Goal: Task Accomplishment & Management: Complete application form

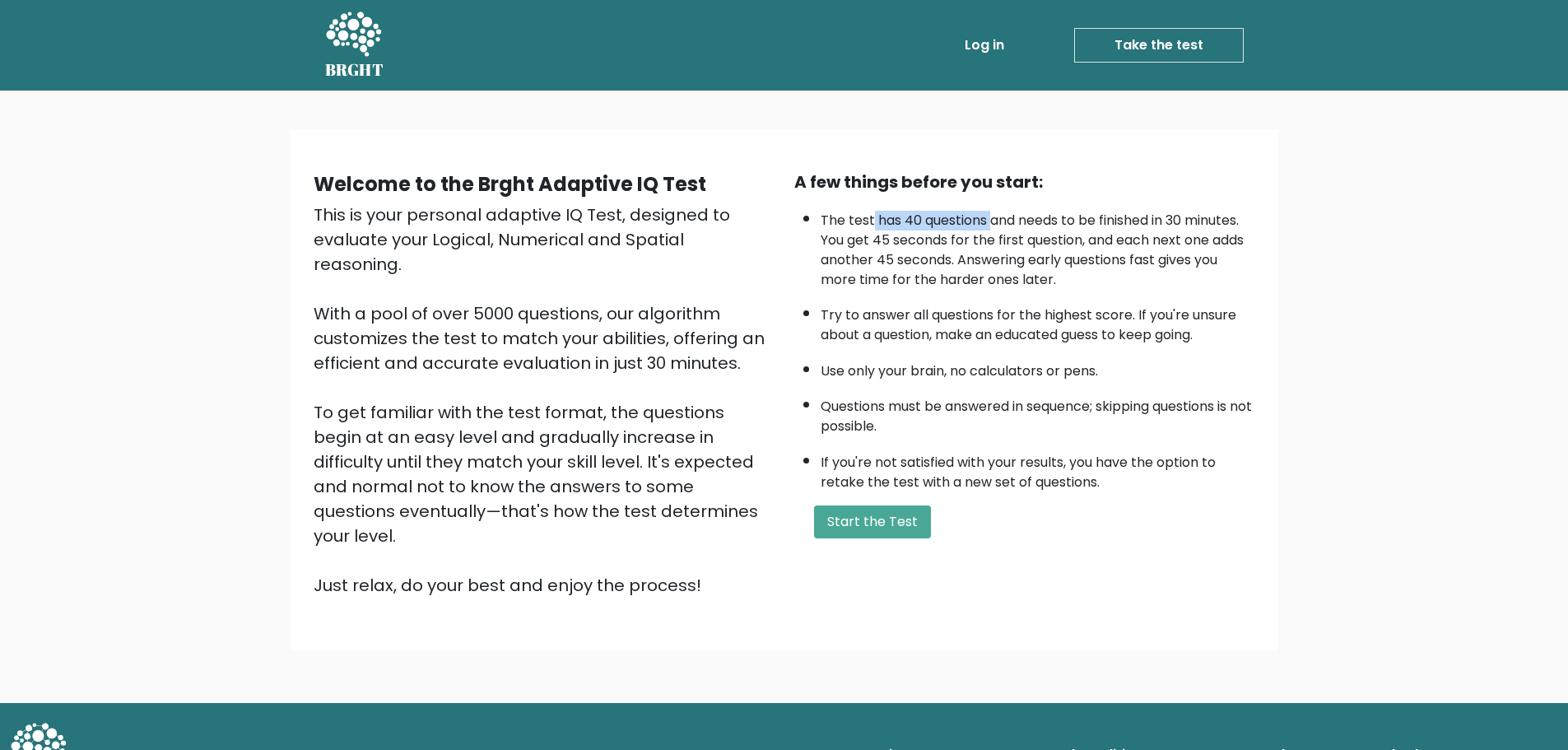
drag, startPoint x: 966, startPoint y: 226, endPoint x: 990, endPoint y: 228, distance: 24.1
click at [990, 228] on li "The test has 40 questions and needs to be finished in 30 minutes. You get 45 se…" at bounding box center [1037, 246] width 434 height 87
drag, startPoint x: 883, startPoint y: 233, endPoint x: 1009, endPoint y: 237, distance: 126.1
click at [1009, 237] on li "The test has 40 questions and needs to be finished in 30 minutes. You get 45 se…" at bounding box center [1037, 246] width 434 height 87
drag, startPoint x: 1041, startPoint y: 258, endPoint x: 1102, endPoint y: 260, distance: 61.0
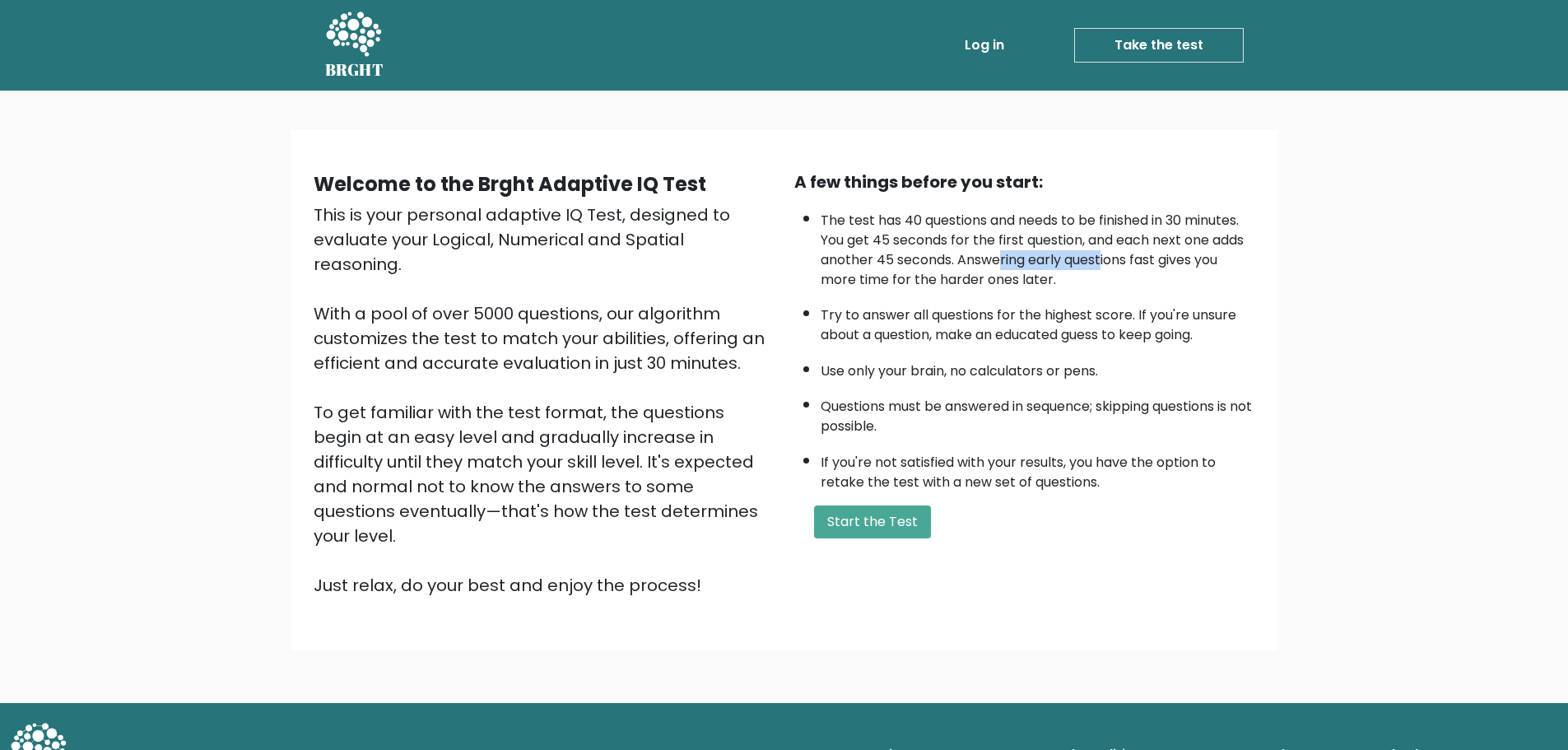
click at [1102, 260] on li "The test has 40 questions and needs to be finished in 30 minutes. You get 45 se…" at bounding box center [1037, 246] width 434 height 87
click at [882, 514] on button "Start the Test" at bounding box center [872, 522] width 117 height 33
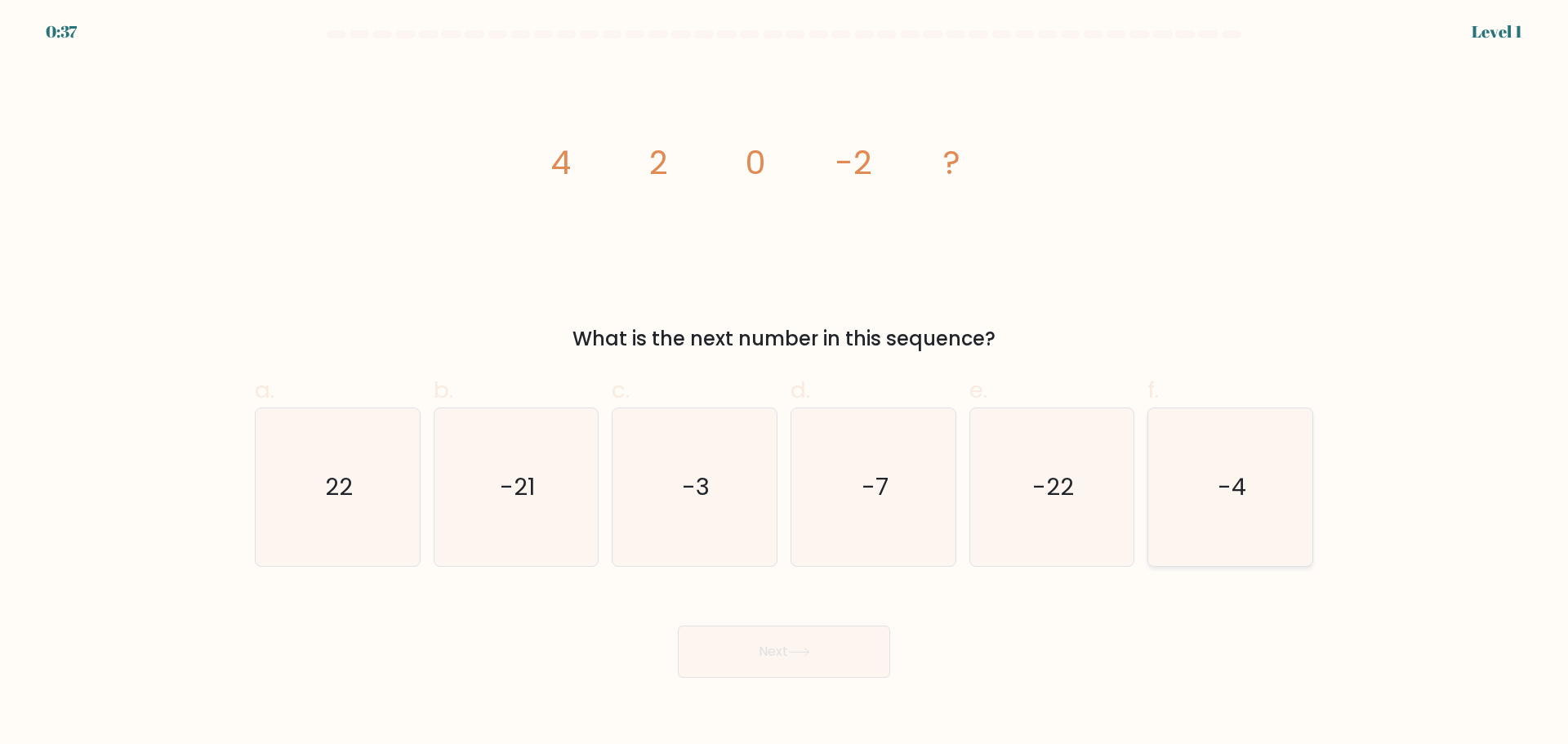
click at [1258, 507] on icon "-4" at bounding box center [1231, 487] width 157 height 157
click at [785, 383] on input "f. -4" at bounding box center [784, 377] width 1 height 11
radio input "true"
click at [809, 654] on icon at bounding box center [799, 652] width 22 height 9
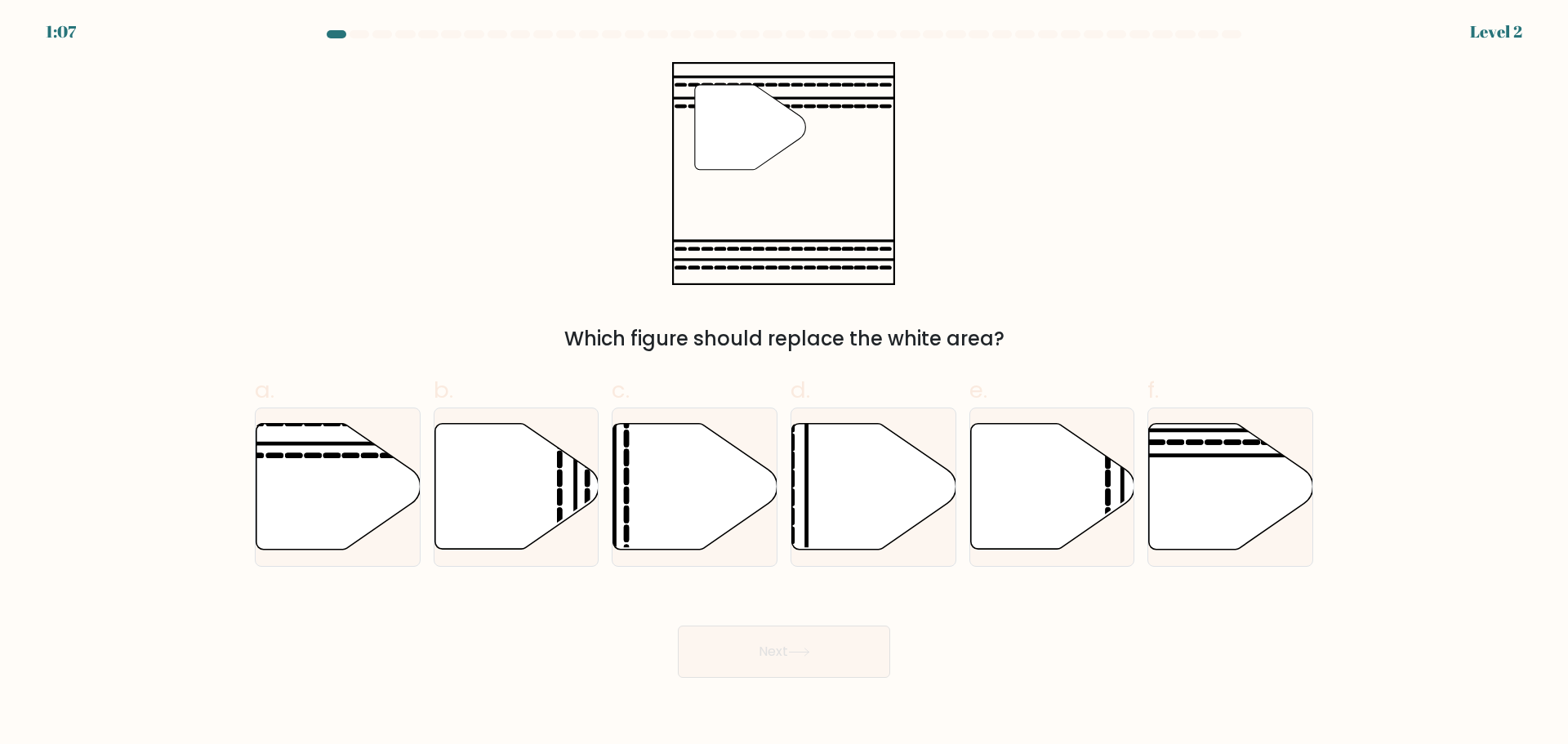
drag, startPoint x: 776, startPoint y: 145, endPoint x: 1396, endPoint y: 296, distance: 638.1
click at [1396, 296] on form at bounding box center [784, 354] width 1568 height 647
click at [1120, 186] on div "" Which figure should replace the white area?" at bounding box center [784, 207] width 1078 height 292
click at [319, 469] on icon at bounding box center [339, 486] width 165 height 126
click at [784, 383] on input "a." at bounding box center [784, 377] width 1 height 11
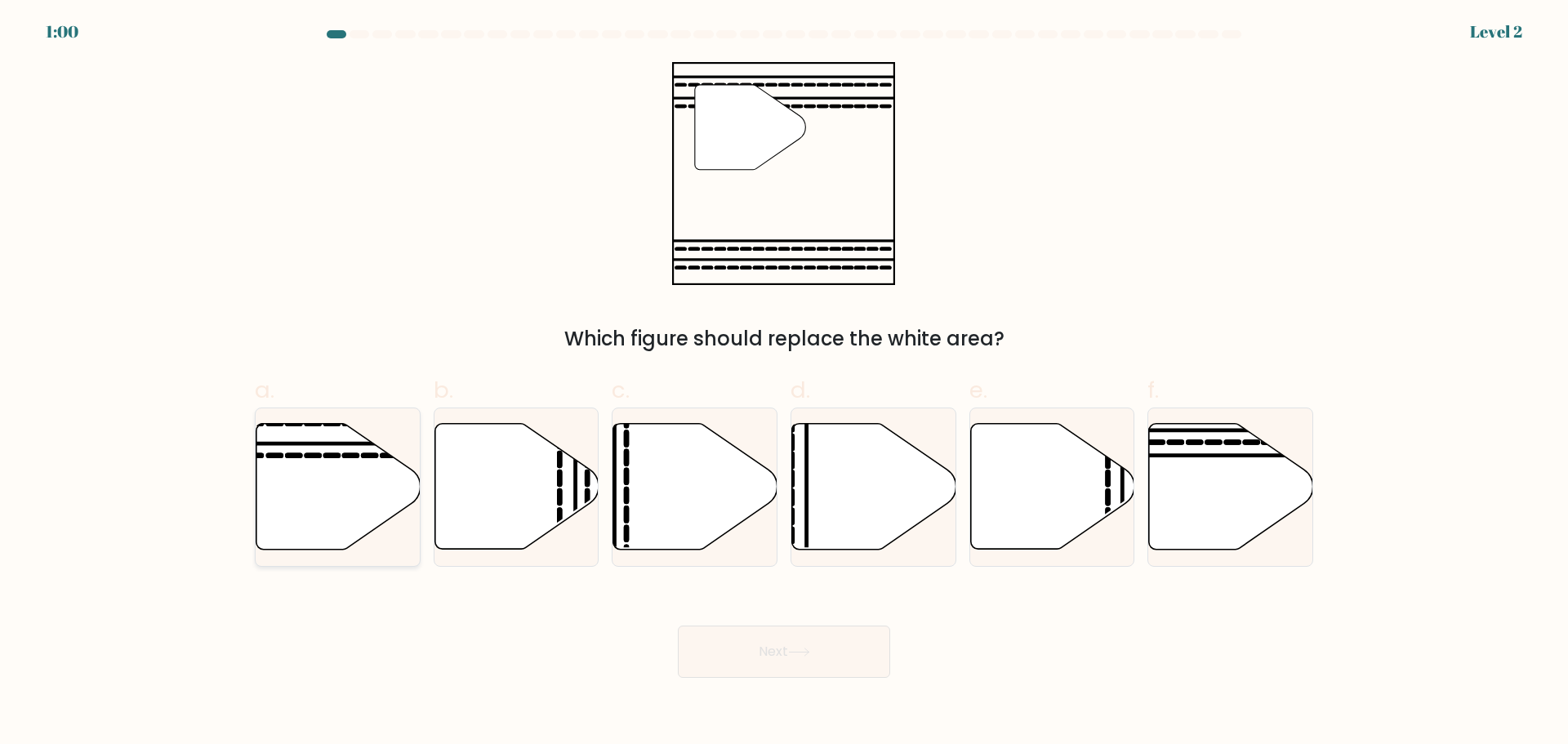
radio input "true"
click at [804, 636] on button "Next" at bounding box center [784, 651] width 212 height 52
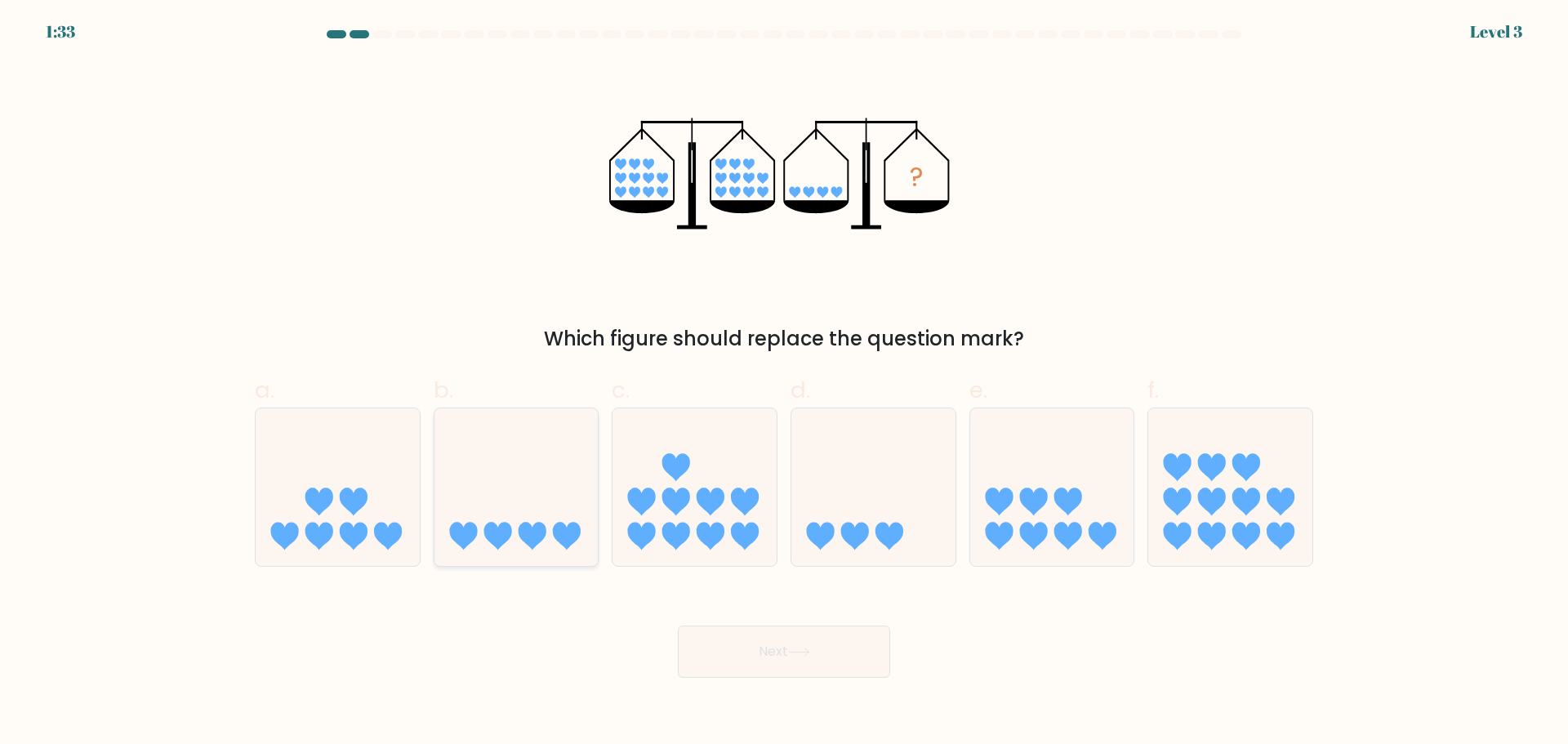
drag, startPoint x: 501, startPoint y: 494, endPoint x: 551, endPoint y: 514, distance: 53.9
click at [504, 494] on icon at bounding box center [517, 486] width 165 height 136
click at [784, 383] on input "b." at bounding box center [784, 377] width 1 height 11
radio input "true"
drag, startPoint x: 869, startPoint y: 665, endPoint x: 792, endPoint y: 616, distance: 91.3
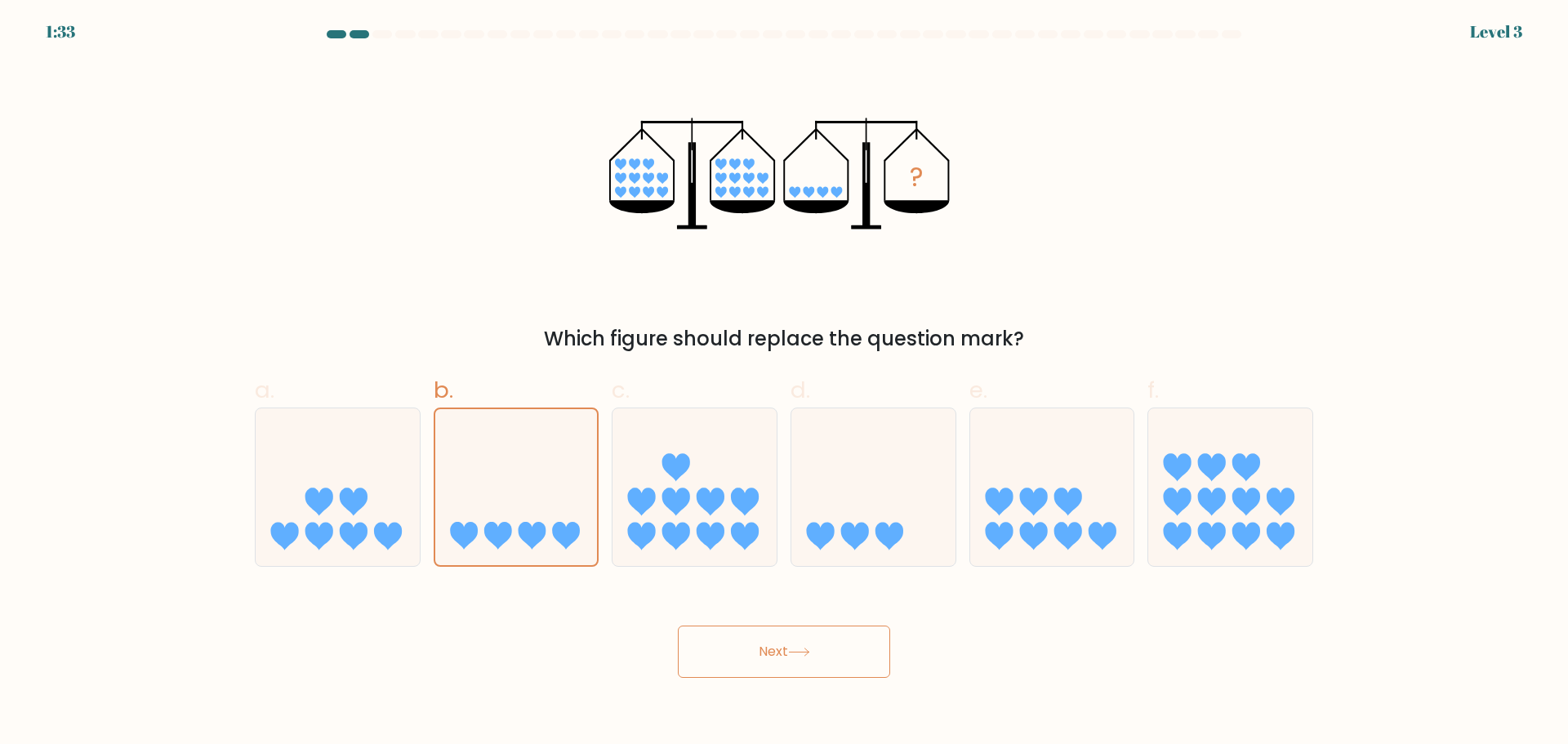
click at [866, 665] on button "Next" at bounding box center [784, 651] width 212 height 52
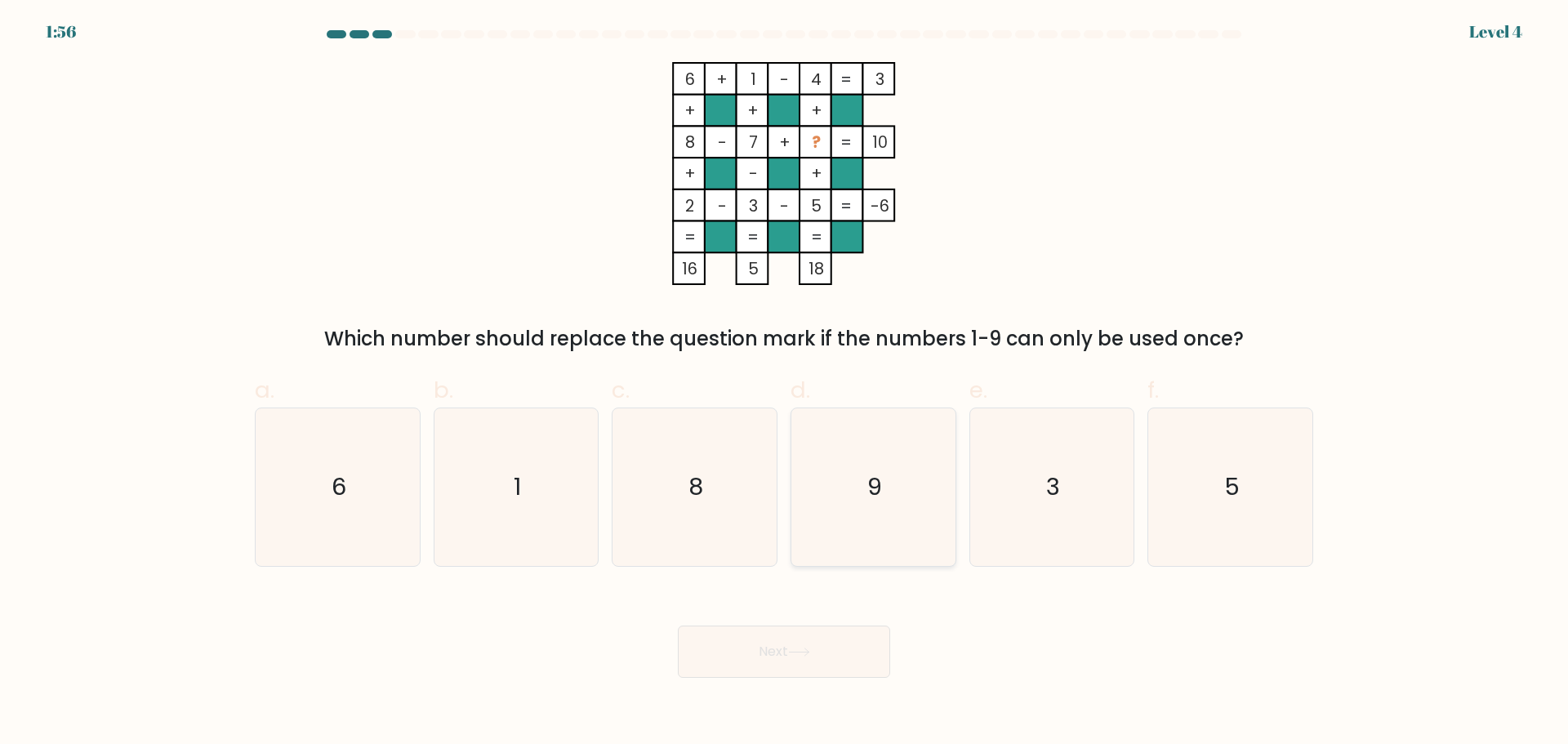
drag, startPoint x: 880, startPoint y: 455, endPoint x: 888, endPoint y: 463, distance: 11.3
click at [880, 456] on icon "9" at bounding box center [874, 487] width 157 height 157
click at [785, 383] on input "d. 9" at bounding box center [784, 377] width 1 height 11
radio input "true"
click at [790, 658] on button "Next" at bounding box center [784, 651] width 212 height 52
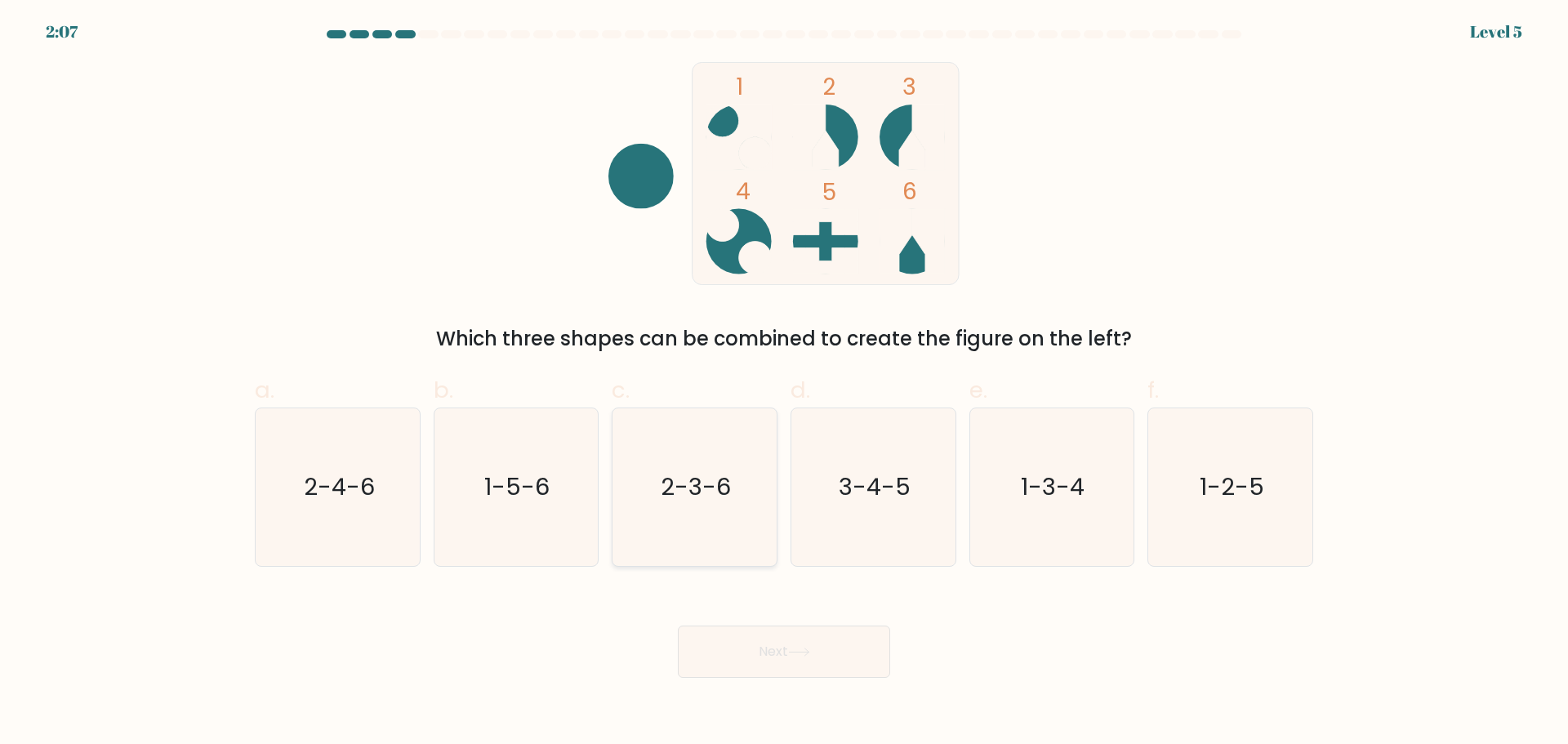
click at [688, 477] on text "2-3-6" at bounding box center [697, 486] width 71 height 33
click at [784, 383] on input "c. 2-3-6" at bounding box center [784, 377] width 1 height 11
radio input "true"
click at [743, 667] on button "Next" at bounding box center [784, 651] width 212 height 52
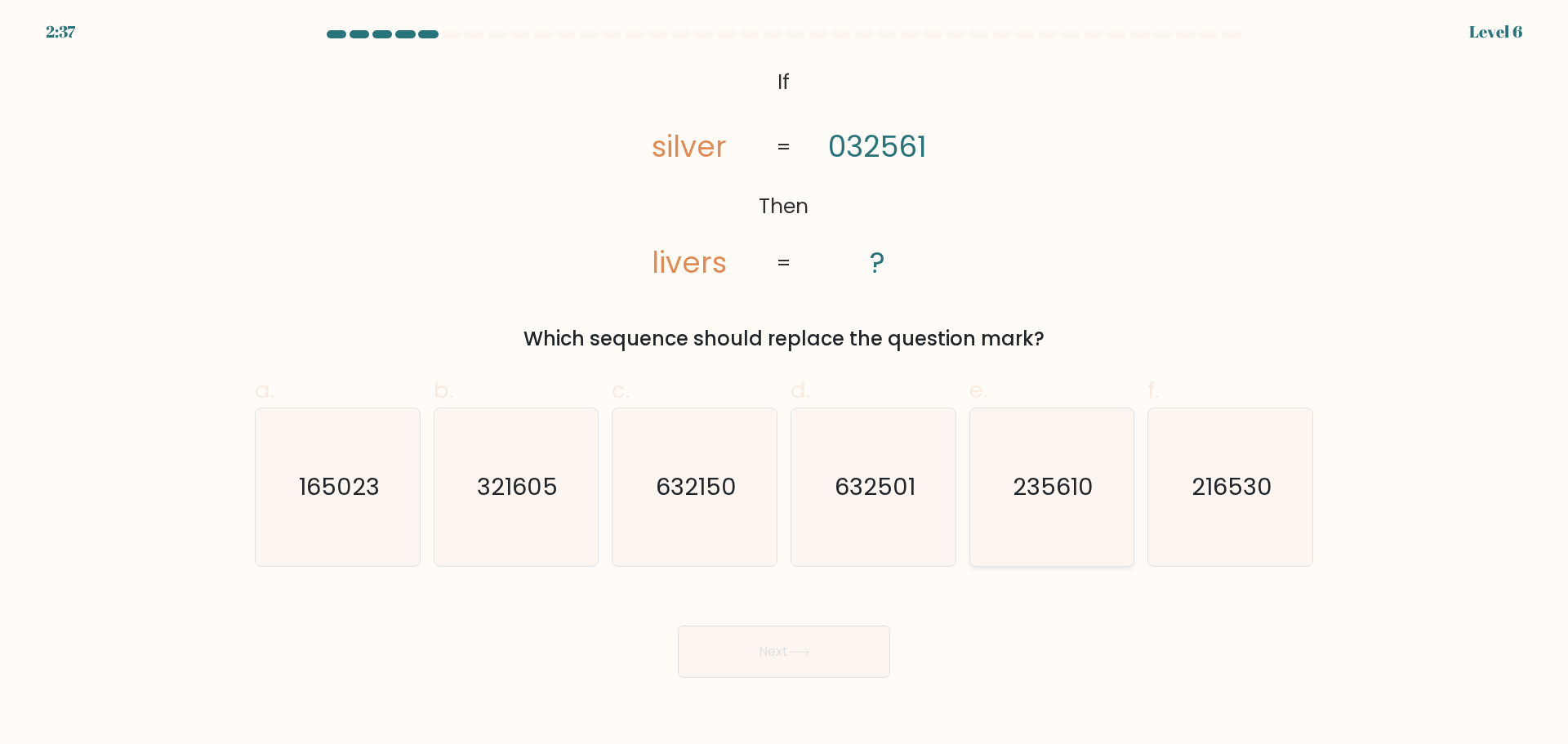
click at [1063, 541] on icon "235610" at bounding box center [1052, 487] width 157 height 157
click at [785, 383] on input "e. 235610" at bounding box center [784, 377] width 1 height 11
radio input "true"
click at [804, 654] on icon at bounding box center [799, 652] width 22 height 9
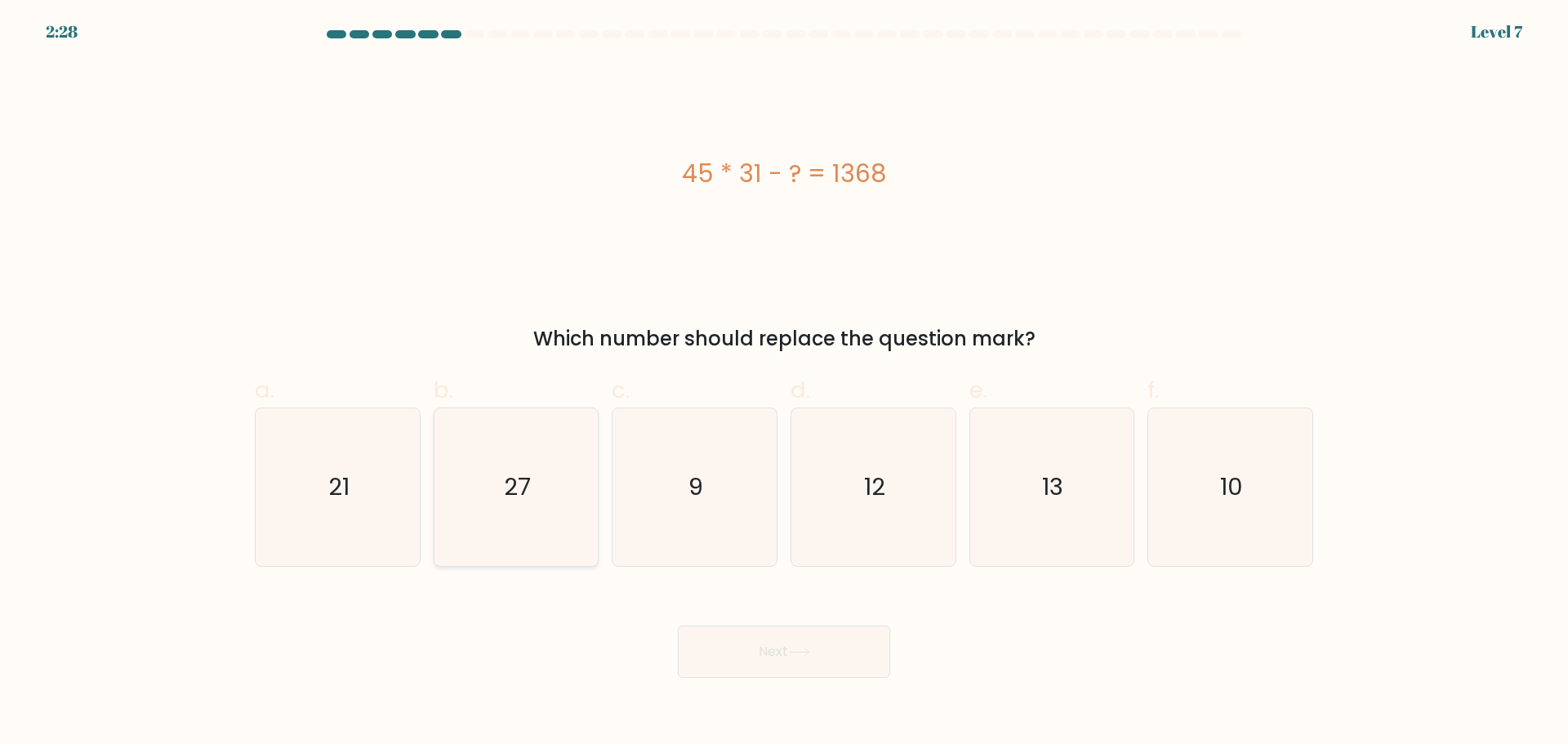
click at [541, 437] on icon "27" at bounding box center [516, 487] width 157 height 157
click at [784, 383] on input "b. 27" at bounding box center [784, 377] width 1 height 11
radio input "true"
click at [792, 654] on button "Next" at bounding box center [784, 651] width 212 height 52
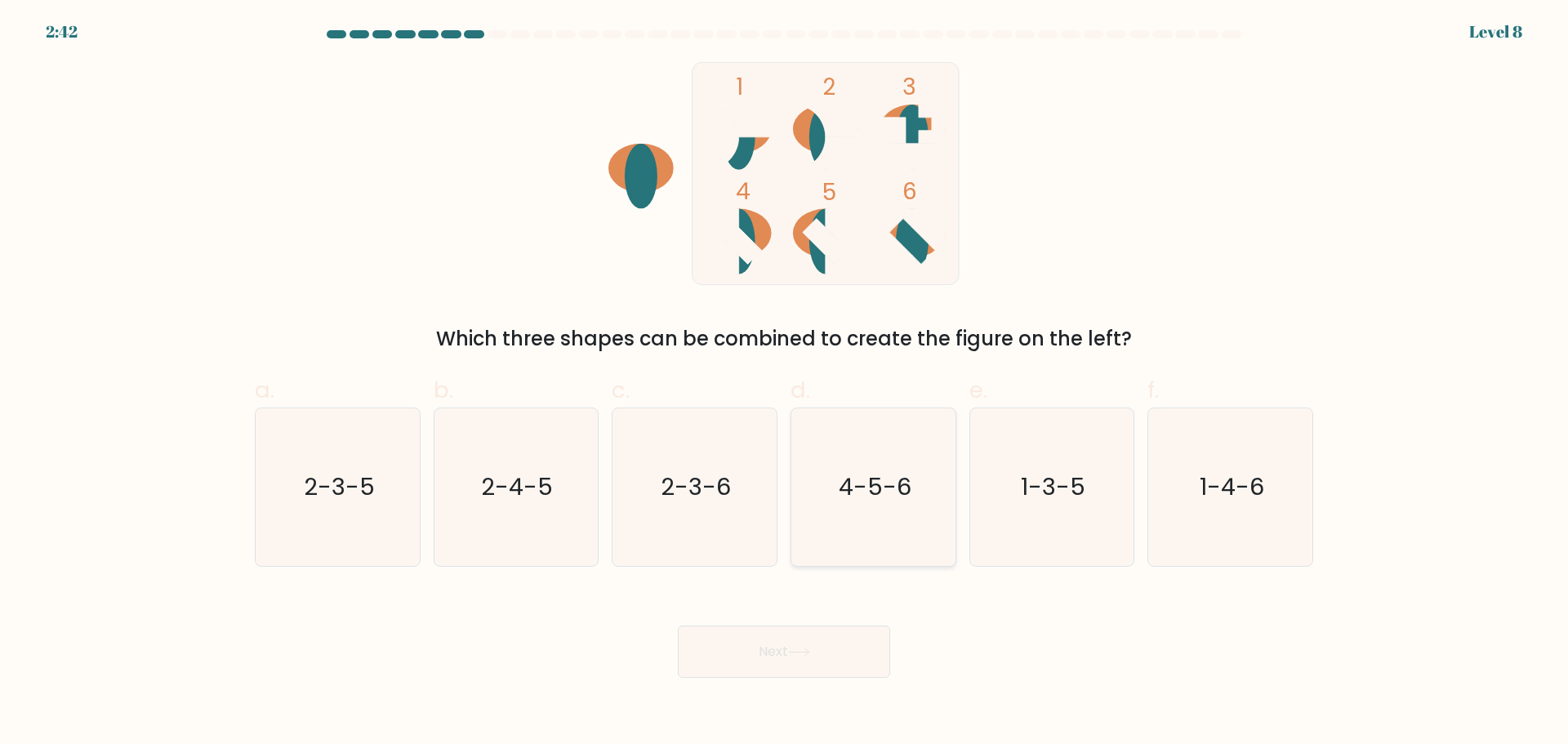
click at [893, 517] on icon "4-5-6" at bounding box center [874, 487] width 157 height 157
click at [785, 383] on input "d. 4-5-6" at bounding box center [784, 377] width 1 height 11
radio input "true"
click at [831, 649] on button "Next" at bounding box center [784, 651] width 212 height 52
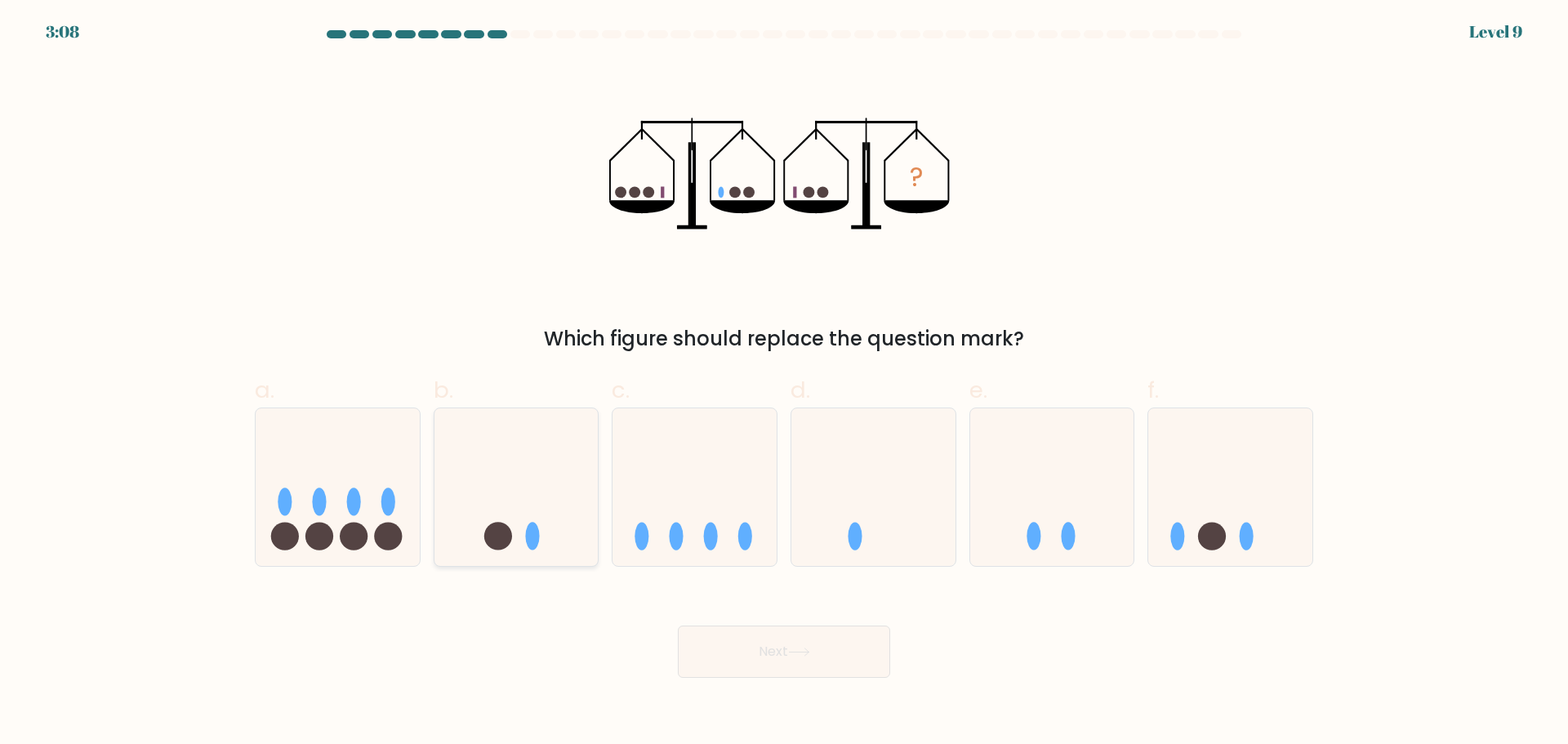
click at [532, 547] on ellipse at bounding box center [532, 536] width 14 height 28
click at [784, 383] on input "b." at bounding box center [784, 377] width 1 height 11
radio input "true"
click at [836, 655] on button "Next" at bounding box center [784, 651] width 212 height 52
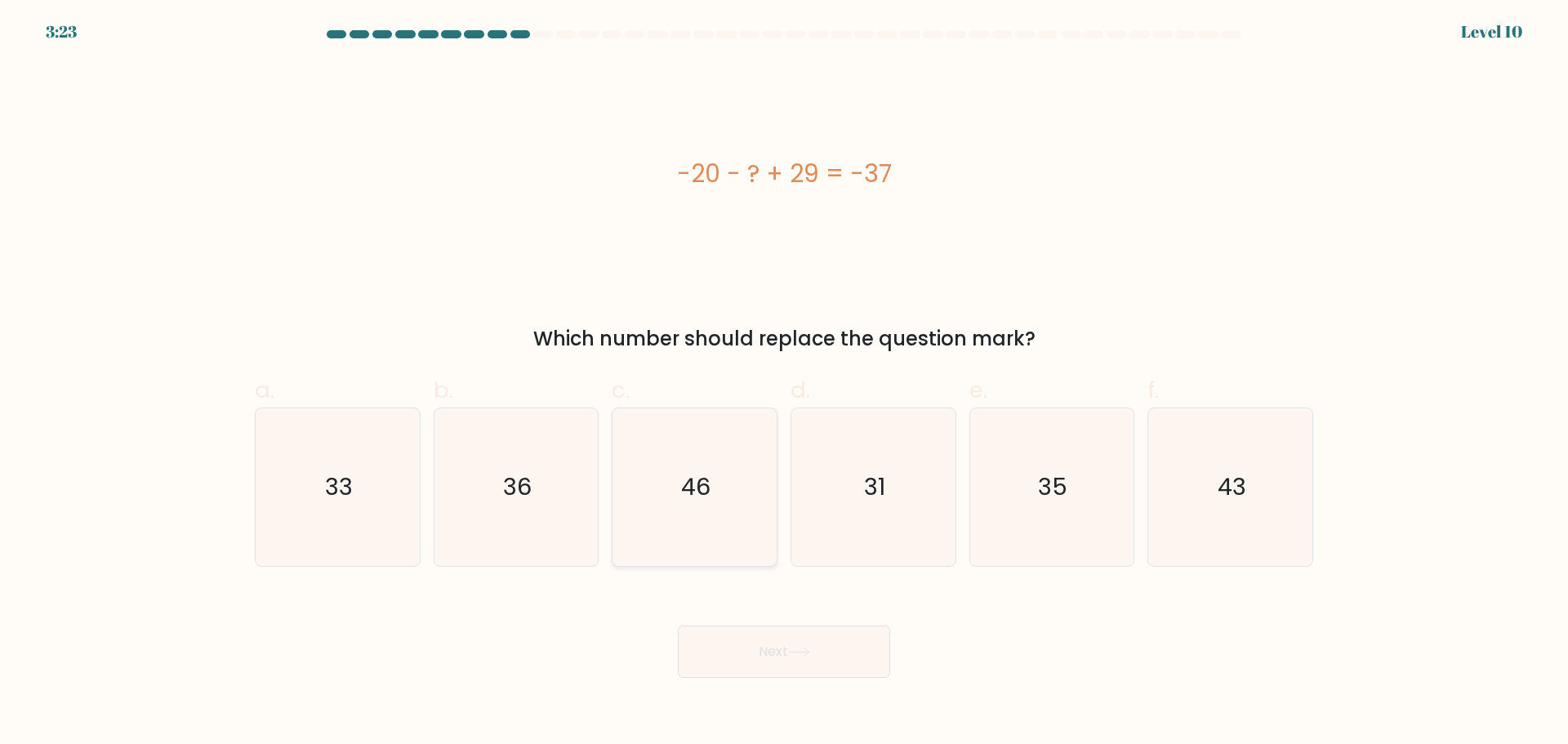
click at [682, 459] on icon "46" at bounding box center [695, 487] width 157 height 157
click at [784, 383] on input "c. 46" at bounding box center [784, 377] width 1 height 11
radio input "true"
click at [802, 662] on button "Next" at bounding box center [784, 651] width 212 height 52
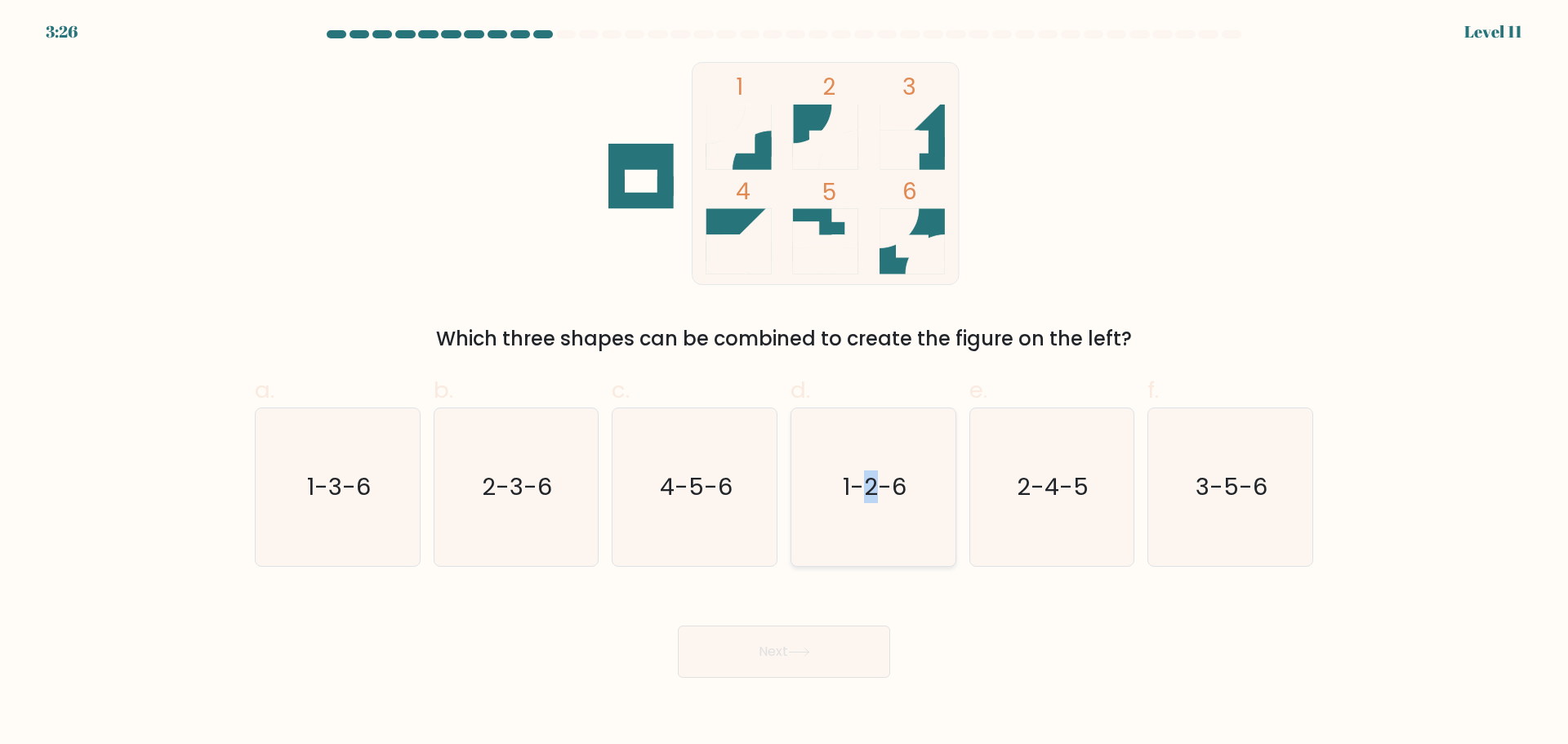
click at [874, 499] on text "1-2-6" at bounding box center [874, 486] width 64 height 33
click at [889, 490] on text "1-2-6" at bounding box center [874, 486] width 64 height 33
click at [785, 383] on input "d. 1-2-6" at bounding box center [784, 377] width 1 height 11
radio input "true"
click at [797, 664] on button "Next" at bounding box center [784, 651] width 212 height 52
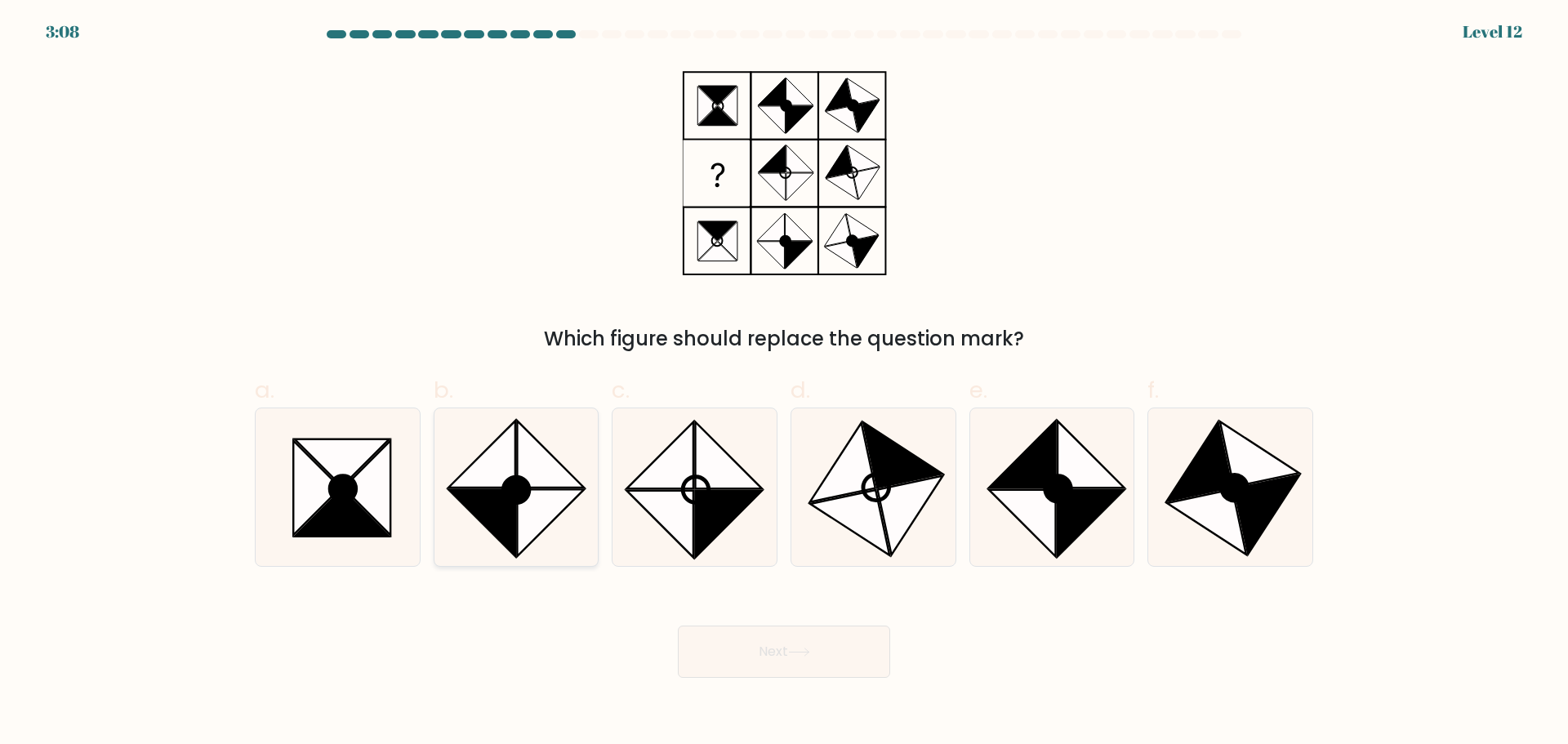
drag, startPoint x: 334, startPoint y: 484, endPoint x: 505, endPoint y: 503, distance: 172.1
click at [338, 479] on icon at bounding box center [343, 487] width 26 height 26
click at [784, 383] on input "a." at bounding box center [784, 377] width 1 height 11
radio input "true"
drag, startPoint x: 833, startPoint y: 638, endPoint x: 803, endPoint y: 627, distance: 32.0
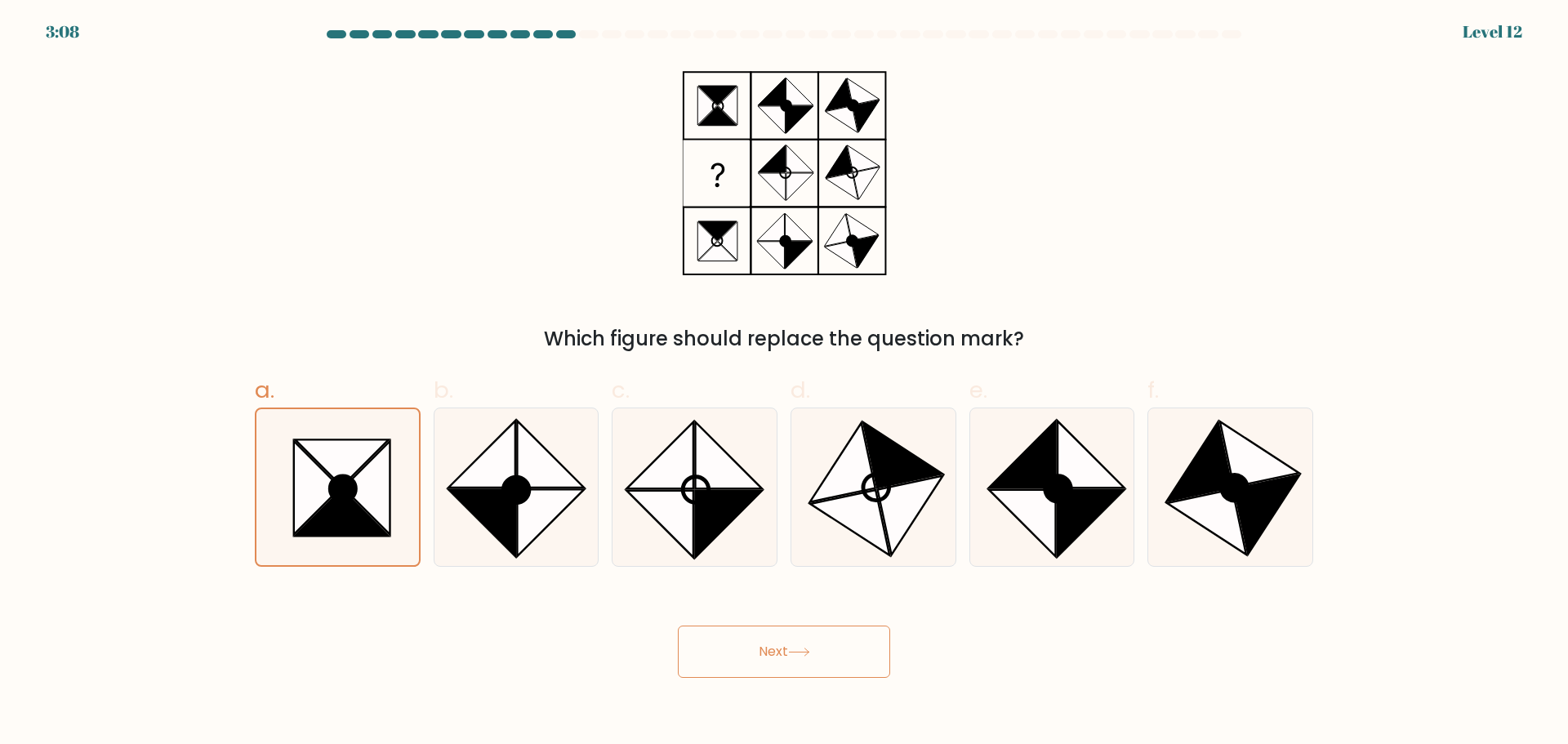
click at [832, 638] on button "Next" at bounding box center [784, 651] width 212 height 52
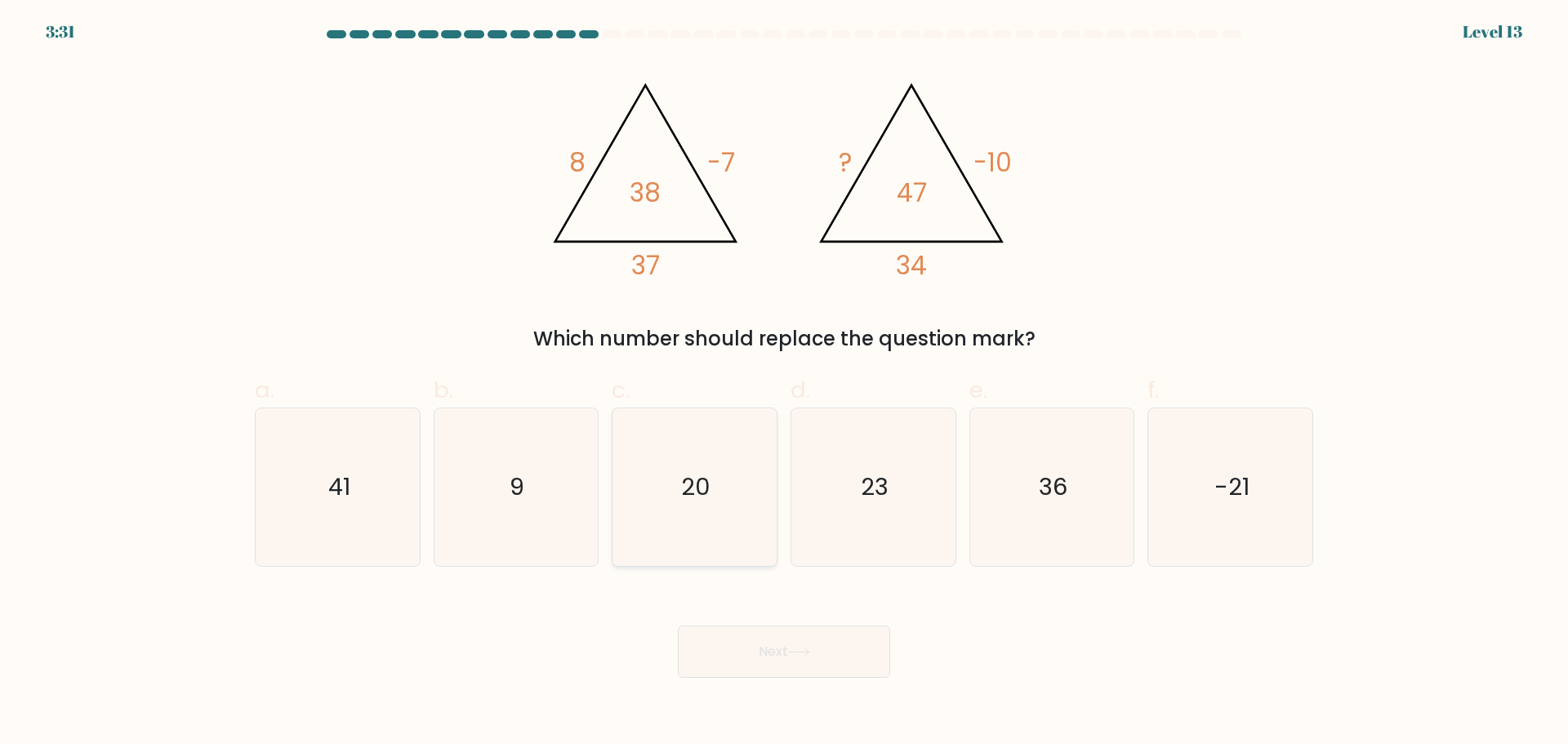
click at [694, 449] on icon "20" at bounding box center [695, 487] width 157 height 157
click at [784, 383] on input "c. 20" at bounding box center [784, 377] width 1 height 11
radio input "true"
click at [775, 645] on button "Next" at bounding box center [784, 651] width 212 height 52
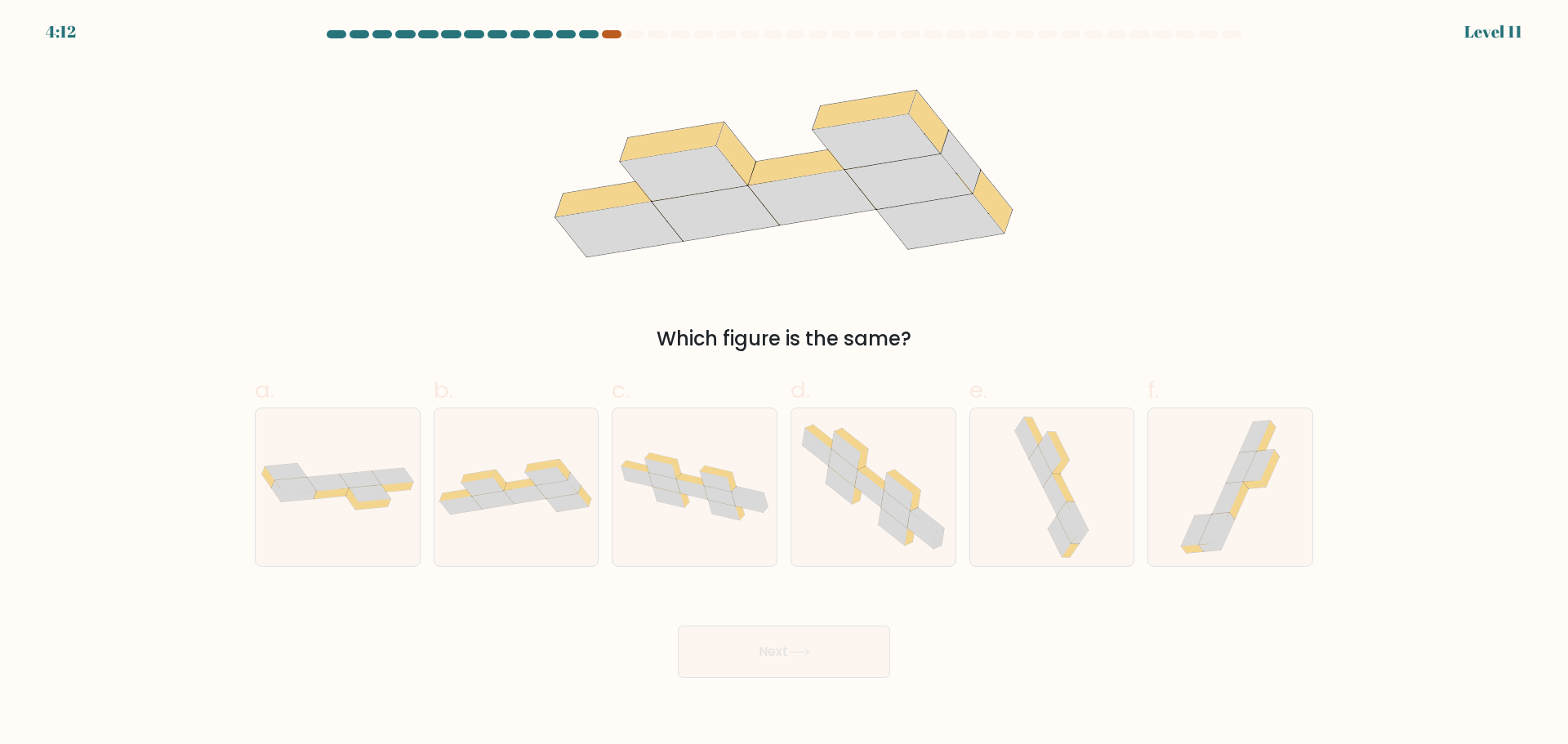
click at [615, 34] on div at bounding box center [612, 34] width 20 height 8
click at [488, 442] on div at bounding box center [516, 487] width 165 height 159
click at [784, 383] on input "b." at bounding box center [784, 377] width 1 height 11
radio input "true"
click at [801, 644] on button "Next" at bounding box center [784, 651] width 212 height 52
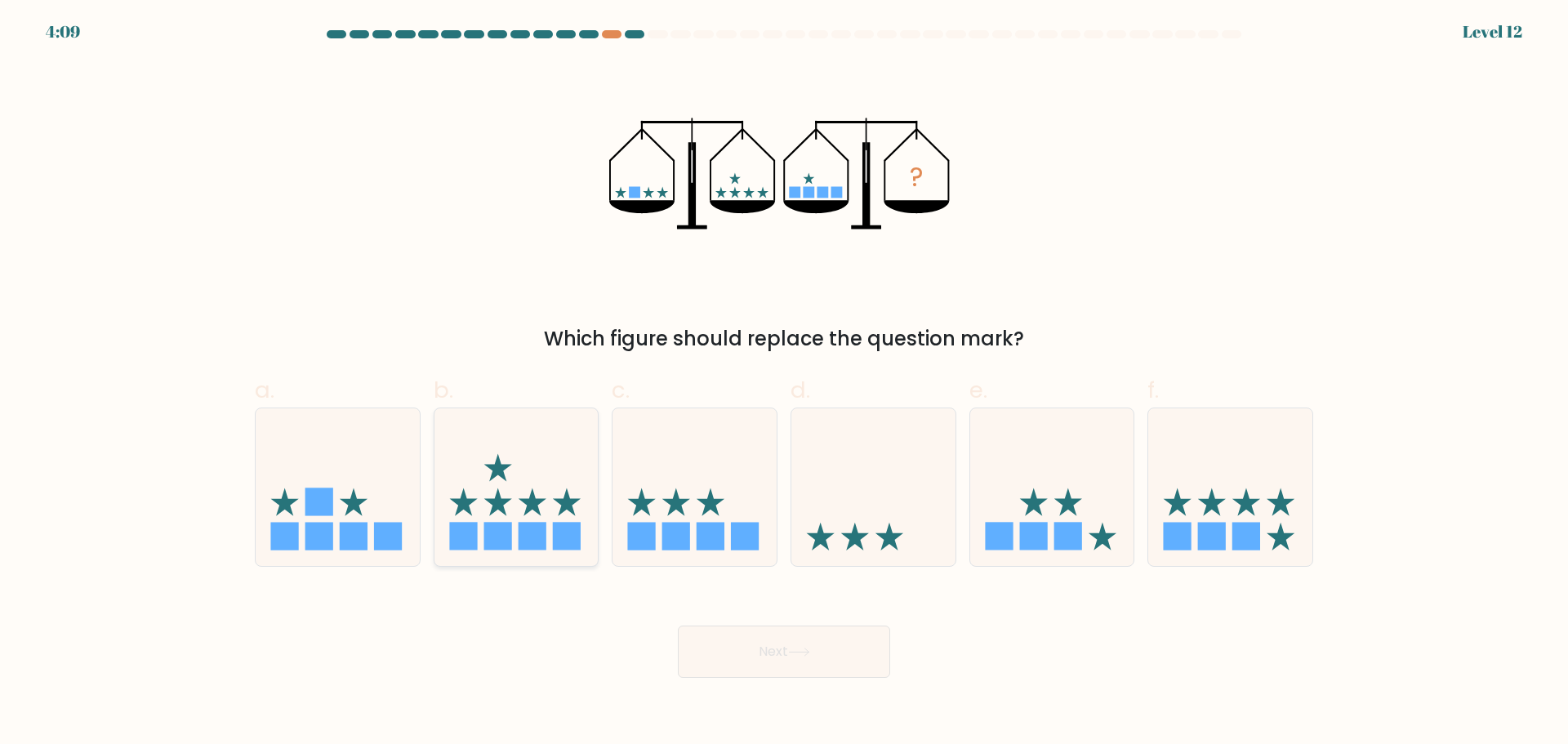
click at [560, 527] on rect at bounding box center [566, 536] width 28 height 28
click at [784, 383] on input "b." at bounding box center [784, 377] width 1 height 11
radio input "true"
click at [830, 656] on button "Next" at bounding box center [784, 651] width 212 height 52
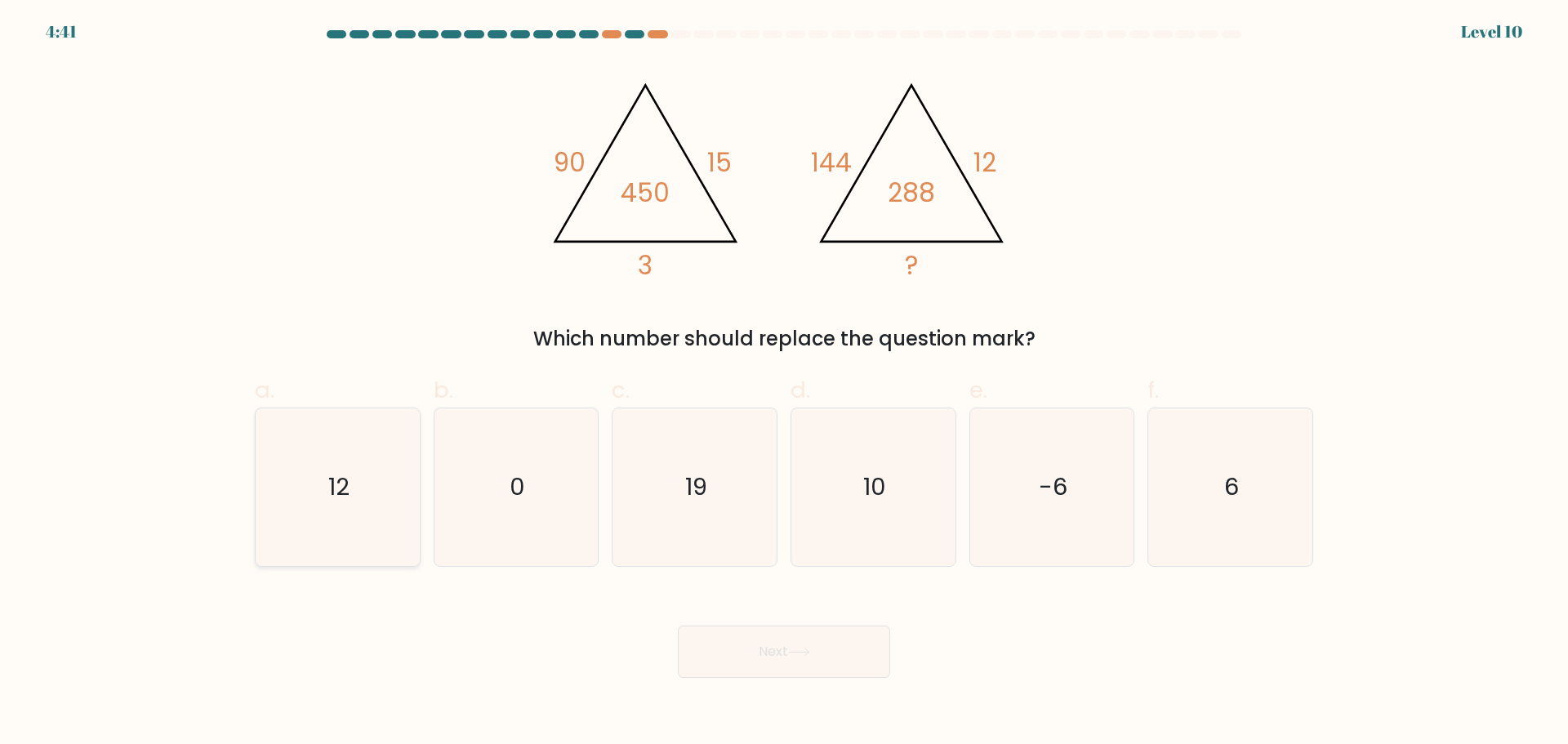
drag, startPoint x: 341, startPoint y: 522, endPoint x: 348, endPoint y: 531, distance: 11.4
click at [339, 523] on icon "12" at bounding box center [337, 487] width 157 height 157
click at [784, 383] on input "a. 12" at bounding box center [784, 377] width 1 height 11
radio input "true"
click at [753, 663] on button "Next" at bounding box center [784, 651] width 212 height 52
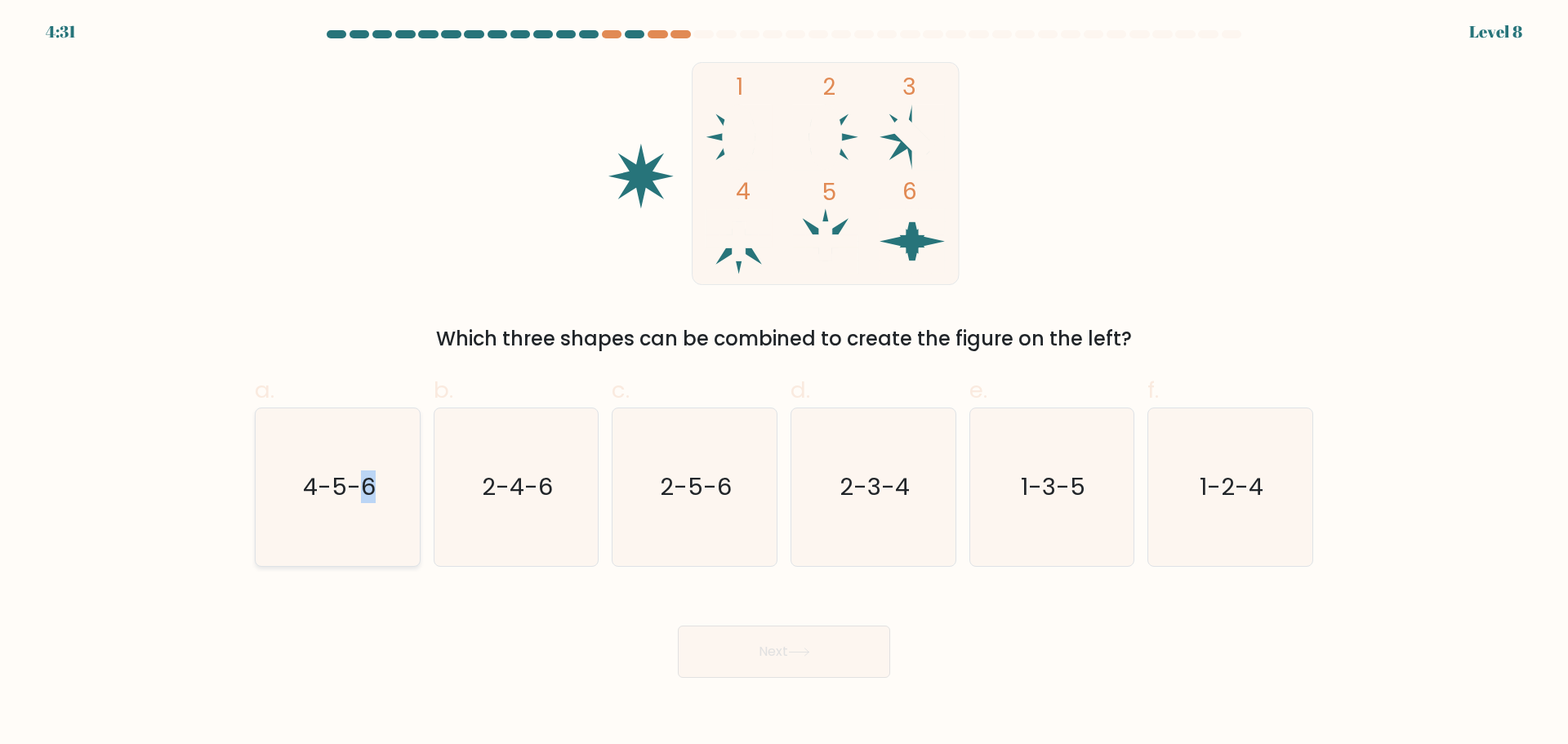
click at [366, 461] on icon "4-5-6" at bounding box center [337, 487] width 157 height 157
click at [329, 484] on text "4-5-6" at bounding box center [339, 486] width 72 height 33
click at [784, 383] on input "a. 4-5-6" at bounding box center [784, 377] width 1 height 11
radio input "true"
click at [767, 654] on button "Next" at bounding box center [784, 651] width 212 height 52
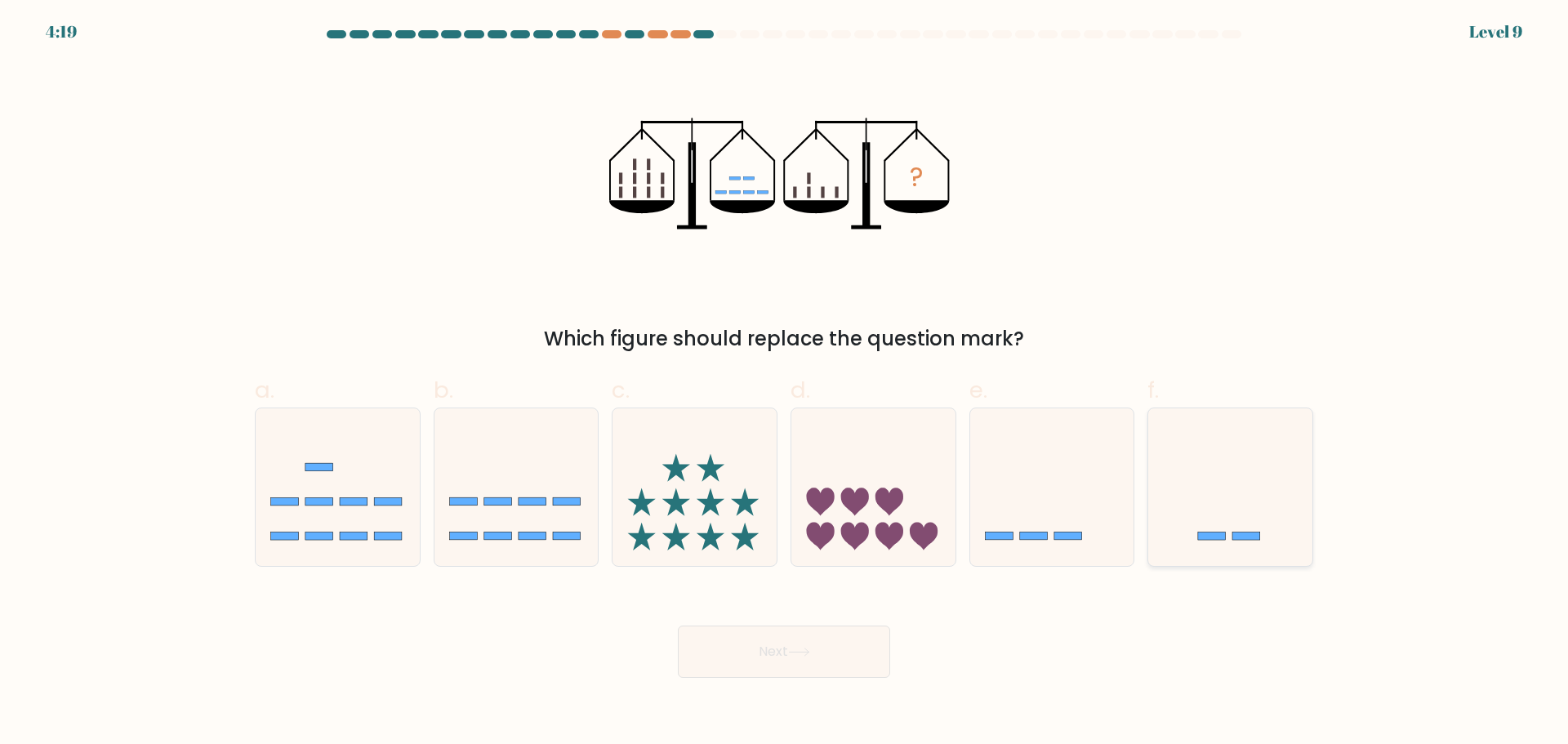
click at [1244, 496] on icon at bounding box center [1231, 486] width 165 height 136
click at [785, 383] on input "f." at bounding box center [784, 377] width 1 height 11
radio input "true"
click at [811, 637] on button "Next" at bounding box center [784, 651] width 212 height 52
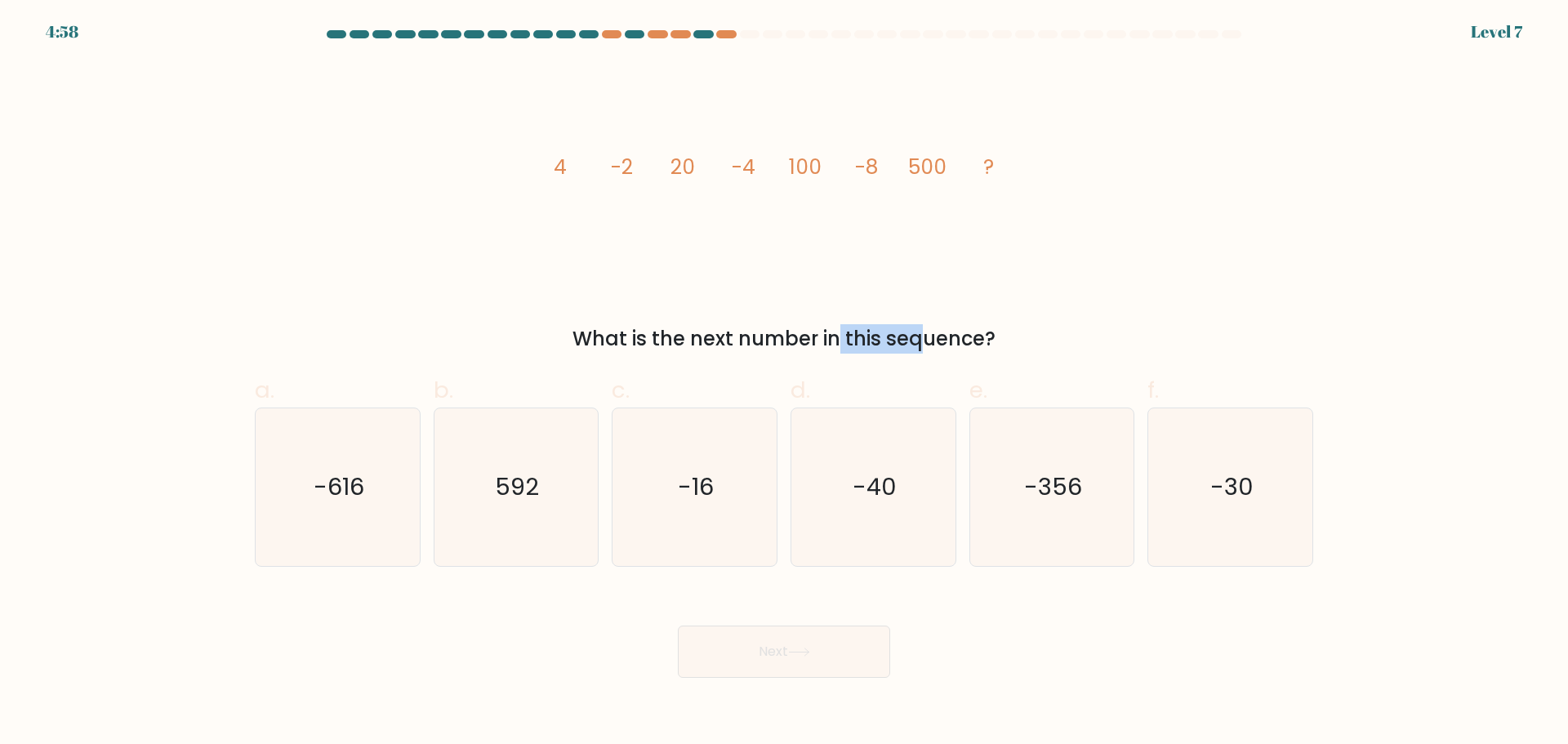
drag, startPoint x: 714, startPoint y: 342, endPoint x: 807, endPoint y: 340, distance: 93.0
click at [795, 342] on div "What is the next number in this sequence?" at bounding box center [784, 339] width 1039 height 30
click at [710, 512] on icon "-16" at bounding box center [695, 487] width 157 height 157
click at [784, 383] on input "c. -16" at bounding box center [784, 377] width 1 height 11
radio input "true"
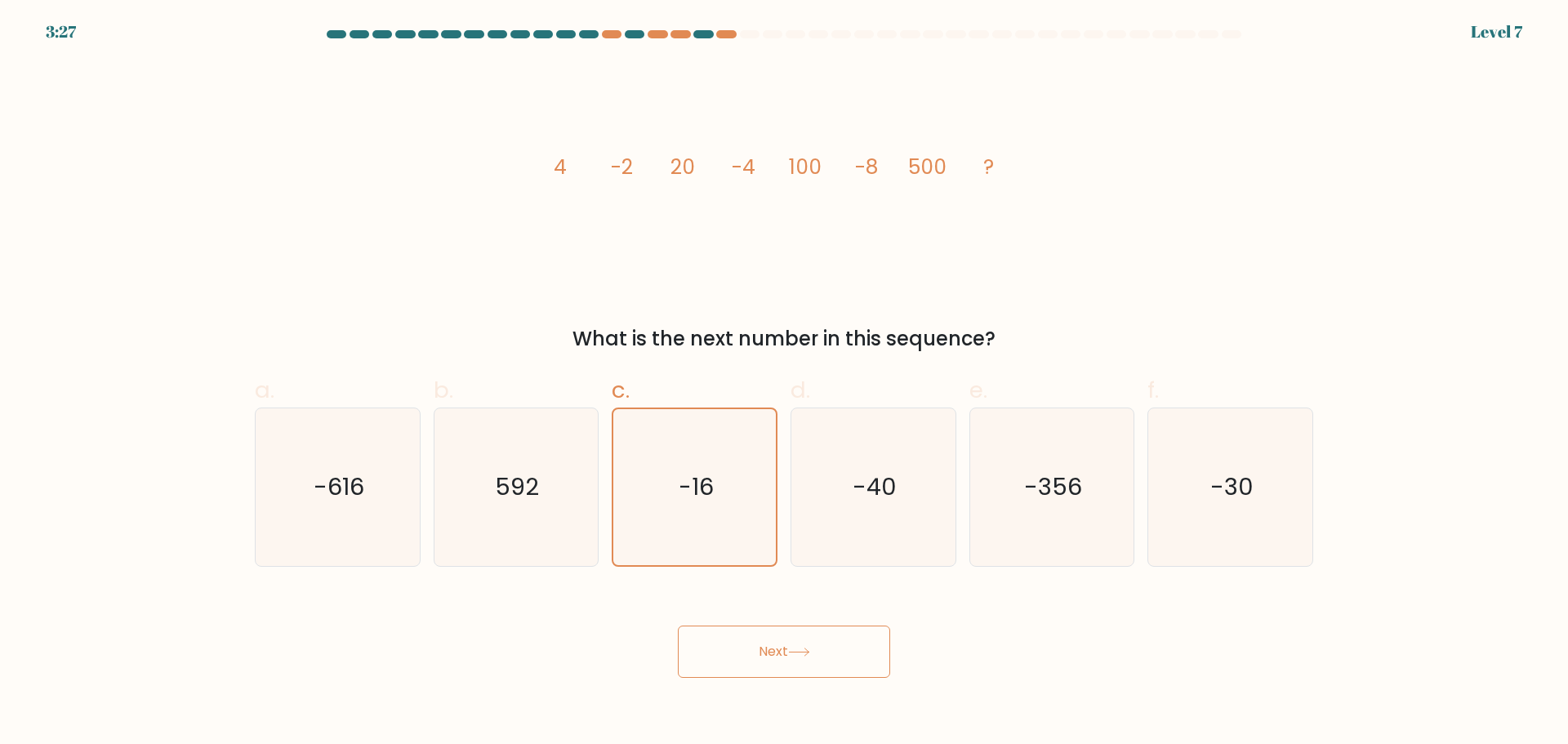
click at [742, 640] on button "Next" at bounding box center [784, 651] width 212 height 52
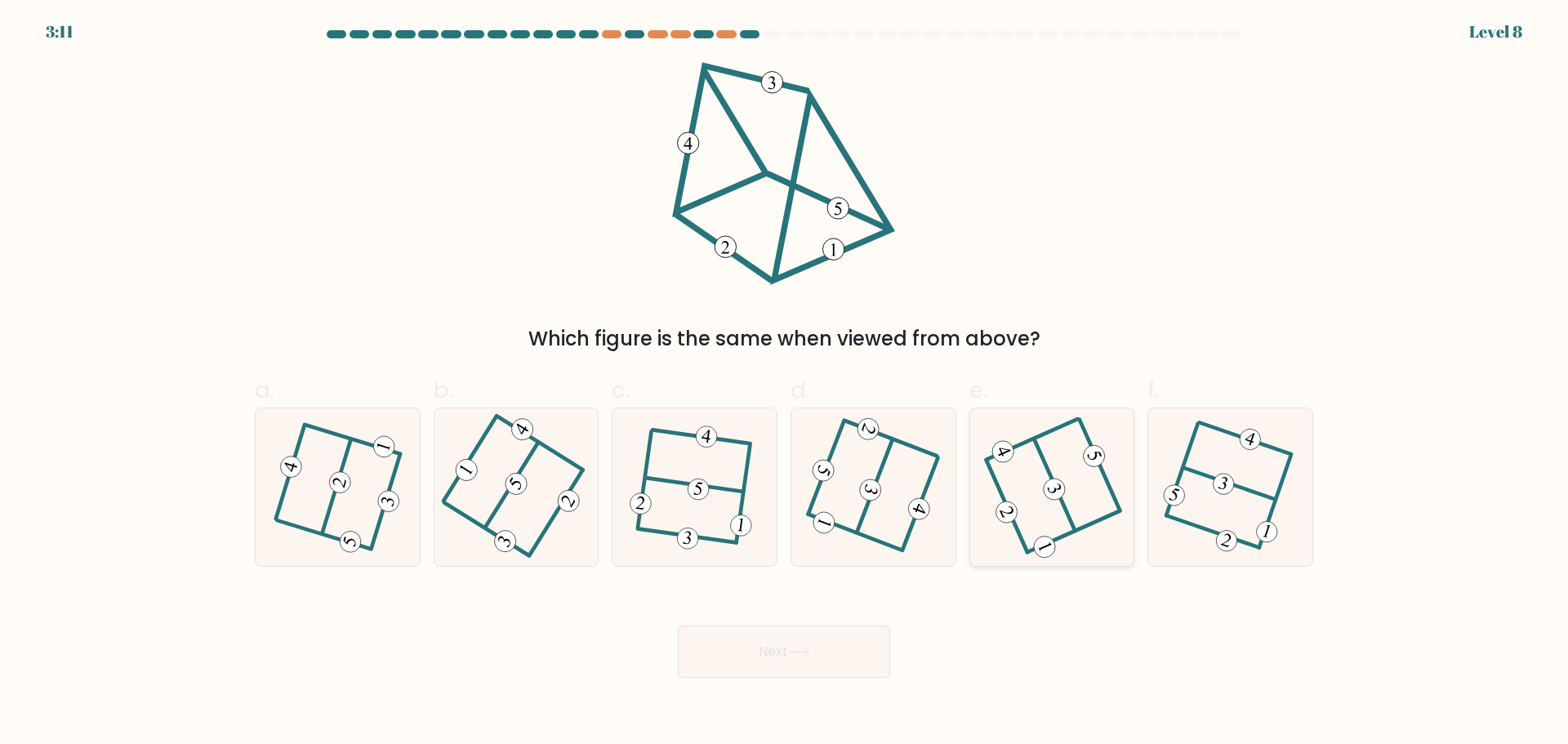
click at [1094, 494] on icon at bounding box center [1053, 486] width 127 height 126
click at [785, 383] on input "e." at bounding box center [784, 377] width 1 height 11
radio input "true"
click at [879, 647] on button "Next" at bounding box center [784, 651] width 212 height 52
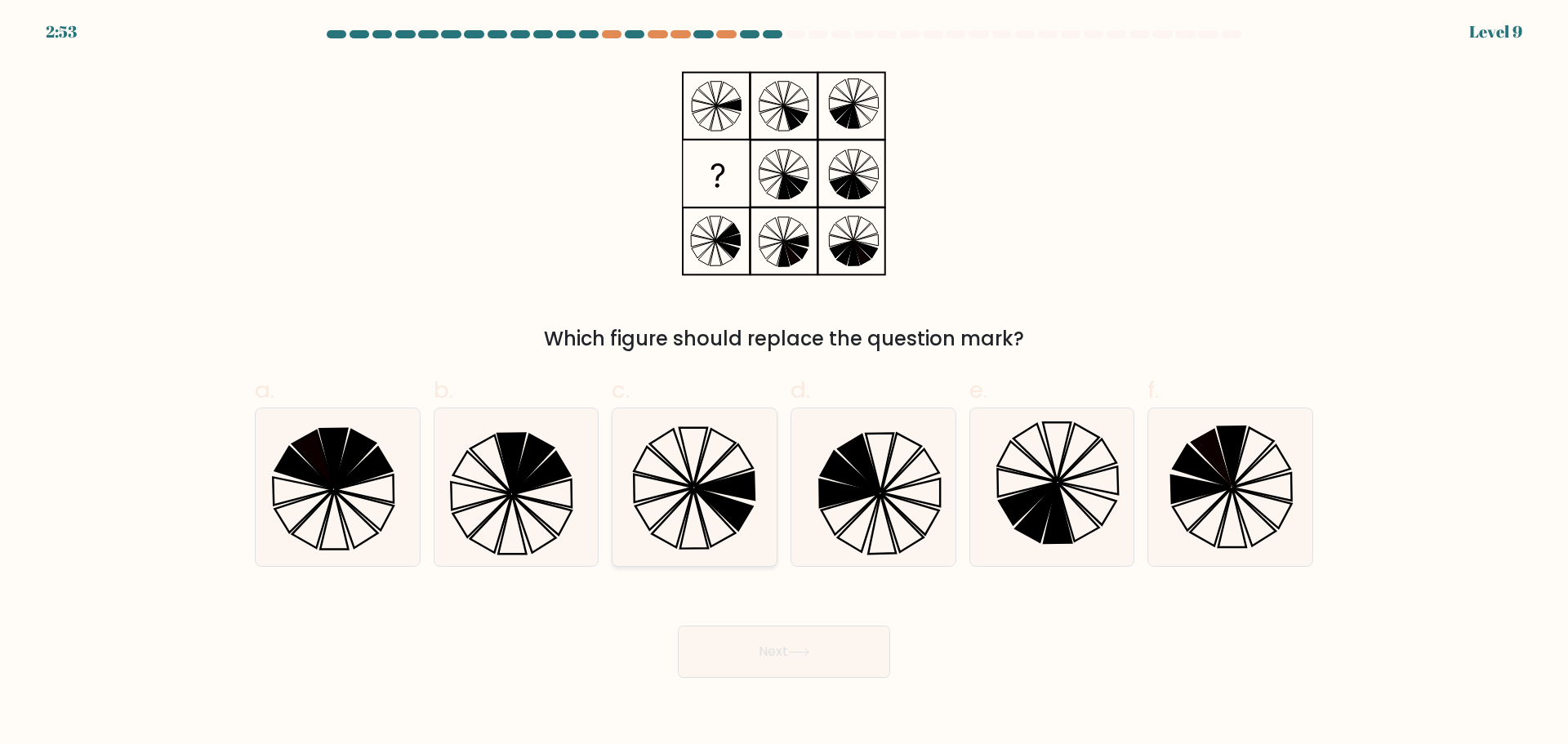
drag, startPoint x: 682, startPoint y: 486, endPoint x: 711, endPoint y: 560, distance: 79.5
click at [682, 486] on icon at bounding box center [695, 487] width 157 height 157
click at [784, 383] on input "c." at bounding box center [784, 377] width 1 height 11
radio input "true"
click at [777, 663] on button "Next" at bounding box center [784, 651] width 212 height 52
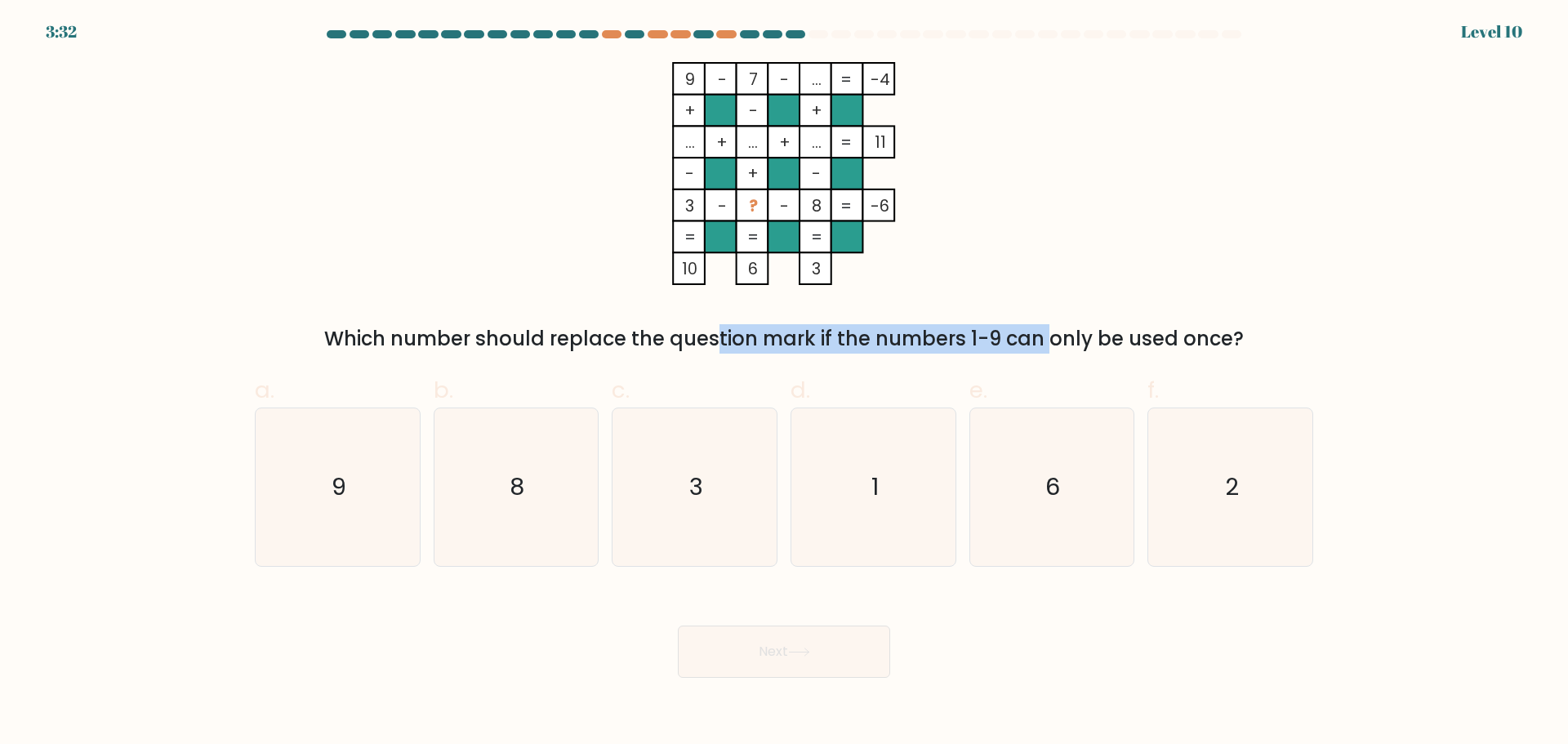
drag, startPoint x: 576, startPoint y: 330, endPoint x: 898, endPoint y: 323, distance: 322.1
click at [898, 323] on div "9 - 7 - ... -4 + - + ... + ... + ... 11 - + - 3 - ? - 8 = -6 = = = = 10 6 3 = W…" at bounding box center [784, 207] width 1078 height 292
drag, startPoint x: 864, startPoint y: 519, endPoint x: 859, endPoint y: 541, distance: 22.6
click at [865, 519] on icon "1" at bounding box center [874, 487] width 157 height 157
click at [785, 383] on input "d. 1" at bounding box center [784, 377] width 1 height 11
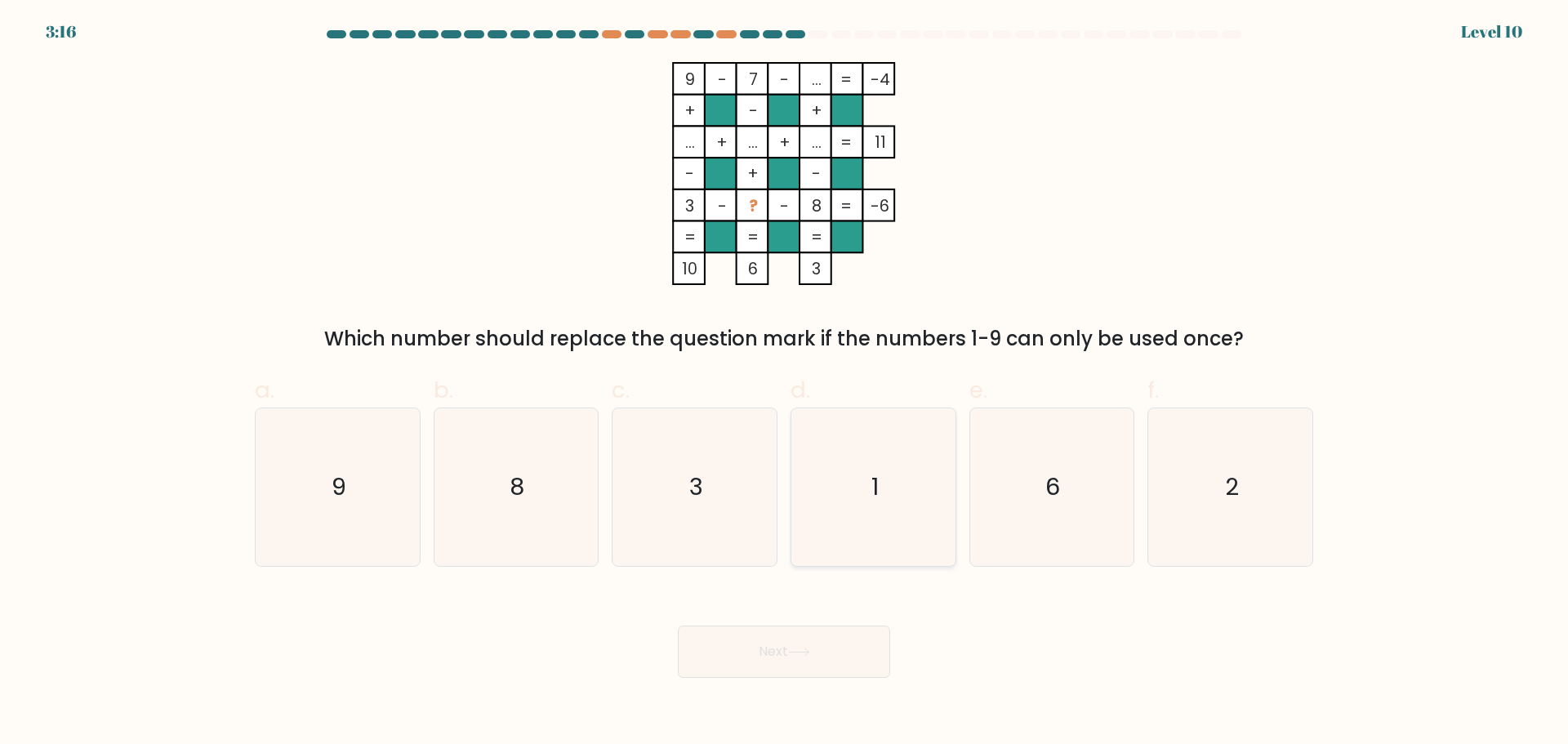
radio input "true"
click at [814, 682] on body "3:15 Level 10" at bounding box center [784, 372] width 1568 height 744
click at [815, 672] on button "Next" at bounding box center [784, 651] width 212 height 52
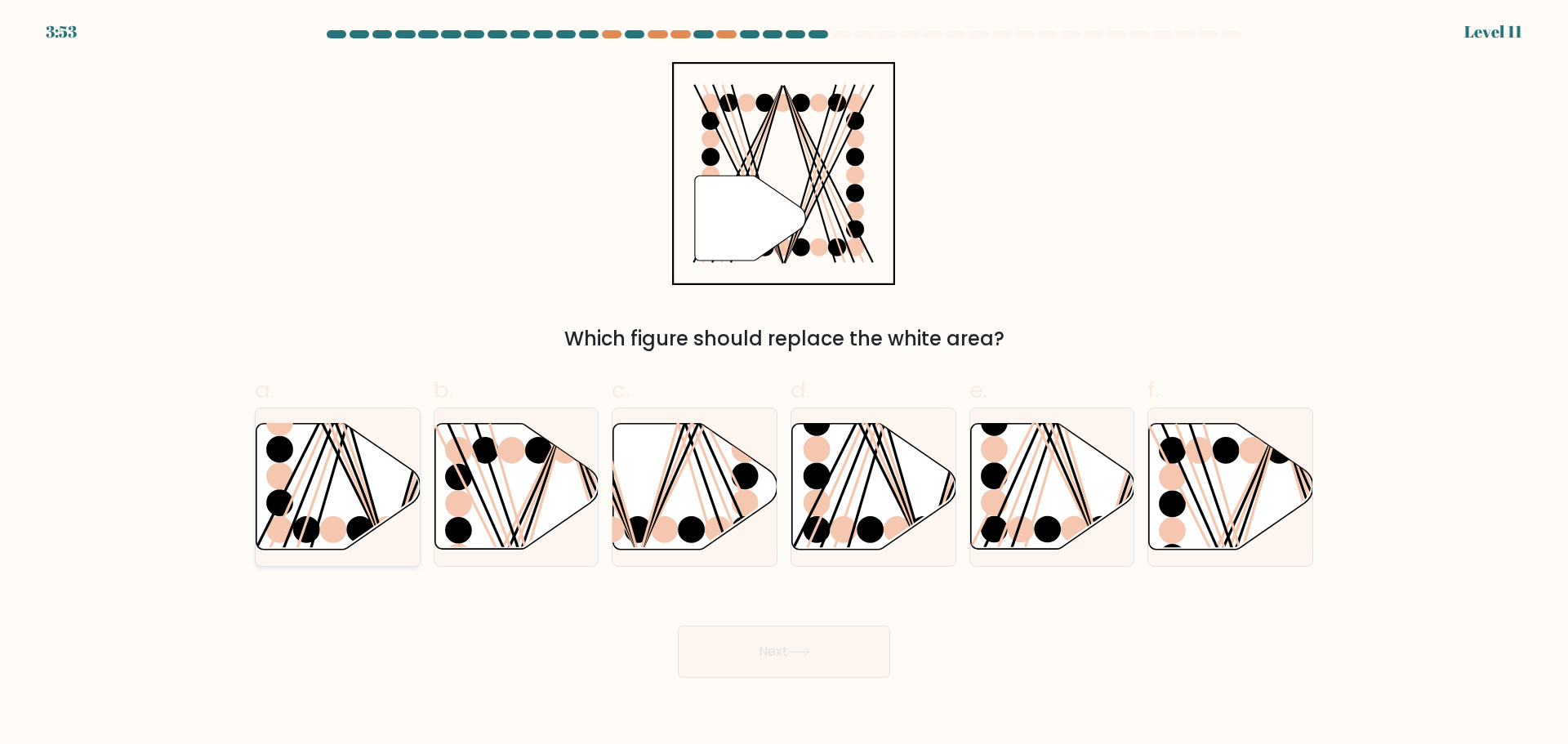
click at [271, 472] on ellipse at bounding box center [280, 476] width 27 height 27
click at [784, 383] on input "a." at bounding box center [784, 377] width 1 height 11
radio input "true"
click at [809, 664] on button "Next" at bounding box center [784, 651] width 212 height 52
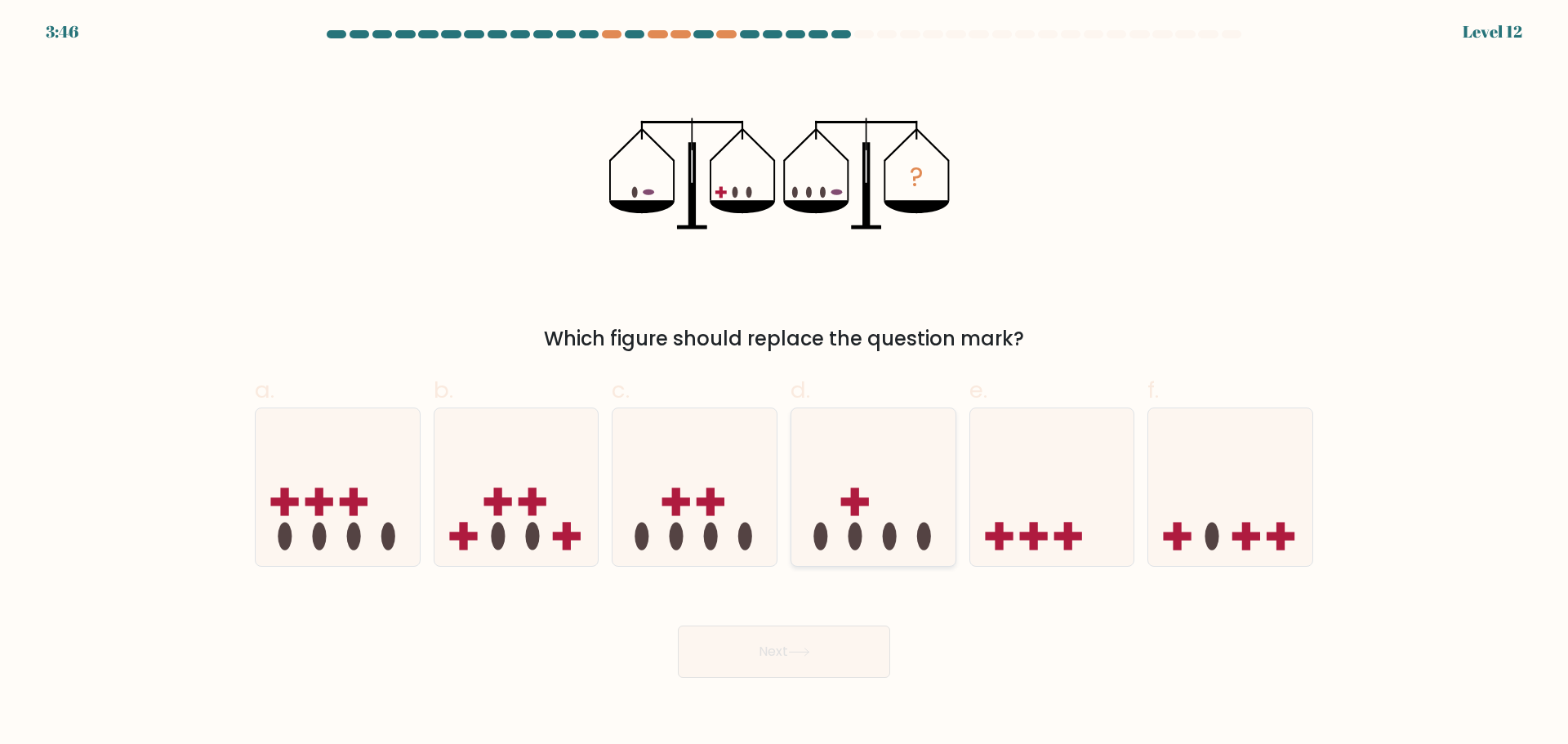
click at [848, 499] on rect at bounding box center [855, 501] width 28 height 8
click at [785, 383] on input "d." at bounding box center [784, 377] width 1 height 11
radio input "true"
click at [809, 651] on icon at bounding box center [799, 652] width 20 height 7
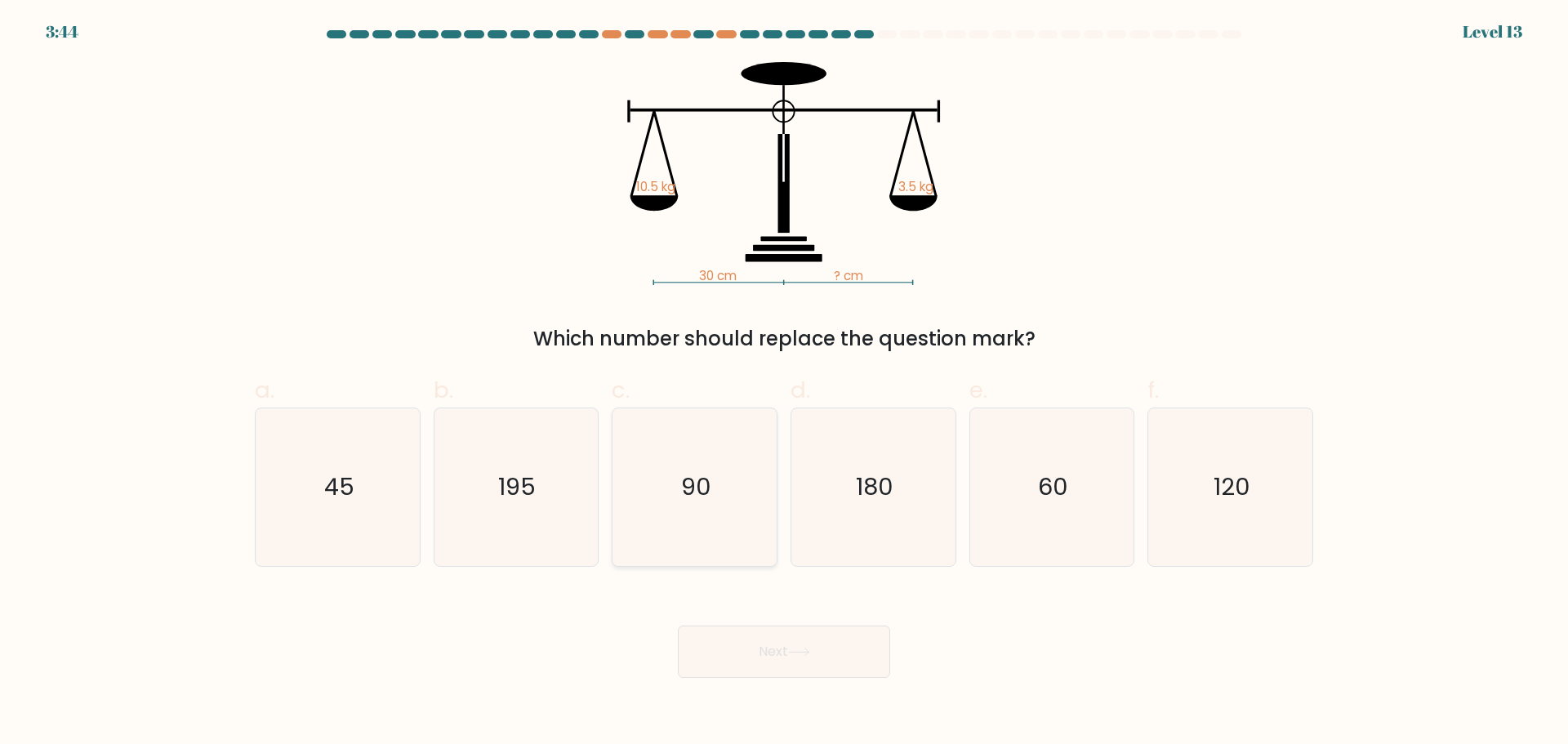
click at [702, 503] on icon "90" at bounding box center [695, 487] width 157 height 157
click at [784, 383] on input "c. 90" at bounding box center [784, 377] width 1 height 11
radio input "true"
click at [841, 660] on button "Next" at bounding box center [784, 651] width 212 height 52
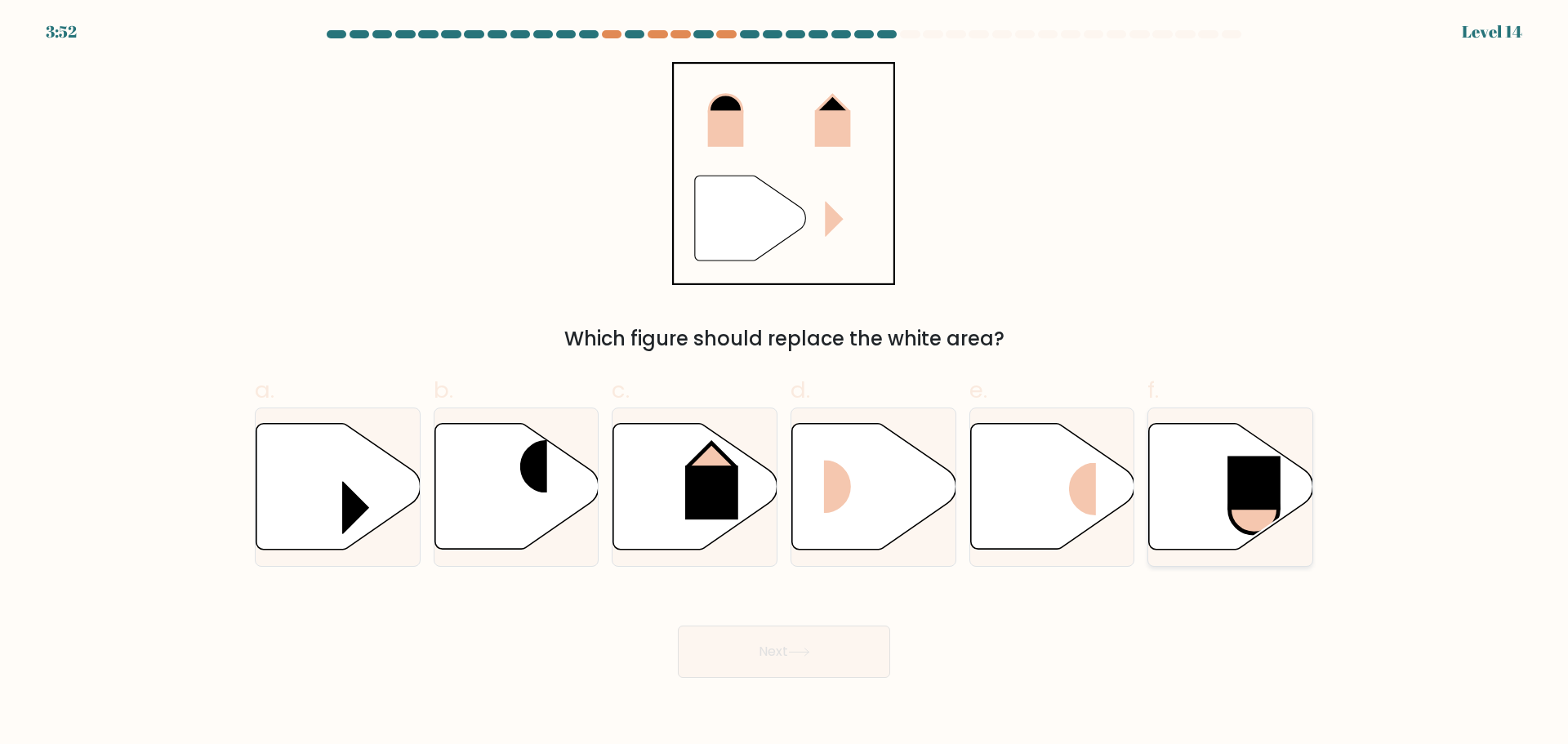
click at [1249, 469] on rect at bounding box center [1253, 483] width 53 height 54
click at [785, 383] on input "f." at bounding box center [784, 377] width 1 height 11
radio input "true"
click at [852, 664] on button "Next" at bounding box center [784, 651] width 212 height 52
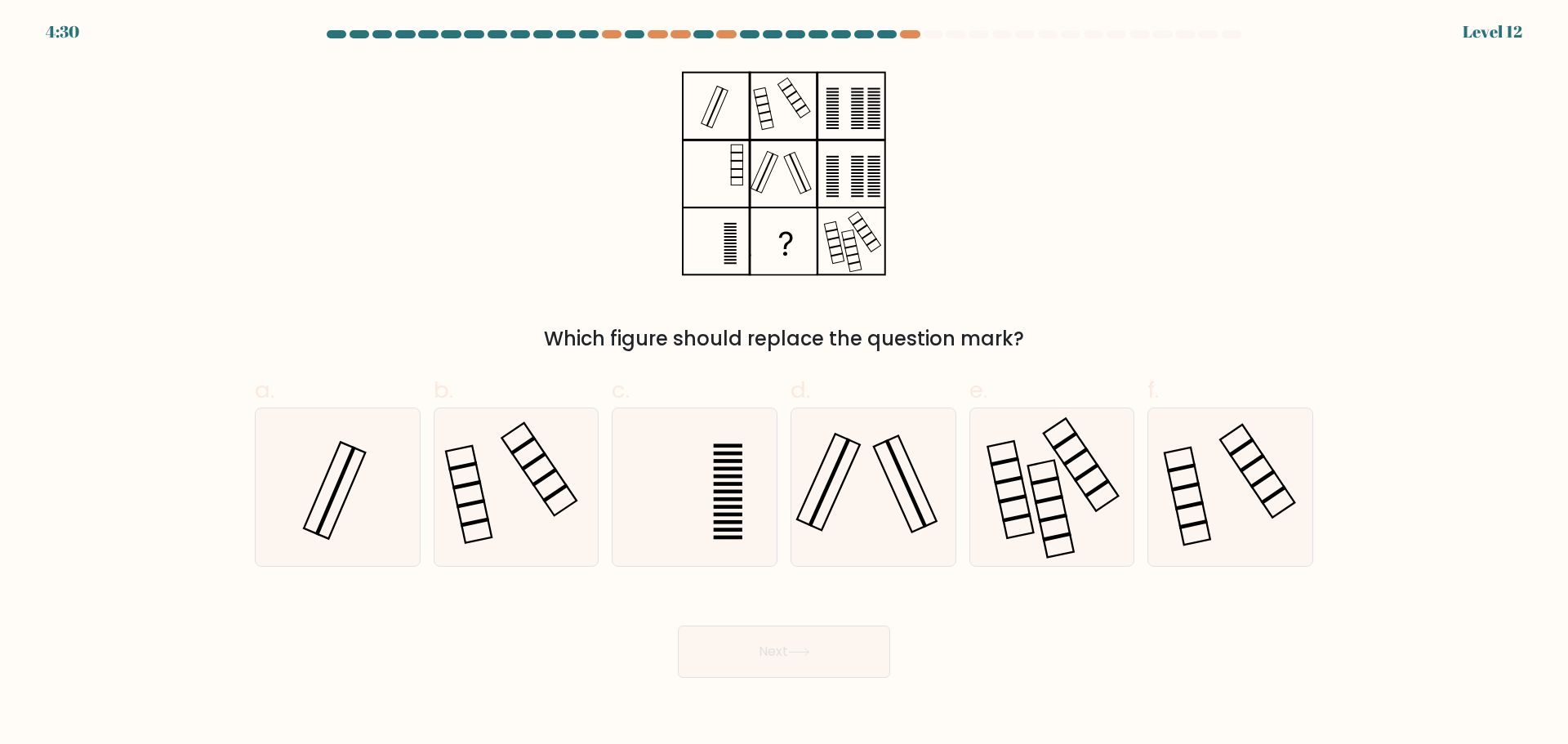
drag, startPoint x: 803, startPoint y: 344, endPoint x: 940, endPoint y: 345, distance: 137.0
click at [940, 345] on div "Which figure should replace the question mark?" at bounding box center [784, 339] width 1039 height 30
click at [892, 522] on icon at bounding box center [874, 487] width 157 height 157
click at [785, 383] on input "d." at bounding box center [784, 377] width 1 height 11
radio input "true"
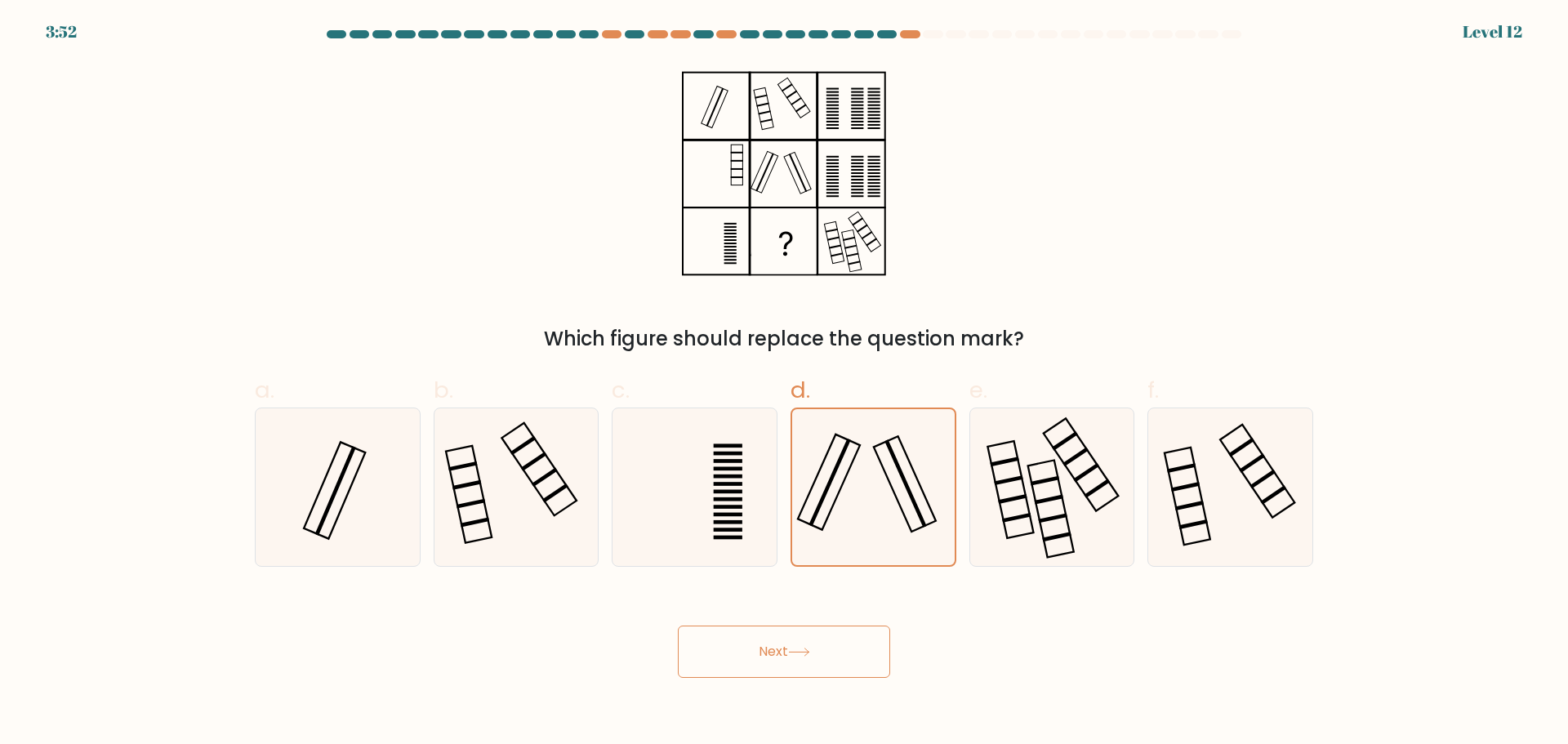
click at [818, 657] on button "Next" at bounding box center [784, 651] width 212 height 52
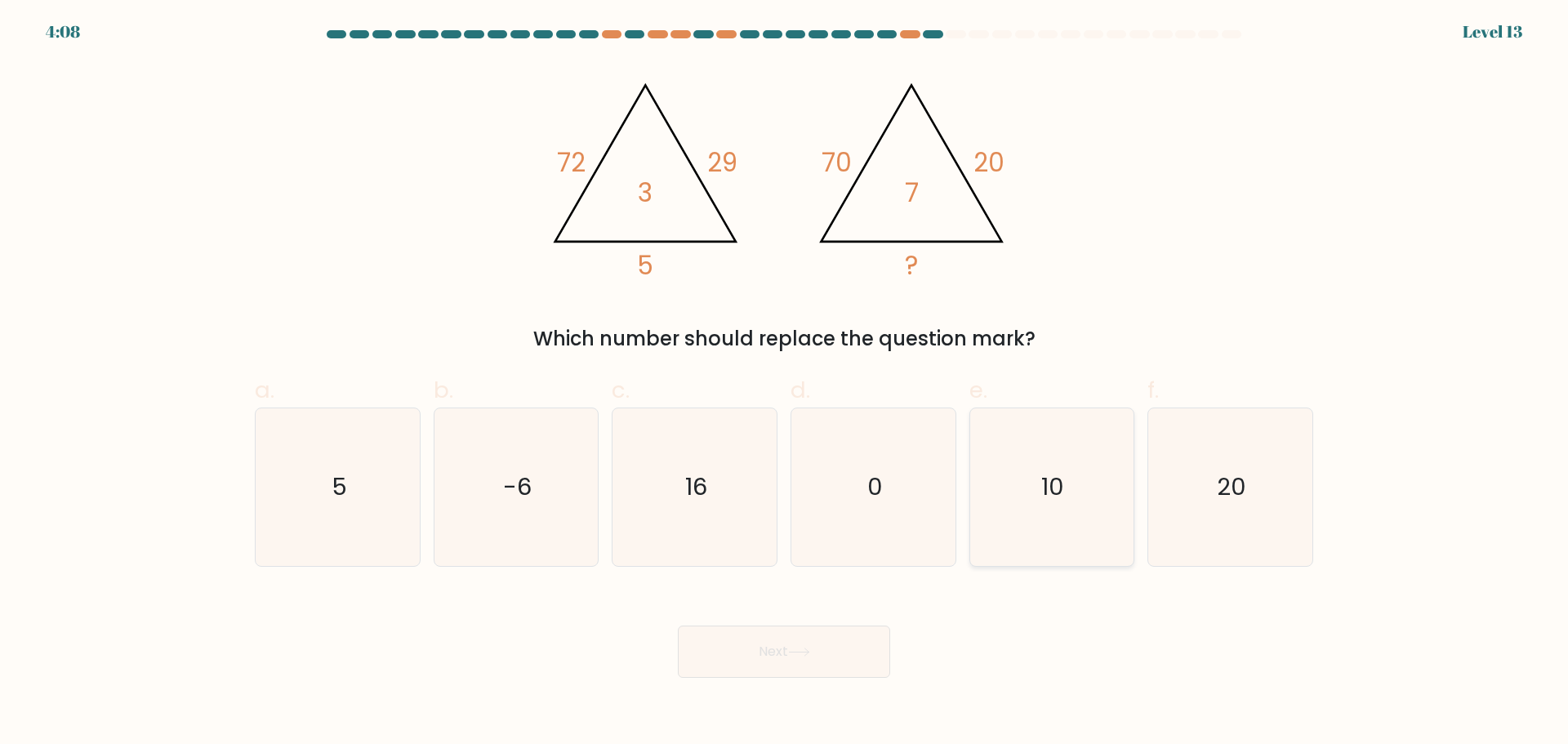
click at [1099, 485] on icon "10" at bounding box center [1052, 487] width 157 height 157
click at [785, 383] on input "e. 10" at bounding box center [784, 377] width 1 height 11
radio input "true"
click at [715, 660] on button "Next" at bounding box center [784, 651] width 212 height 52
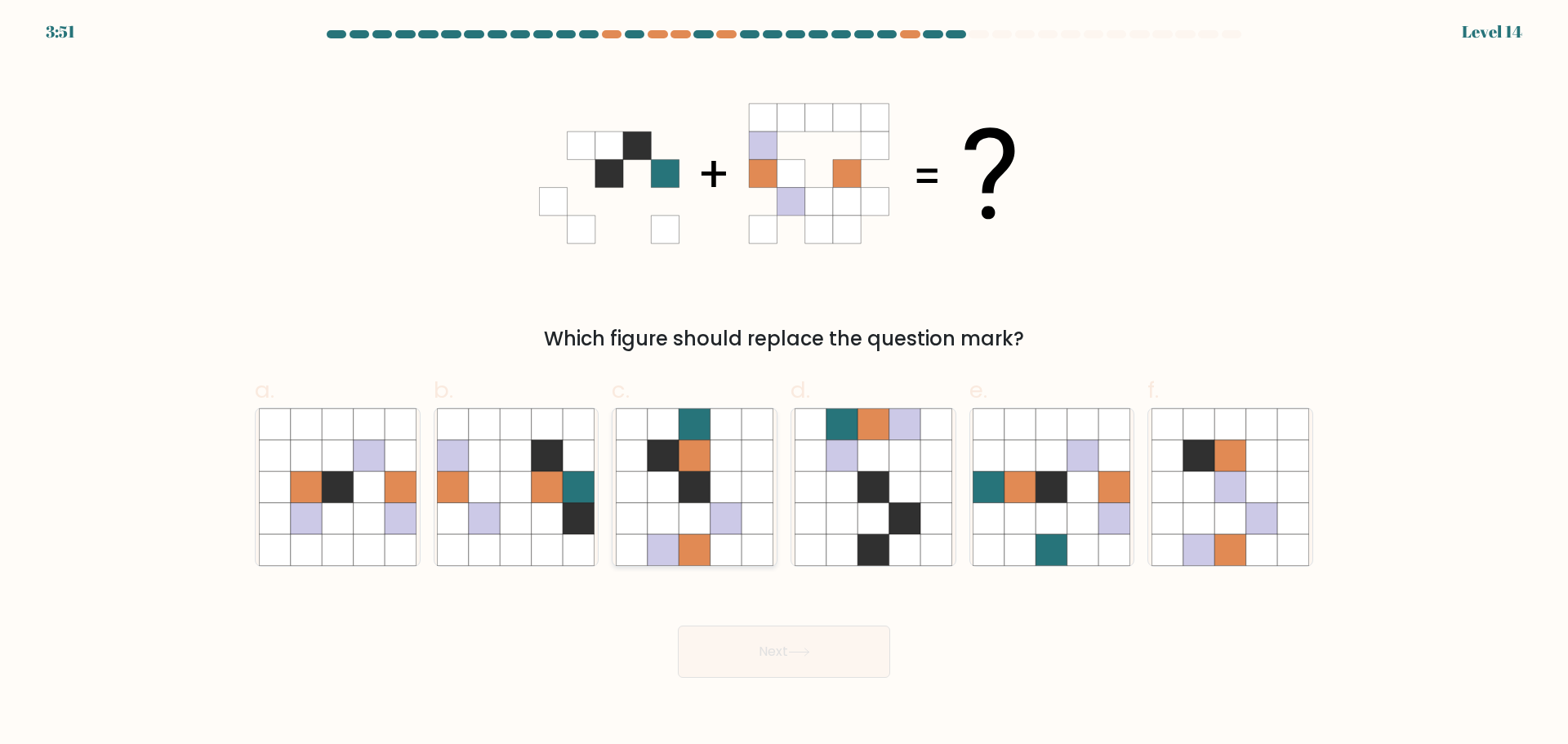
click at [703, 483] on icon at bounding box center [694, 486] width 31 height 31
click at [784, 383] on input "c." at bounding box center [784, 377] width 1 height 11
radio input "true"
click at [834, 670] on button "Next" at bounding box center [784, 651] width 212 height 52
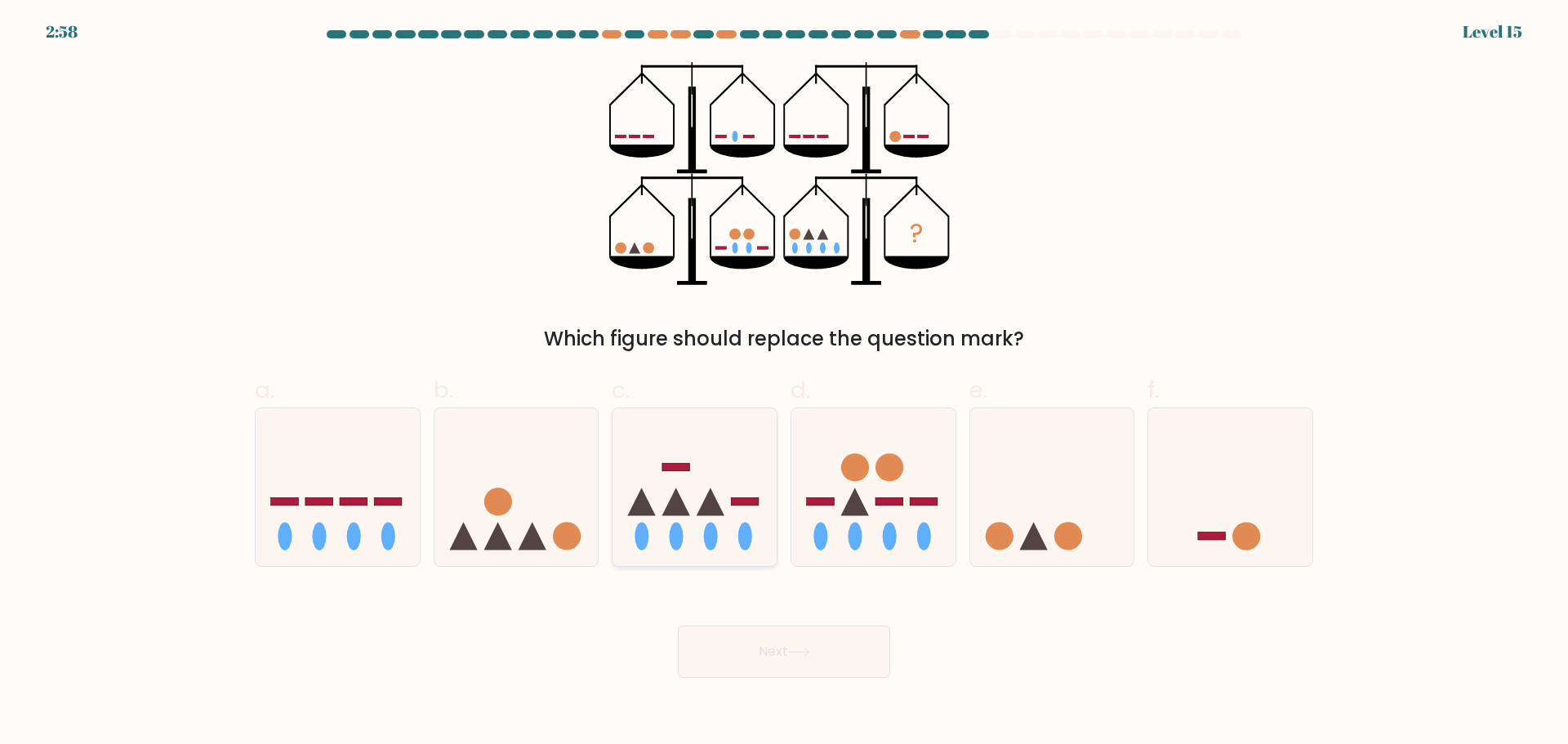
click at [723, 501] on icon at bounding box center [695, 486] width 165 height 136
click at [784, 383] on input "c." at bounding box center [784, 377] width 1 height 11
radio input "true"
click at [793, 654] on icon at bounding box center [799, 652] width 22 height 9
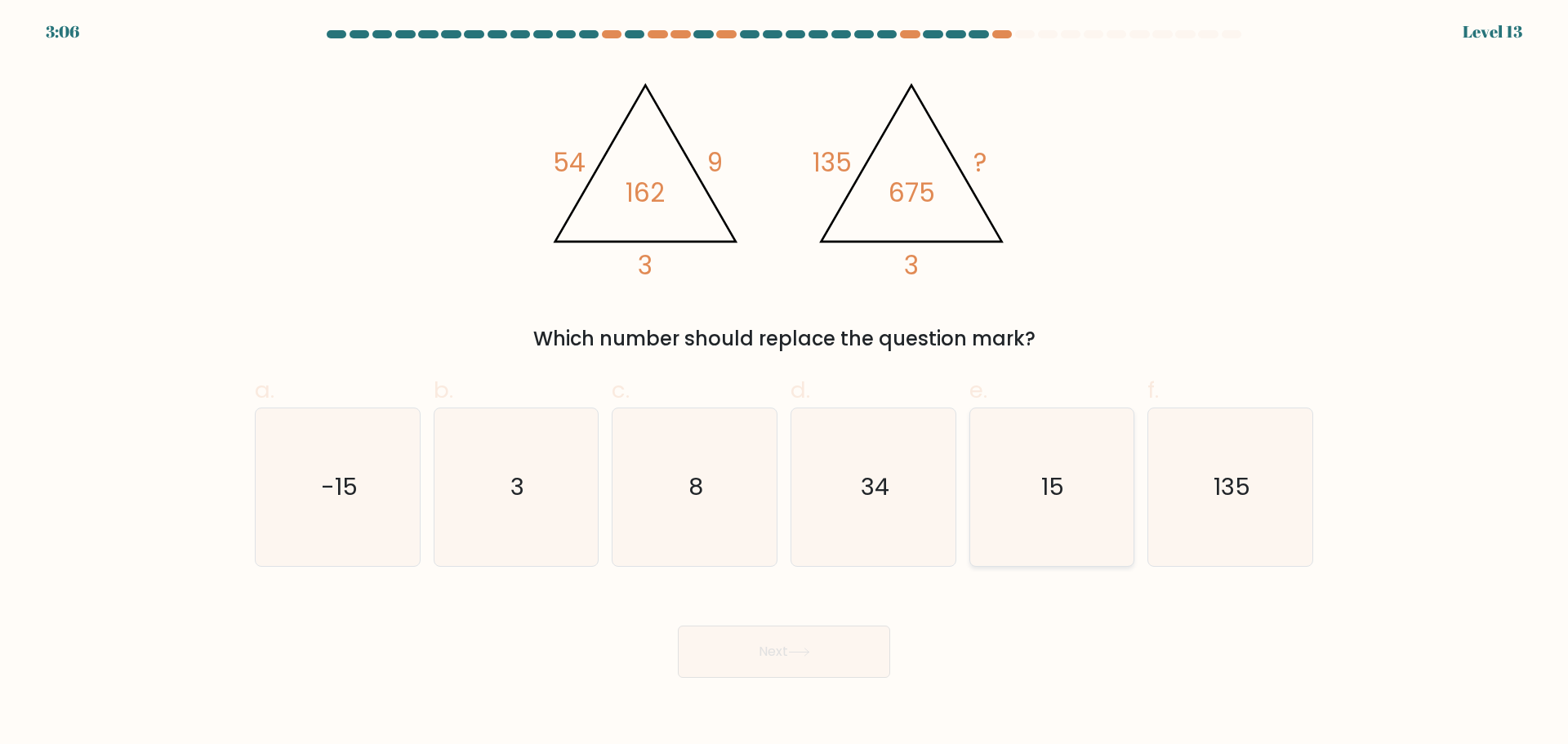
click at [1098, 494] on icon "15" at bounding box center [1052, 487] width 157 height 157
click at [785, 383] on input "e. 15" at bounding box center [784, 377] width 1 height 11
radio input "true"
click at [816, 654] on button "Next" at bounding box center [784, 651] width 212 height 52
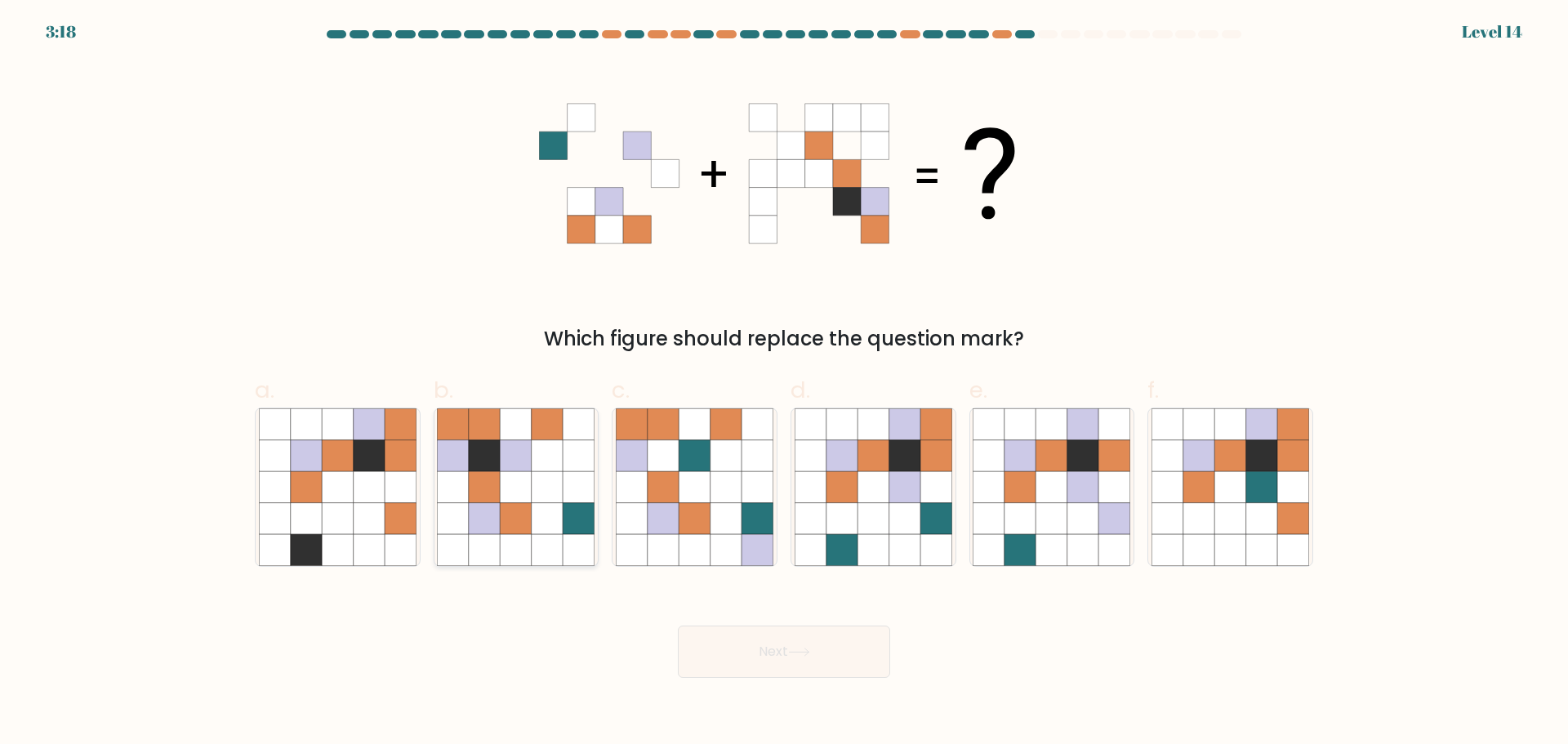
click at [542, 512] on icon at bounding box center [547, 518] width 31 height 31
click at [784, 383] on input "b." at bounding box center [784, 377] width 1 height 11
radio input "true"
click at [791, 645] on button "Next" at bounding box center [784, 651] width 212 height 52
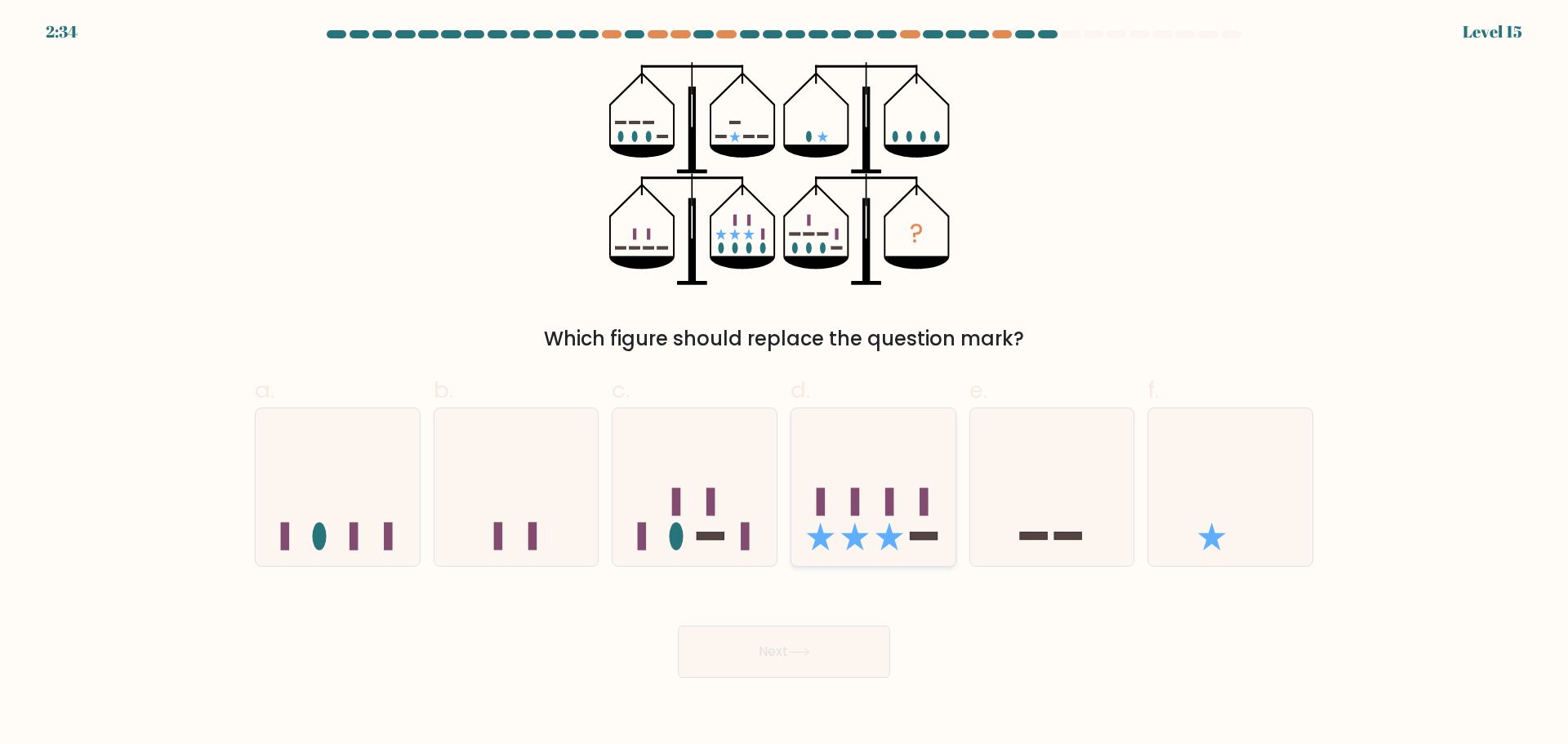
click at [850, 464] on icon at bounding box center [874, 486] width 165 height 136
click at [785, 383] on input "d." at bounding box center [784, 377] width 1 height 11
radio input "true"
click at [802, 643] on button "Next" at bounding box center [784, 651] width 212 height 52
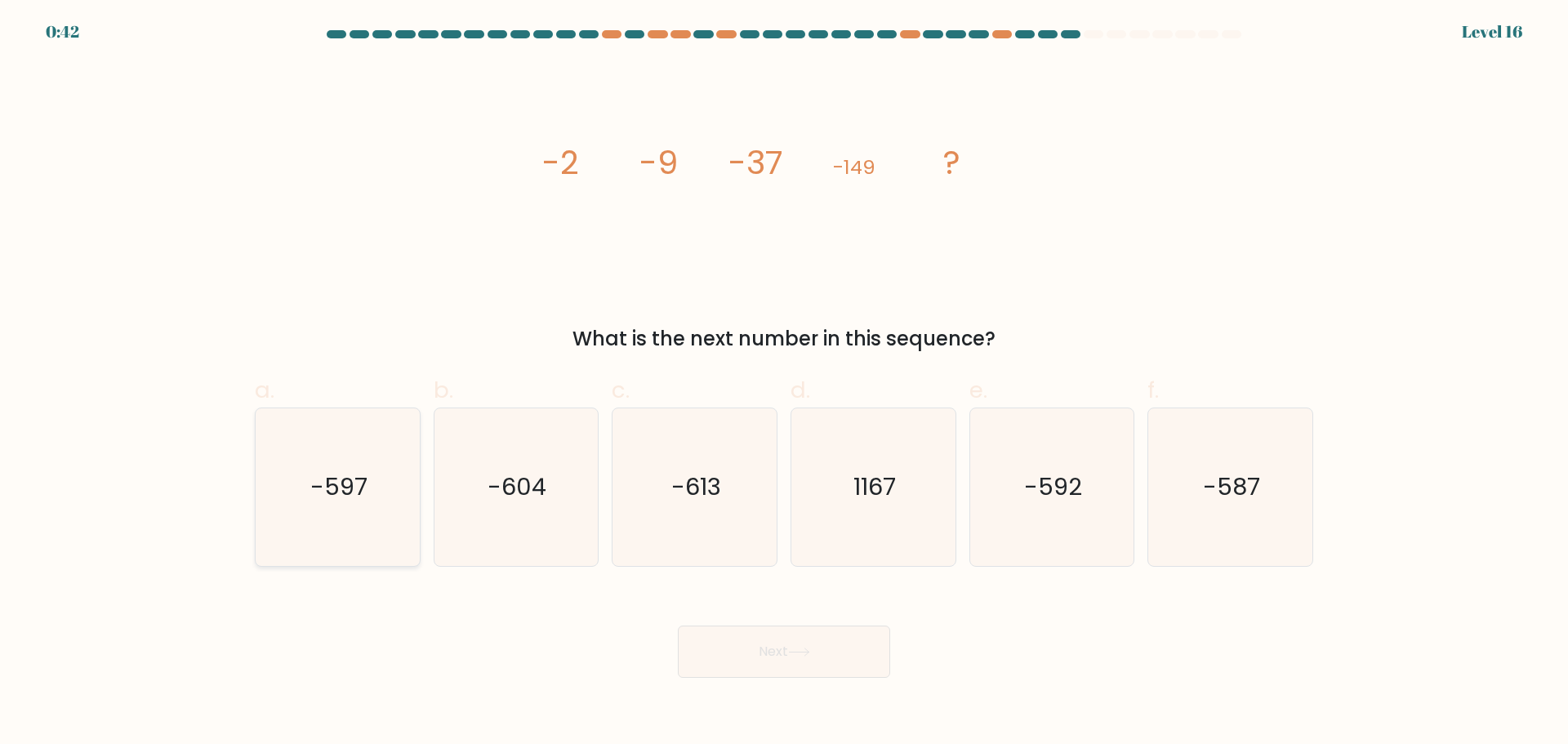
click at [362, 523] on icon "-597" at bounding box center [337, 487] width 157 height 157
click at [784, 383] on input "a. -597" at bounding box center [784, 377] width 1 height 11
radio input "true"
click at [826, 665] on button "Next" at bounding box center [784, 651] width 212 height 52
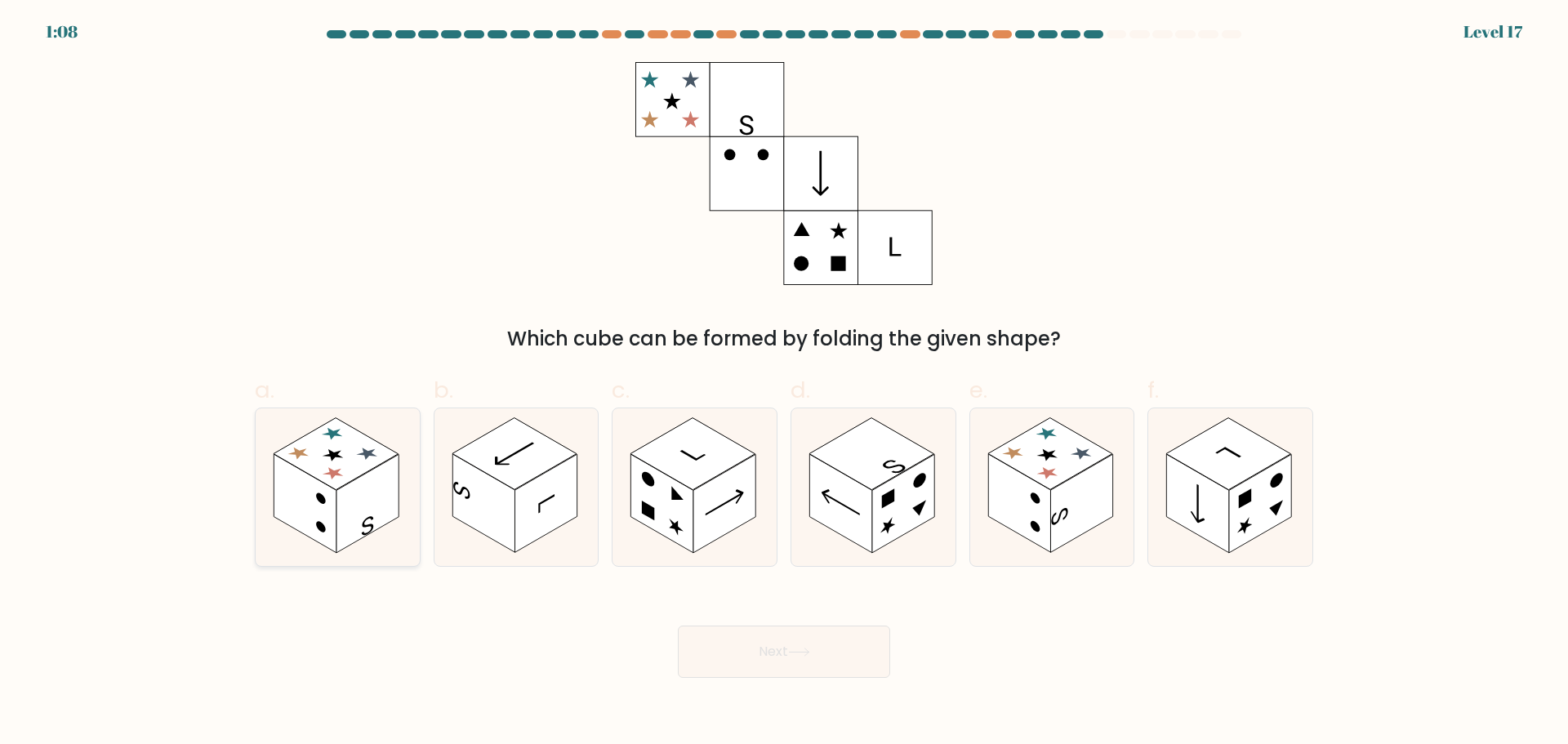
click at [352, 535] on rect at bounding box center [367, 503] width 62 height 98
click at [784, 383] on input "a." at bounding box center [784, 377] width 1 height 11
radio input "true"
click at [747, 656] on button "Next" at bounding box center [784, 651] width 212 height 52
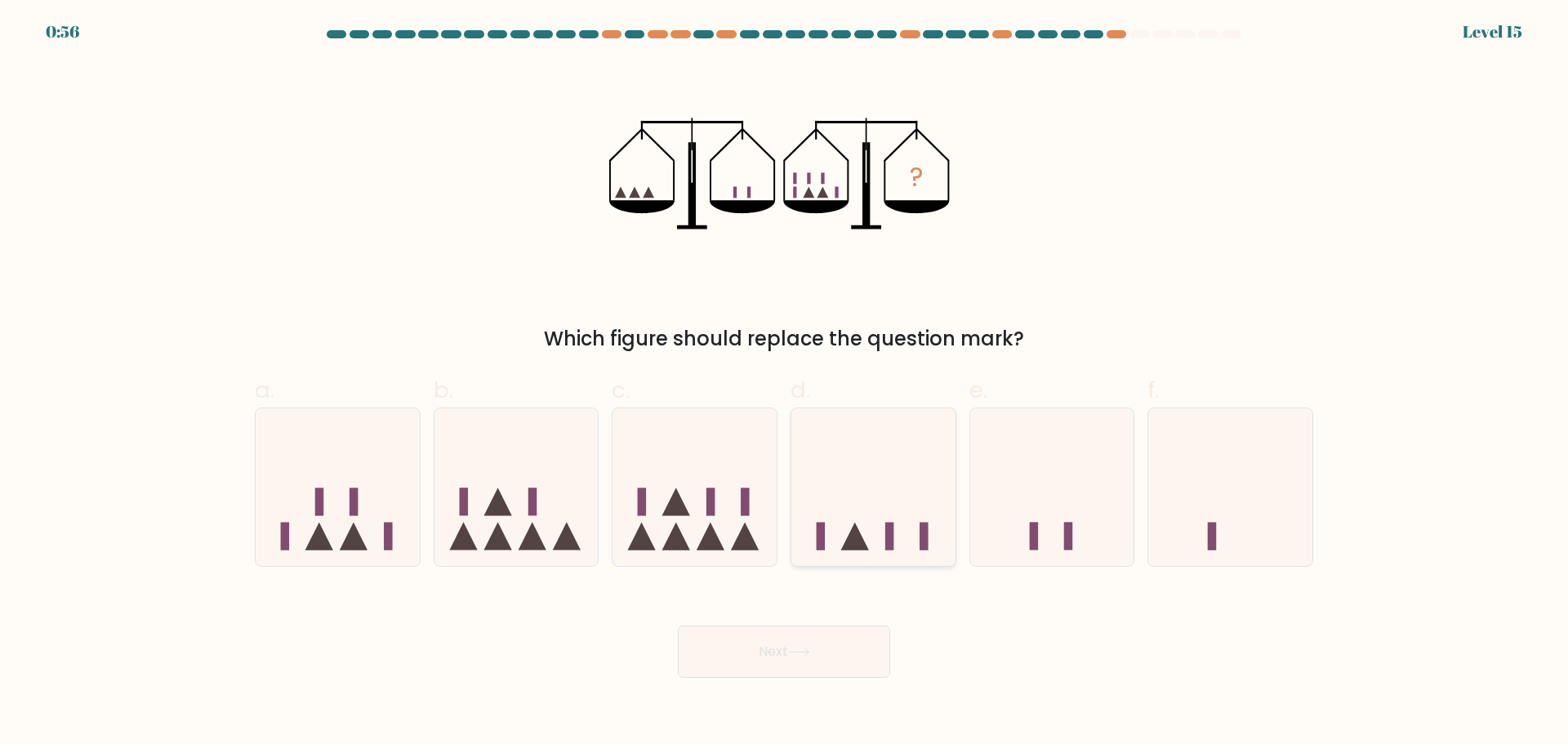
click at [945, 433] on icon at bounding box center [874, 486] width 165 height 136
click at [785, 383] on input "d." at bounding box center [784, 377] width 1 height 11
radio input "true"
click at [835, 658] on button "Next" at bounding box center [784, 651] width 212 height 52
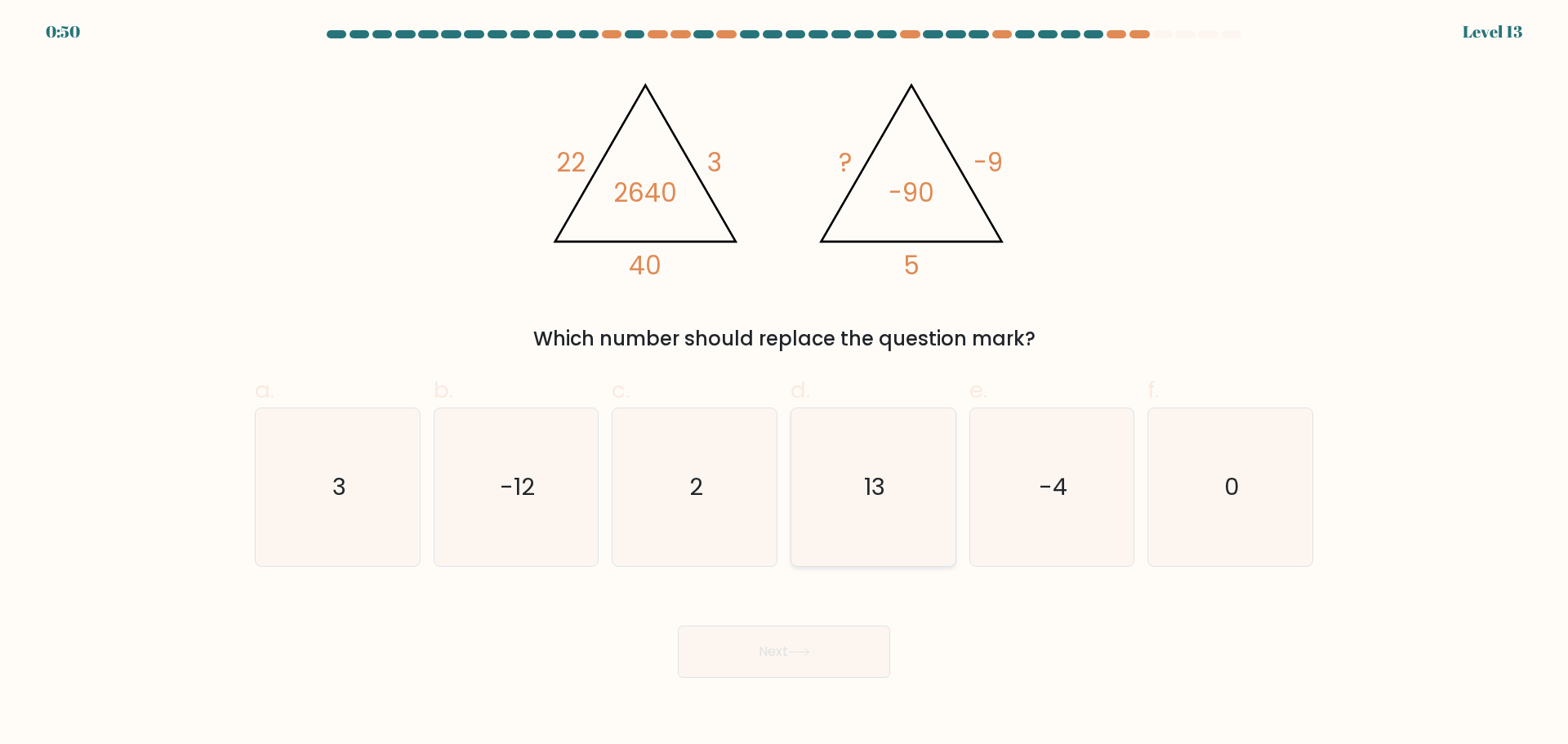
click at [818, 503] on icon "13" at bounding box center [874, 487] width 157 height 157
click at [785, 383] on input "d. 13" at bounding box center [784, 377] width 1 height 11
radio input "true"
click at [814, 630] on button "Next" at bounding box center [784, 651] width 212 height 52
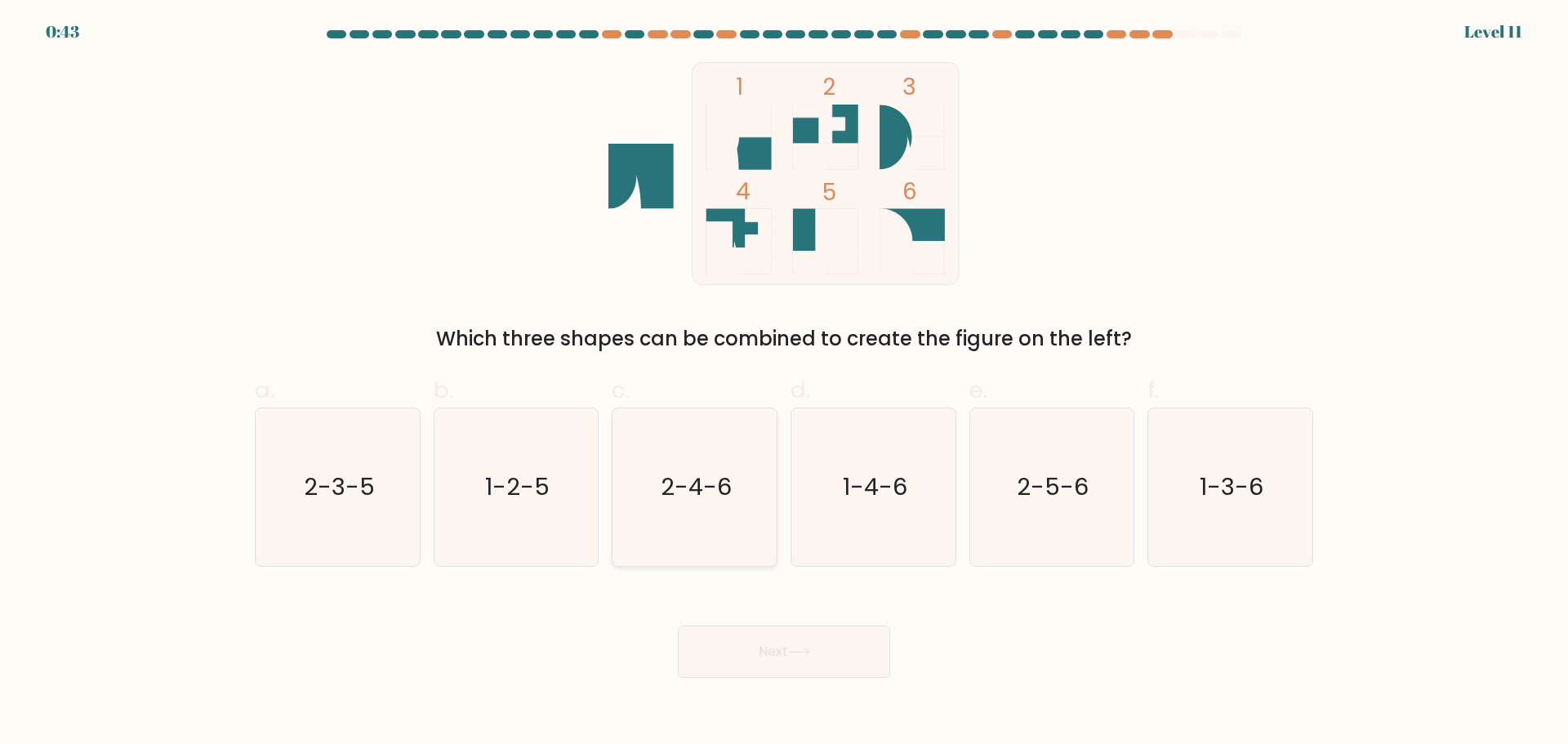
click at [699, 524] on icon "2-4-6" at bounding box center [695, 487] width 157 height 157
click at [784, 383] on input "c. 2-4-6" at bounding box center [784, 377] width 1 height 11
radio input "true"
click at [792, 646] on button "Next" at bounding box center [784, 651] width 212 height 52
click at [775, 656] on button "Next" at bounding box center [784, 651] width 212 height 52
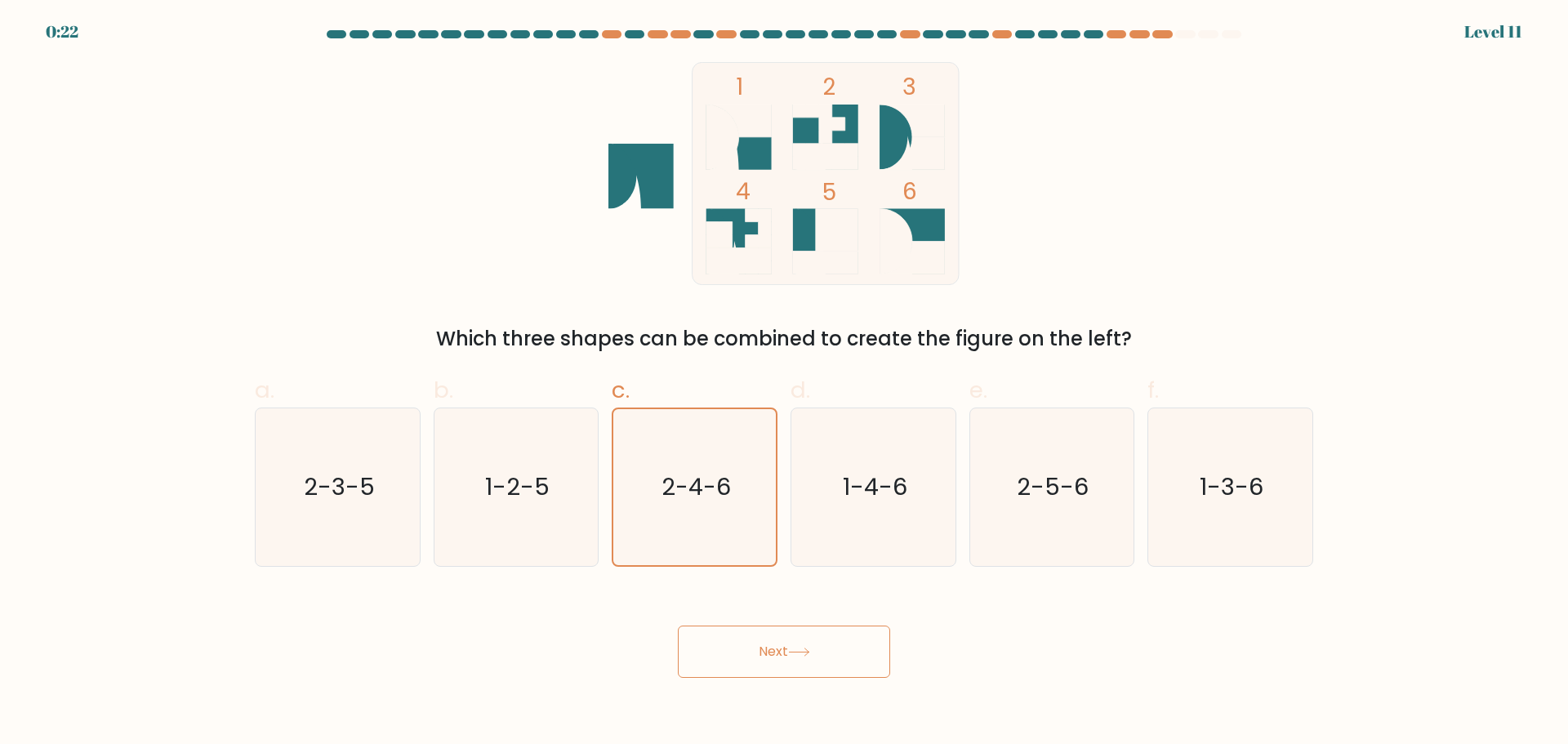
click at [1204, 251] on div "1 2 3 4 5 6 Which three shapes can be combined to create the figure on the left?" at bounding box center [784, 207] width 1078 height 292
click at [818, 646] on button "Next" at bounding box center [784, 651] width 212 height 52
click at [1063, 529] on icon "2-5-6" at bounding box center [1052, 487] width 157 height 157
click at [785, 383] on input "e. 2-5-6" at bounding box center [784, 377] width 1 height 11
radio input "true"
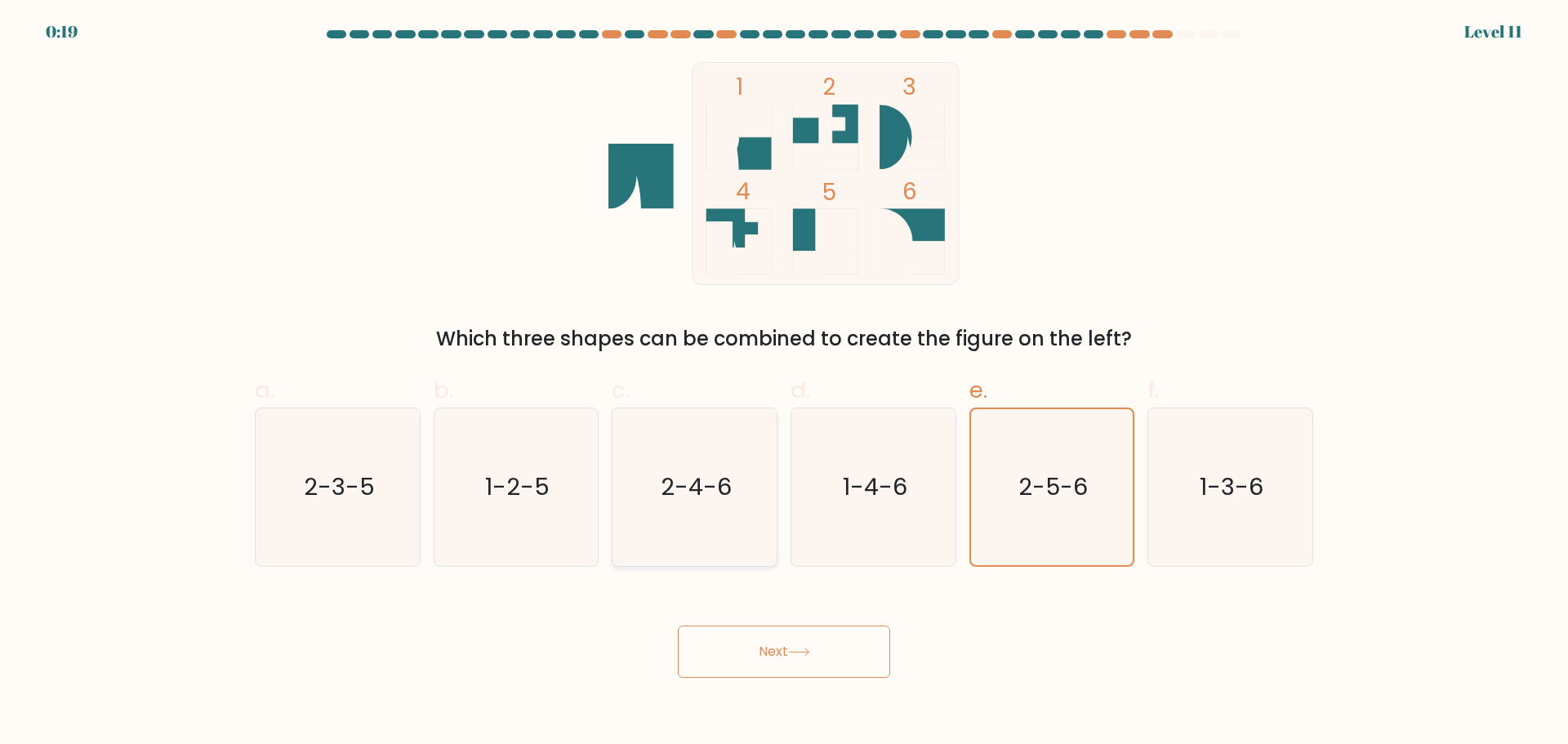
click at [703, 512] on icon "2-4-6" at bounding box center [695, 487] width 157 height 157
click at [784, 383] on input "c. 2-4-6" at bounding box center [784, 377] width 1 height 11
radio input "true"
click at [736, 664] on button "Next" at bounding box center [784, 651] width 212 height 52
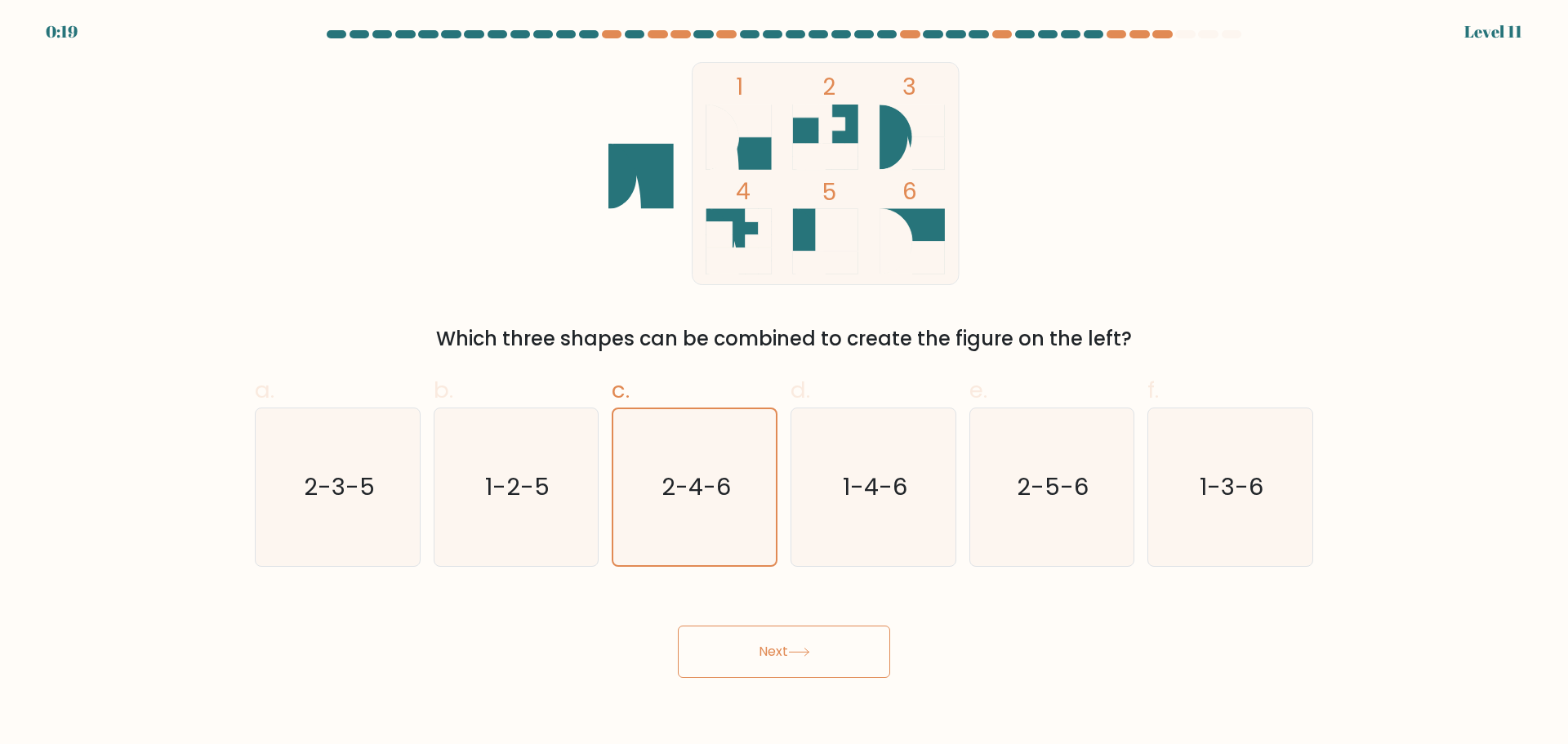
click at [736, 664] on button "Next" at bounding box center [784, 651] width 212 height 52
click at [776, 654] on button "Next" at bounding box center [784, 651] width 212 height 52
click at [1040, 490] on text "2-5-6" at bounding box center [1054, 486] width 72 height 33
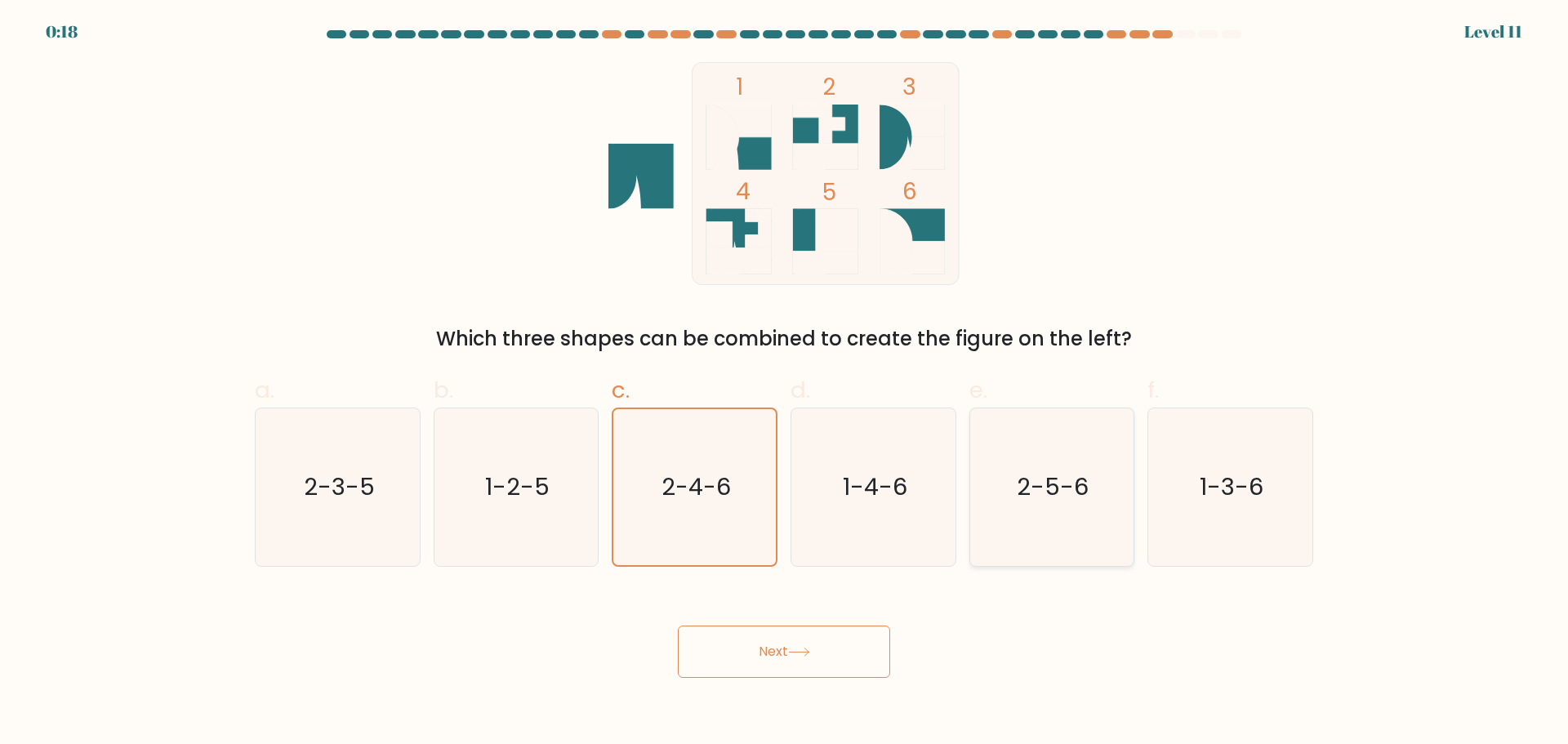
click at [785, 383] on input "e. 2-5-6" at bounding box center [784, 377] width 1 height 11
radio input "true"
click at [843, 656] on button "Next" at bounding box center [784, 651] width 212 height 52
click at [786, 646] on button "Next" at bounding box center [784, 651] width 212 height 52
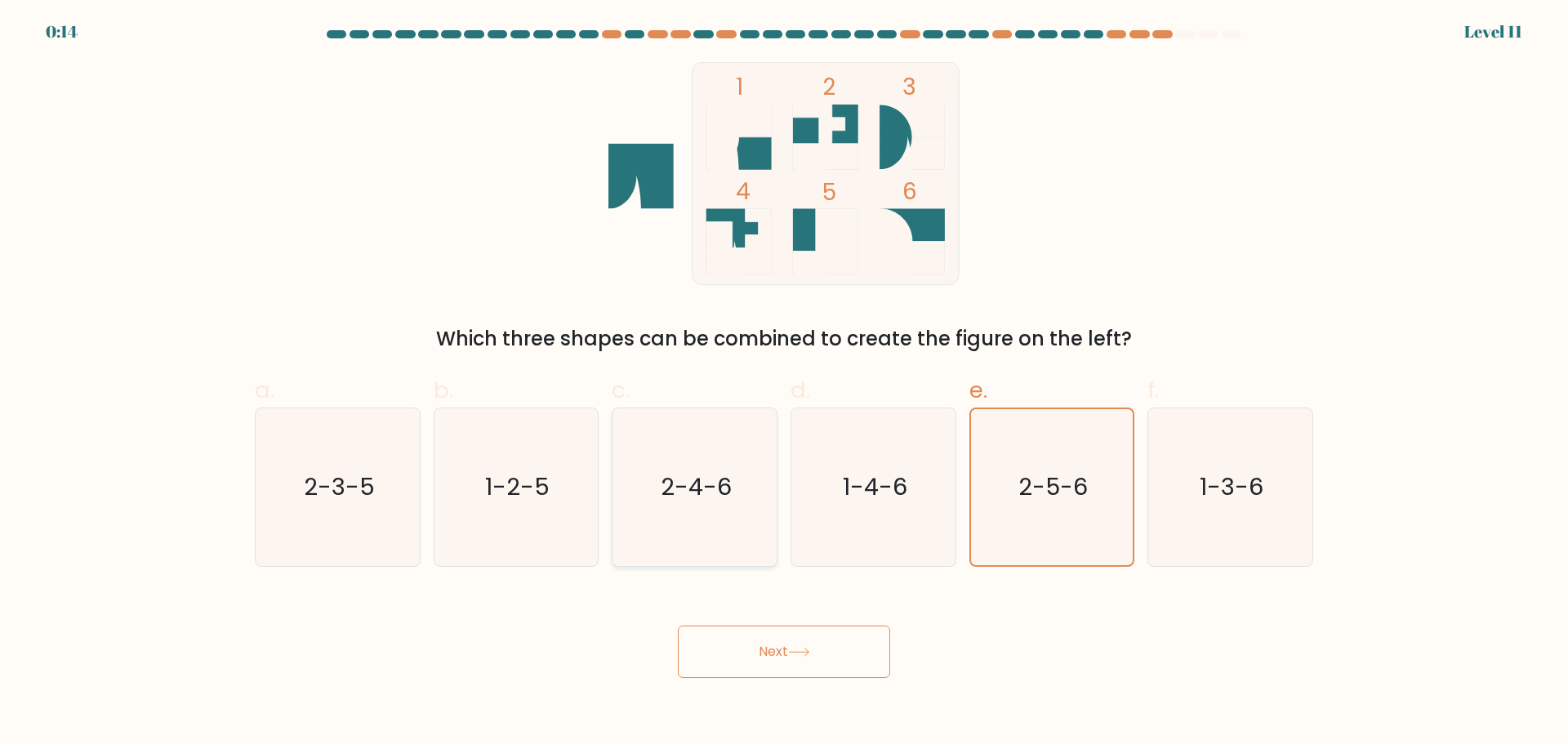
click at [689, 522] on icon "2-4-6" at bounding box center [695, 487] width 157 height 157
click at [784, 383] on input "c. 2-4-6" at bounding box center [784, 377] width 1 height 11
radio input "true"
click at [805, 659] on button "Next" at bounding box center [784, 651] width 212 height 52
click at [798, 657] on button "Next" at bounding box center [784, 651] width 212 height 52
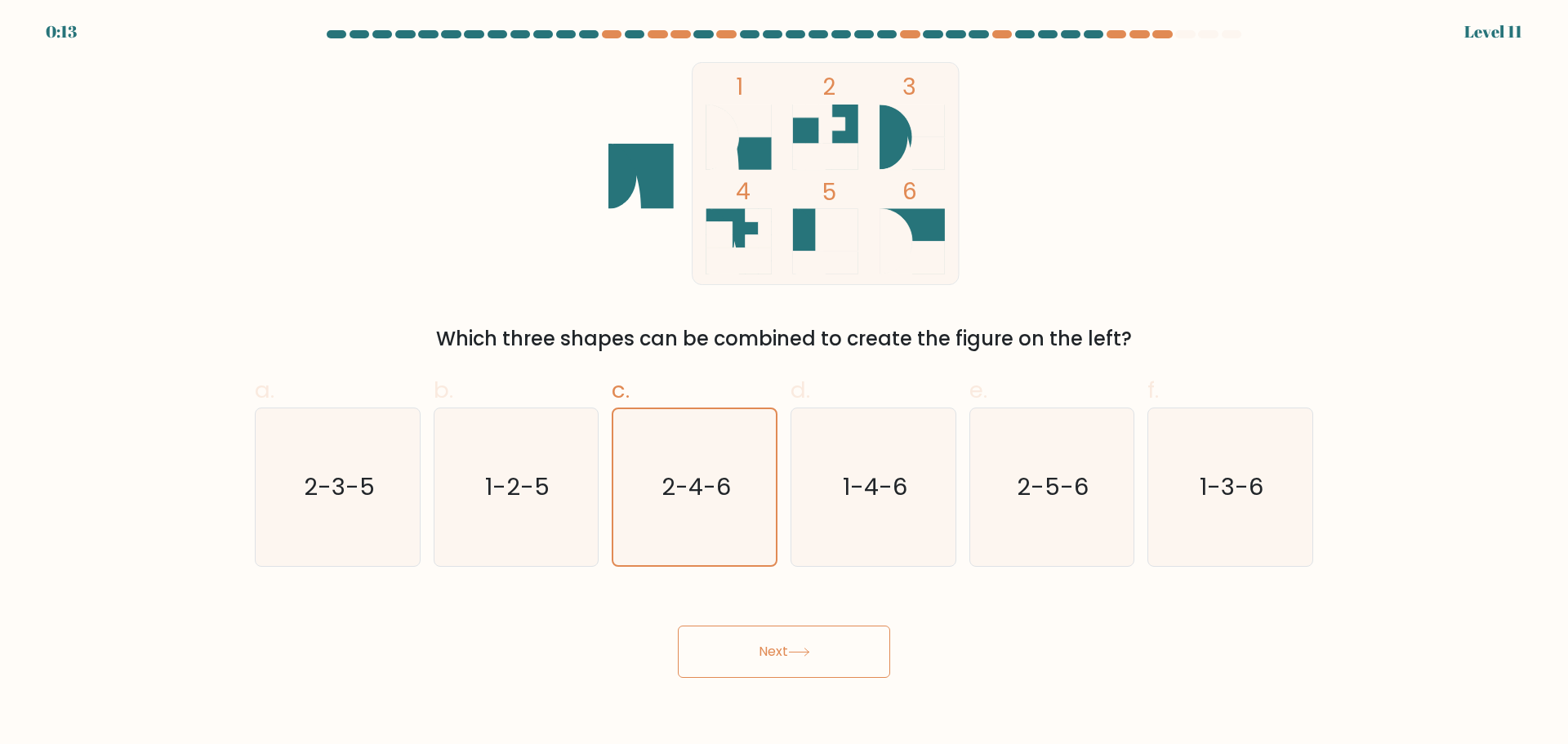
click at [793, 656] on button "Next" at bounding box center [784, 651] width 212 height 52
click at [792, 654] on button "Next" at bounding box center [784, 651] width 212 height 52
click at [785, 641] on button "Next" at bounding box center [784, 651] width 212 height 52
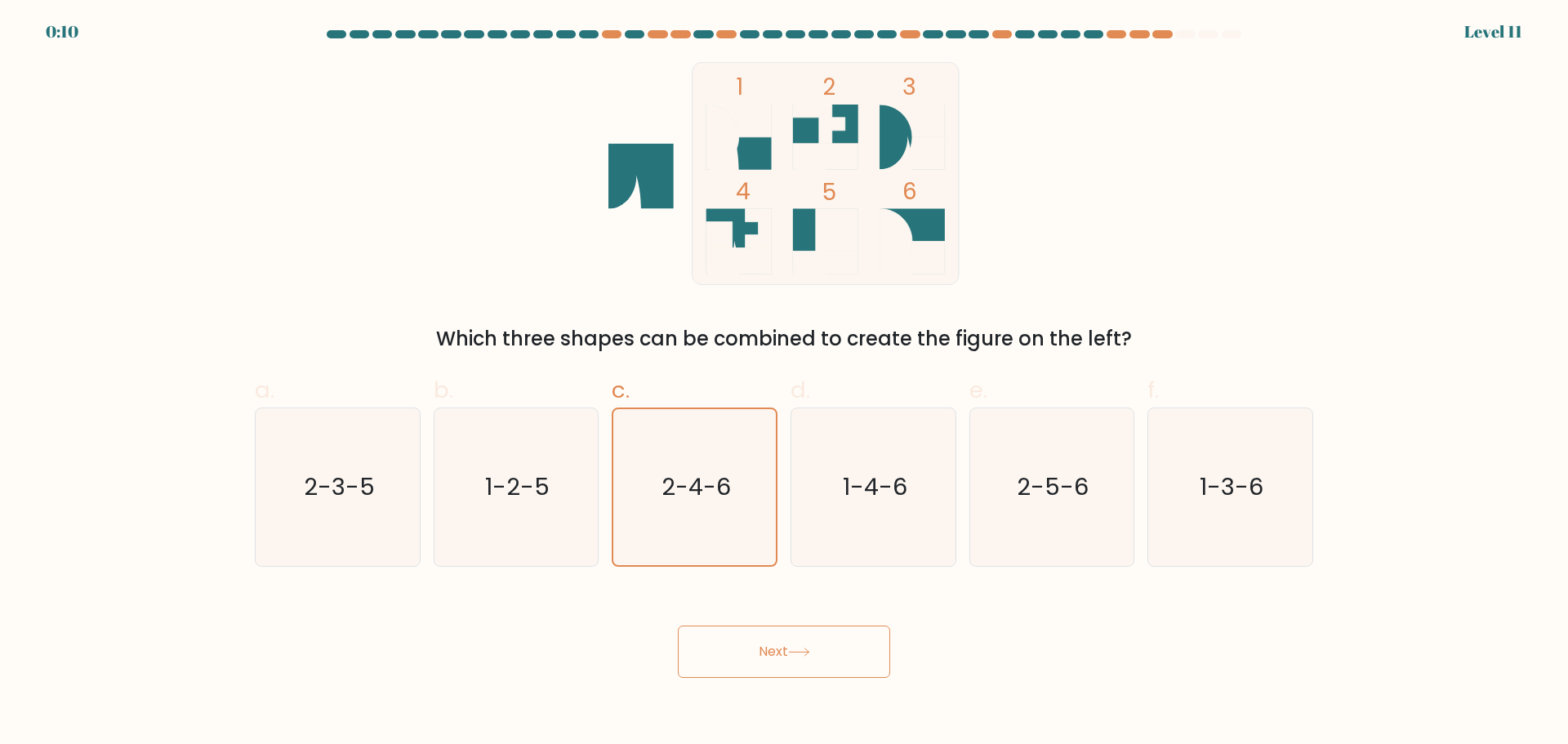
click at [785, 641] on button "Next" at bounding box center [784, 651] width 212 height 52
click at [843, 211] on rect at bounding box center [836, 230] width 42 height 42
click at [1066, 504] on icon "2-5-6" at bounding box center [1052, 487] width 157 height 157
click at [785, 383] on input "e. 2-5-6" at bounding box center [784, 377] width 1 height 11
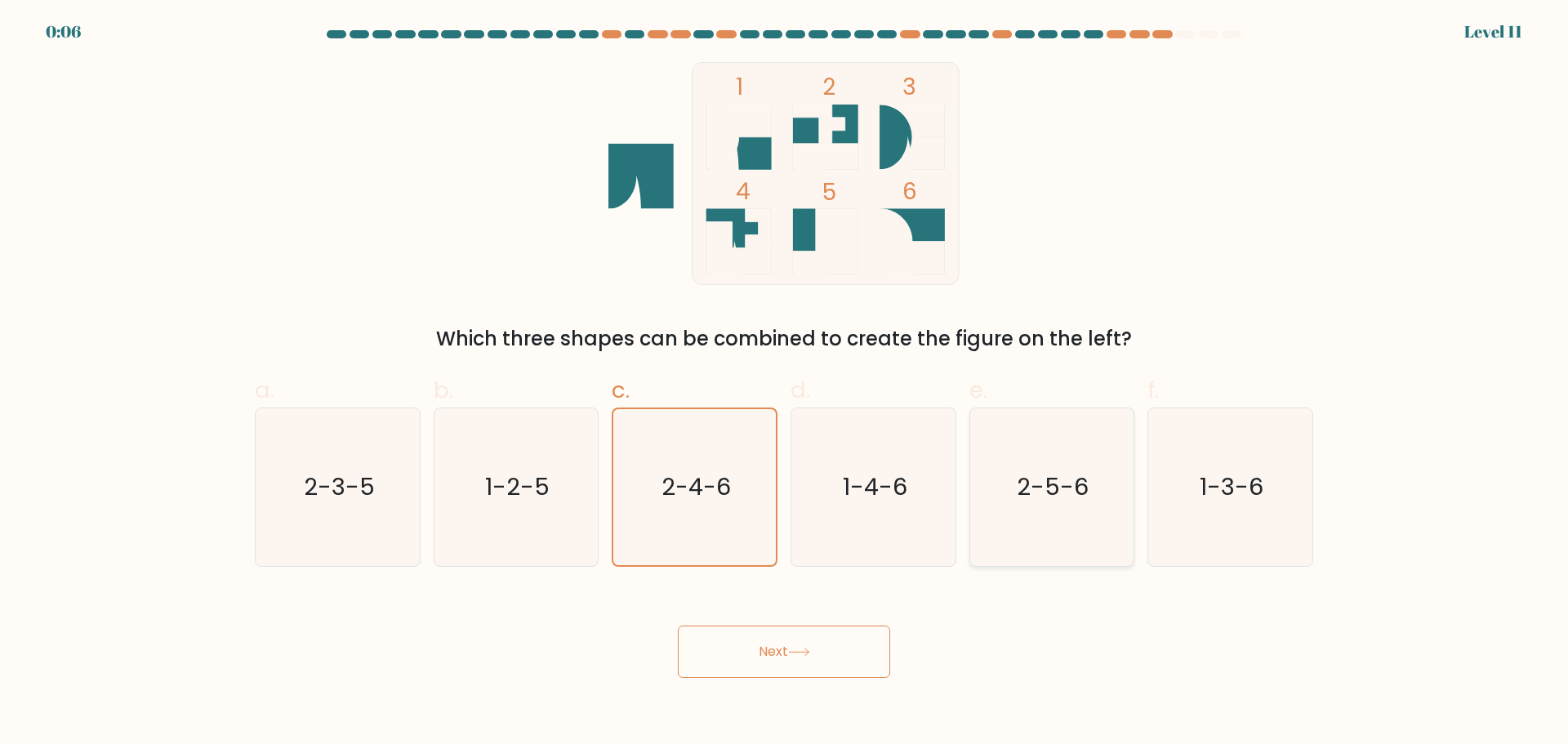
radio input "true"
click at [681, 534] on icon "2-4-6" at bounding box center [695, 487] width 157 height 157
click at [784, 383] on input "c. 2-4-6" at bounding box center [784, 377] width 1 height 11
radio input "true"
click at [791, 658] on button "Next" at bounding box center [784, 651] width 212 height 52
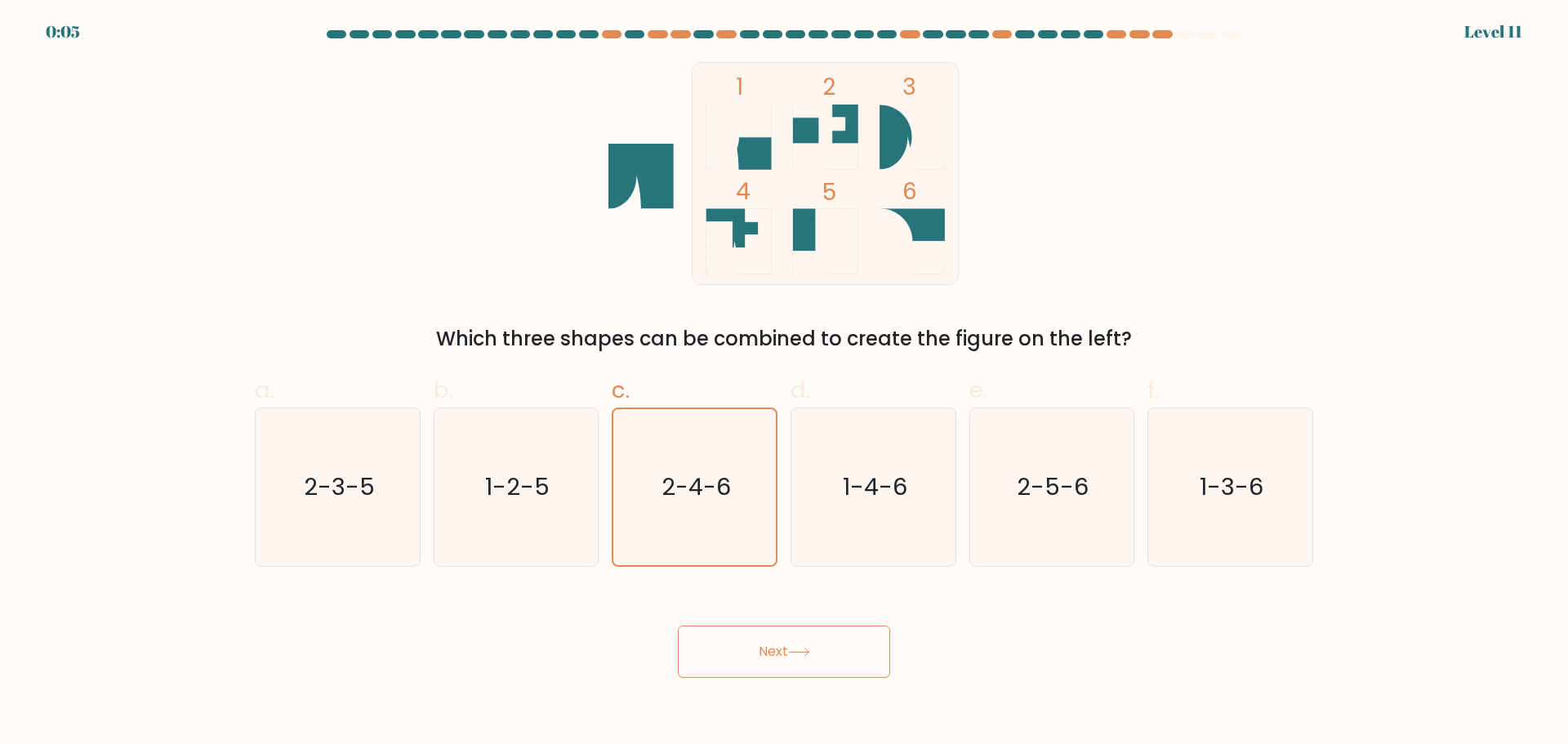
click at [791, 658] on button "Next" at bounding box center [784, 651] width 212 height 52
drag, startPoint x: 791, startPoint y: 658, endPoint x: 821, endPoint y: 638, distance: 36.1
click at [792, 655] on button "Next" at bounding box center [784, 651] width 212 height 52
click at [713, 488] on text "2-4-6" at bounding box center [697, 486] width 70 height 33
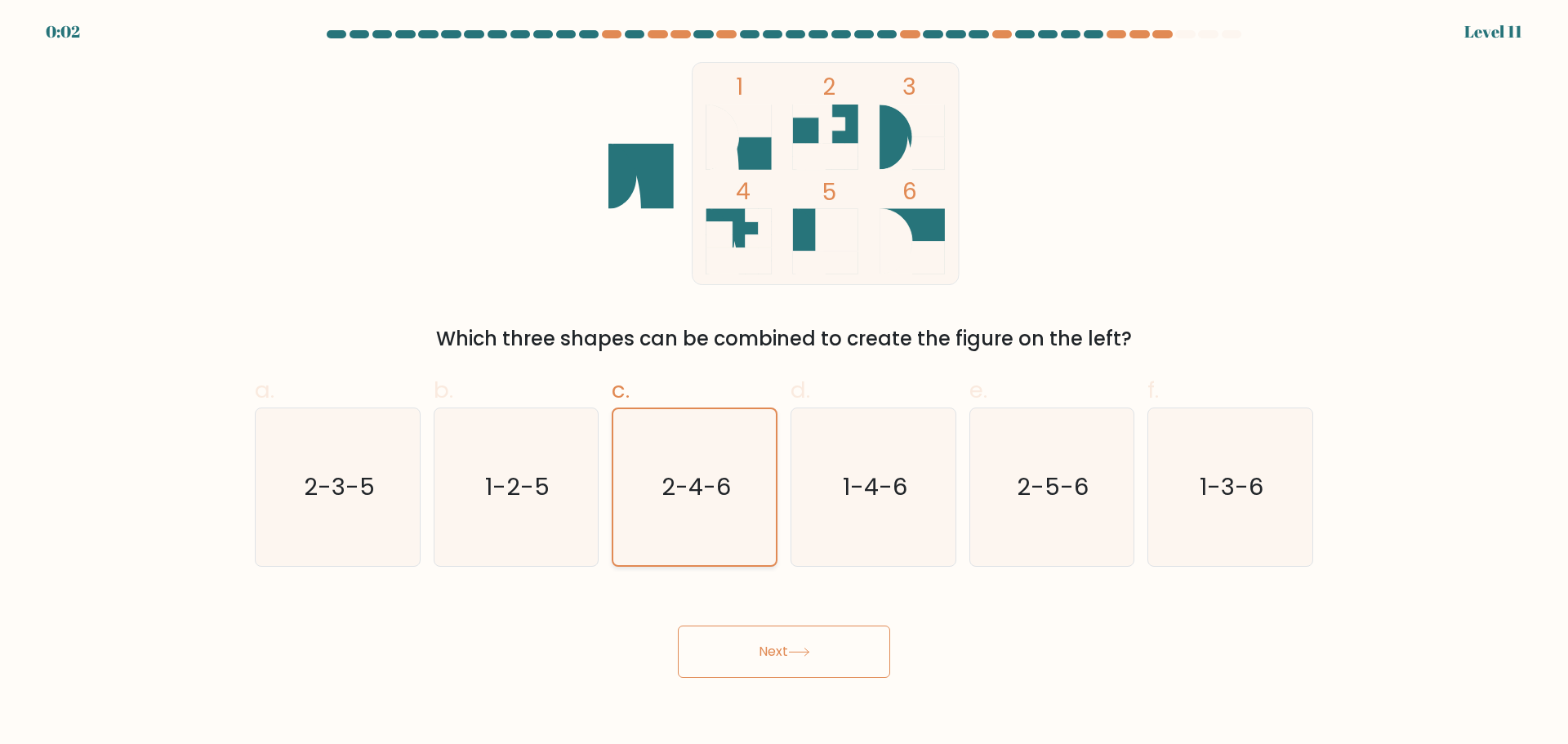
click at [784, 383] on input "c. 2-4-6" at bounding box center [784, 377] width 1 height 11
click at [713, 487] on text "2-4-6" at bounding box center [697, 486] width 70 height 33
click at [784, 383] on input "c. 2-4-6" at bounding box center [784, 377] width 1 height 11
click at [713, 487] on text "2-4-6" at bounding box center [697, 486] width 70 height 33
click at [784, 383] on input "c. 2-4-6" at bounding box center [784, 377] width 1 height 11
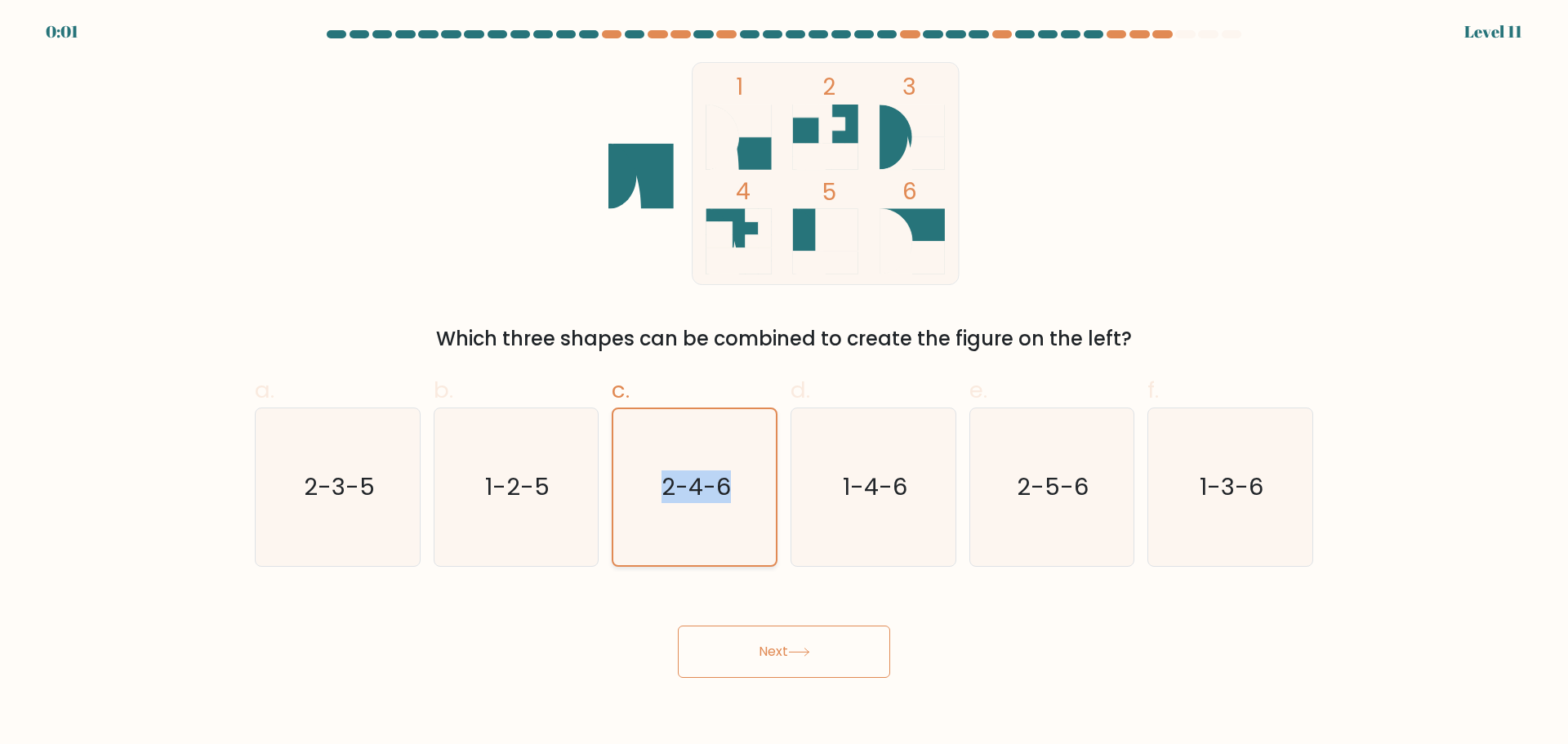
click at [713, 487] on text "2-4-6" at bounding box center [697, 486] width 70 height 33
click at [784, 383] on input "c. 2-4-6" at bounding box center [784, 377] width 1 height 11
click at [714, 486] on text "2-4-6" at bounding box center [697, 486] width 70 height 33
click at [784, 383] on input "c. 2-4-6" at bounding box center [784, 377] width 1 height 11
click at [713, 486] on text "2-4-6" at bounding box center [697, 486] width 70 height 33
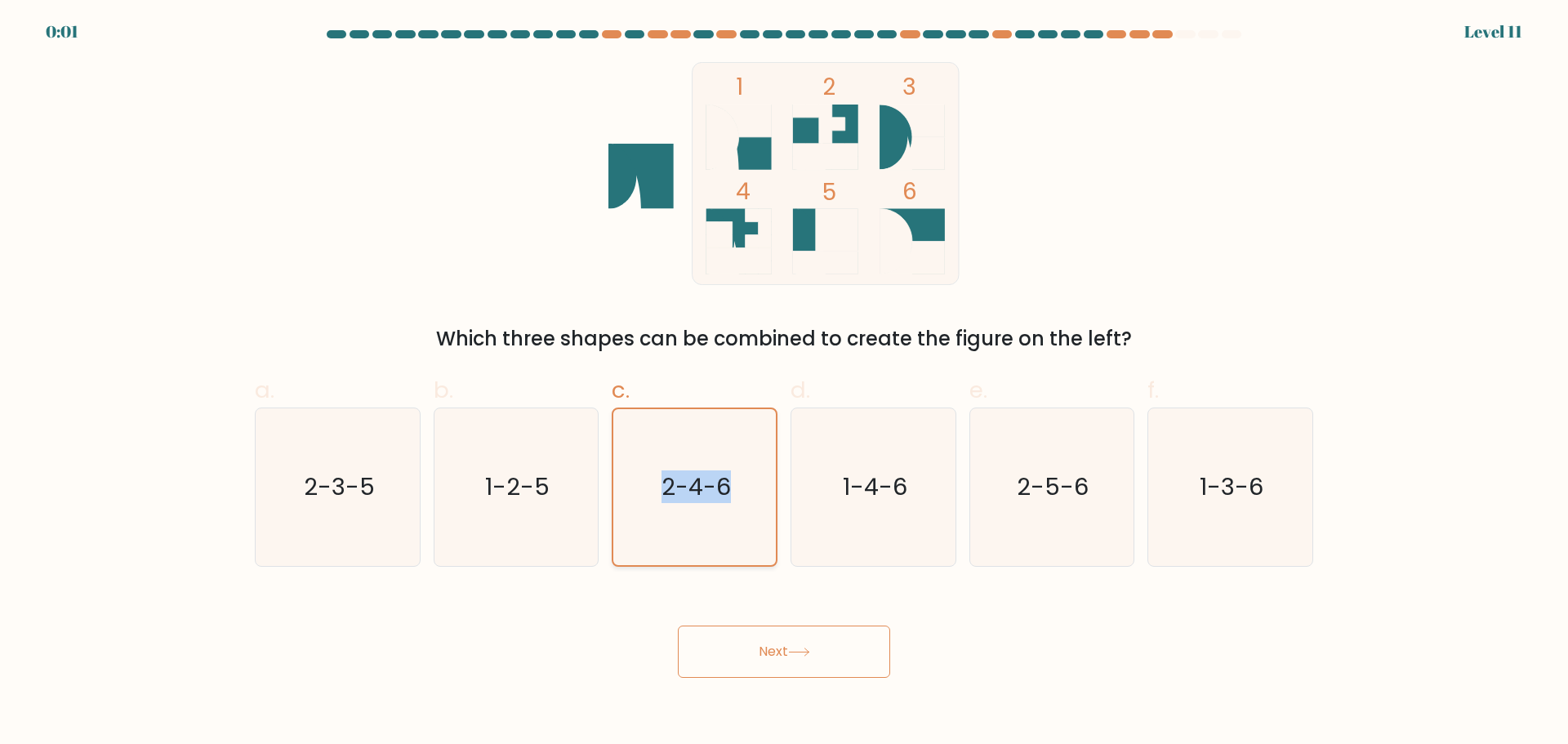
click at [784, 383] on input "c. 2-4-6" at bounding box center [784, 377] width 1 height 11
click at [713, 486] on text "2-4-6" at bounding box center [697, 486] width 70 height 33
click at [784, 383] on input "c. 2-4-6" at bounding box center [784, 377] width 1 height 11
click at [712, 490] on text "2-4-6" at bounding box center [697, 486] width 70 height 33
click at [784, 383] on input "c. 2-4-6" at bounding box center [784, 377] width 1 height 11
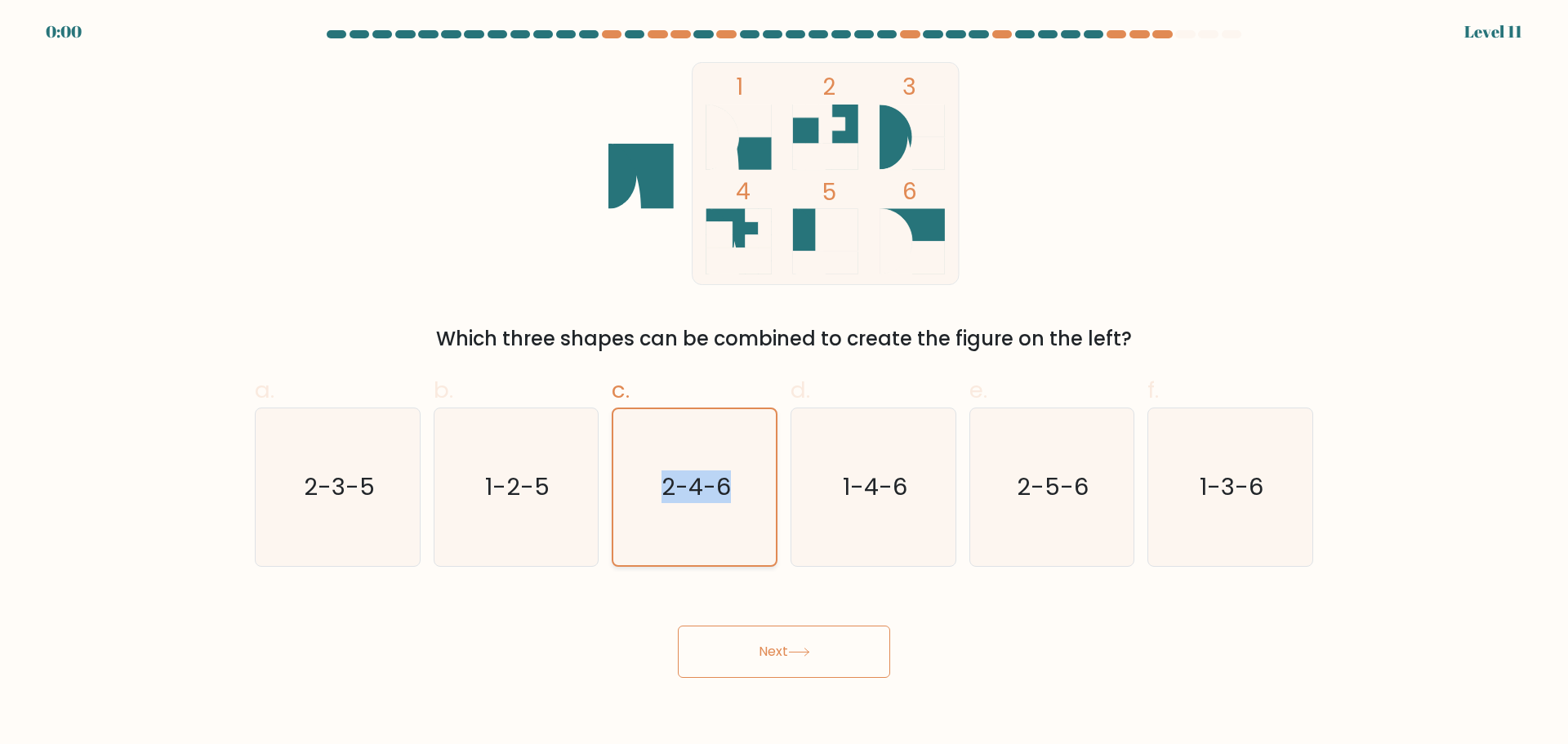
click at [712, 490] on text "2-4-6" at bounding box center [697, 486] width 70 height 33
click at [784, 383] on input "c. 2-4-6" at bounding box center [784, 377] width 1 height 11
click at [712, 490] on text "2-4-6" at bounding box center [697, 486] width 70 height 33
click at [784, 383] on input "c. 2-4-6" at bounding box center [784, 377] width 1 height 11
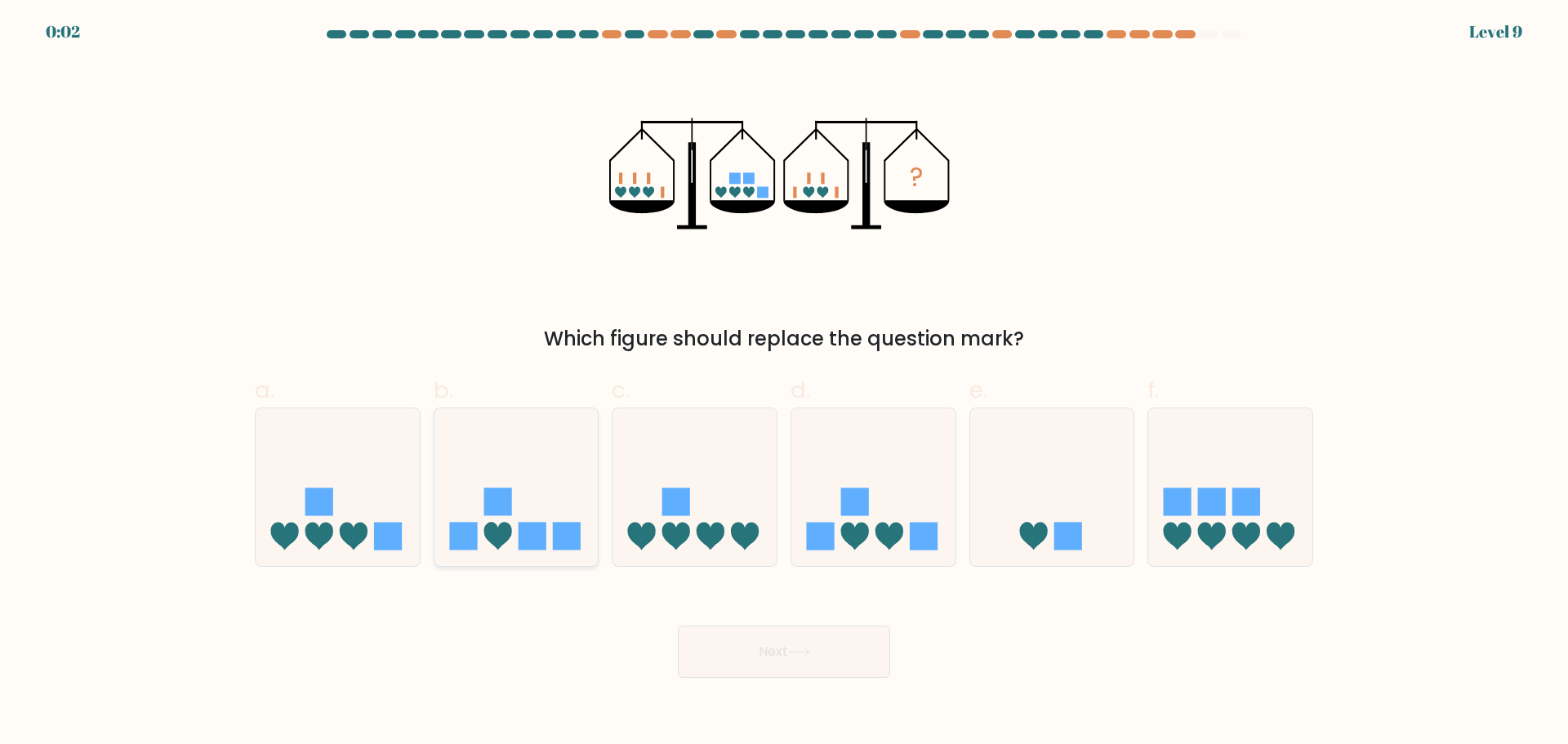
click at [538, 481] on icon at bounding box center [517, 486] width 165 height 136
click at [784, 383] on input "b." at bounding box center [784, 377] width 1 height 11
radio input "true"
click at [756, 654] on button "Next" at bounding box center [784, 651] width 212 height 52
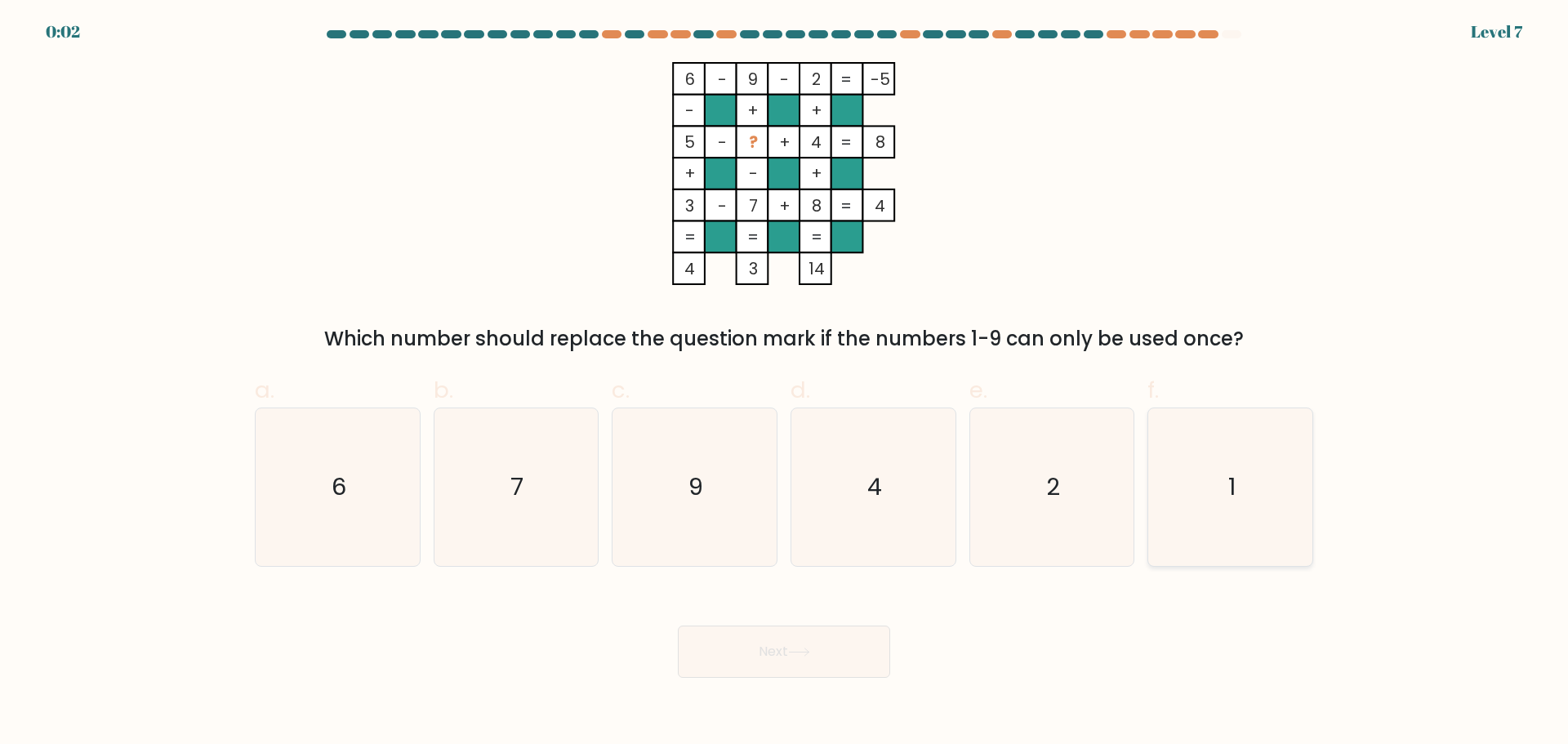
click at [1212, 503] on icon "1" at bounding box center [1231, 487] width 157 height 157
click at [785, 383] on input "f. 1" at bounding box center [784, 377] width 1 height 11
radio input "true"
click at [765, 654] on button "Next" at bounding box center [784, 651] width 212 height 52
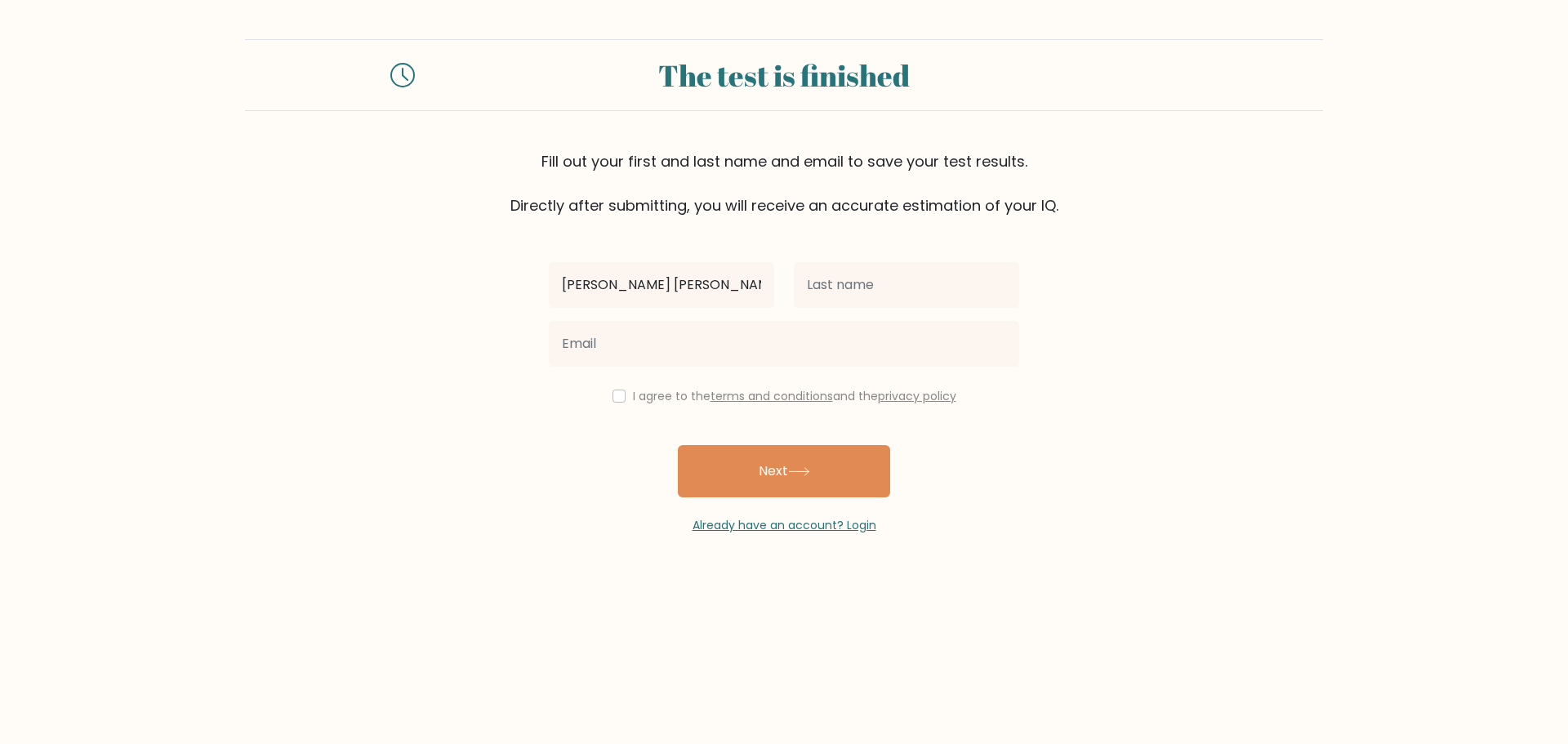
type input "Jhon Mark"
type input "Quijano"
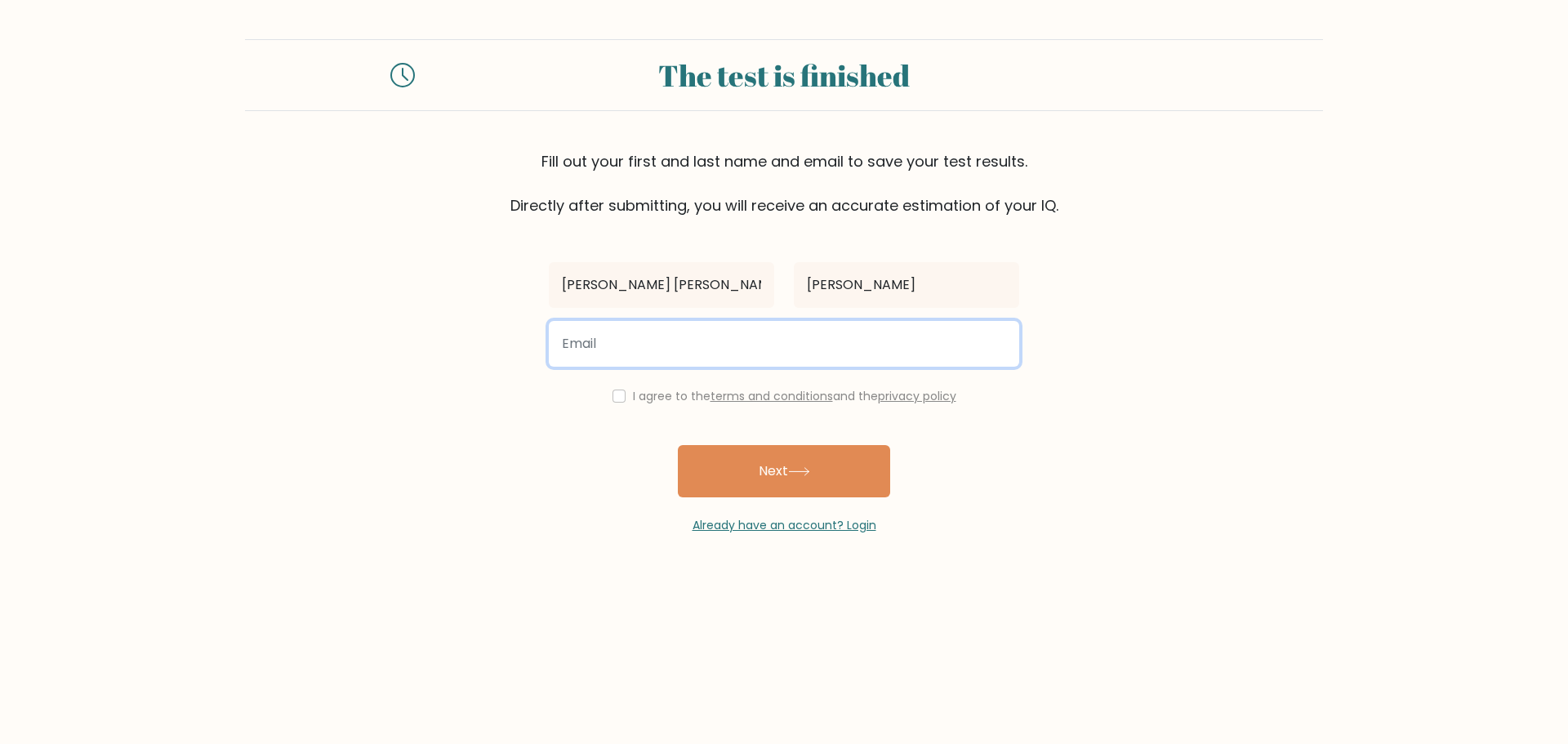
click at [689, 332] on input "email" at bounding box center [784, 343] width 470 height 46
type input "kinshara888@gmail.com"
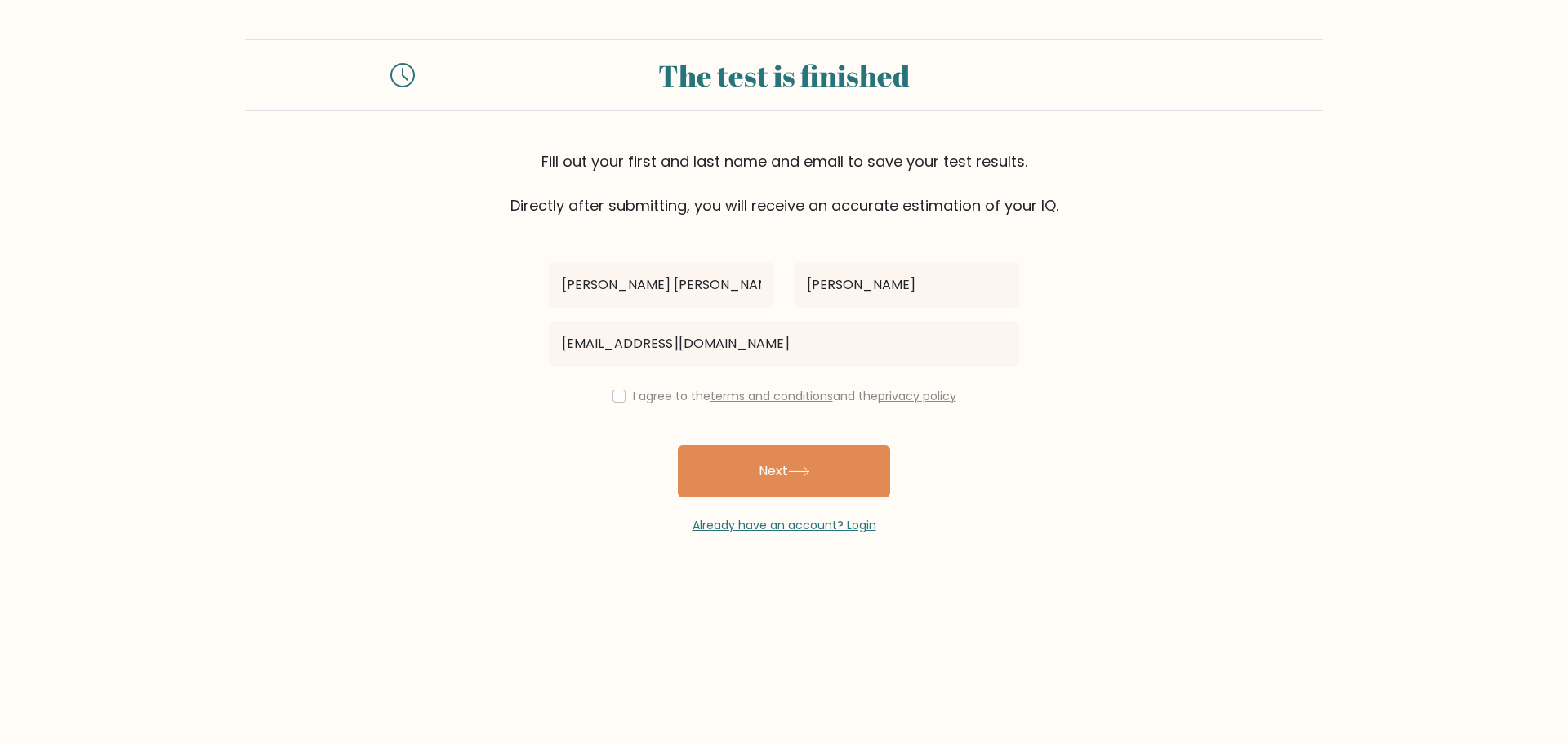
click at [456, 434] on form "The test is finished Fill out your first and last name and email to save your t…" at bounding box center [784, 286] width 1568 height 495
click at [614, 403] on div "I agree to the terms and conditions and the privacy policy" at bounding box center [784, 396] width 490 height 20
click at [617, 399] on input "checkbox" at bounding box center [619, 396] width 13 height 13
checkbox input "true"
click at [813, 482] on button "Next" at bounding box center [784, 471] width 212 height 52
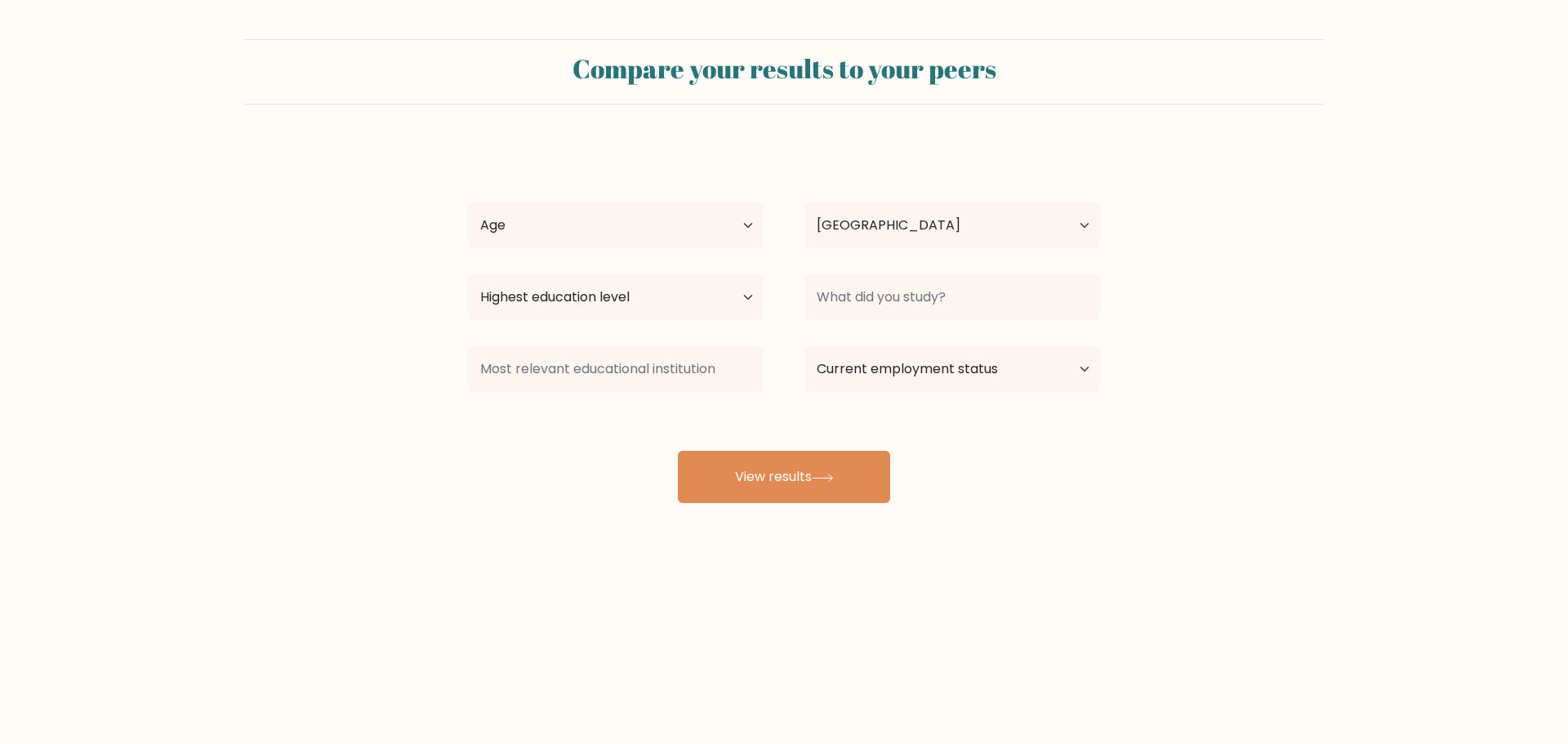
select select "PH"
click at [638, 231] on select "Age Under [DEMOGRAPHIC_DATA] [DEMOGRAPHIC_DATA] [DEMOGRAPHIC_DATA] [DEMOGRAPHIC…" at bounding box center [615, 224] width 297 height 46
select select "25_34"
click at [467, 202] on select "Age Under [DEMOGRAPHIC_DATA] [DEMOGRAPHIC_DATA] [DEMOGRAPHIC_DATA] [DEMOGRAPHIC…" at bounding box center [615, 224] width 297 height 46
click at [964, 234] on select "Country [GEOGRAPHIC_DATA] [GEOGRAPHIC_DATA] [GEOGRAPHIC_DATA] [US_STATE] [GEOGR…" at bounding box center [953, 224] width 297 height 46
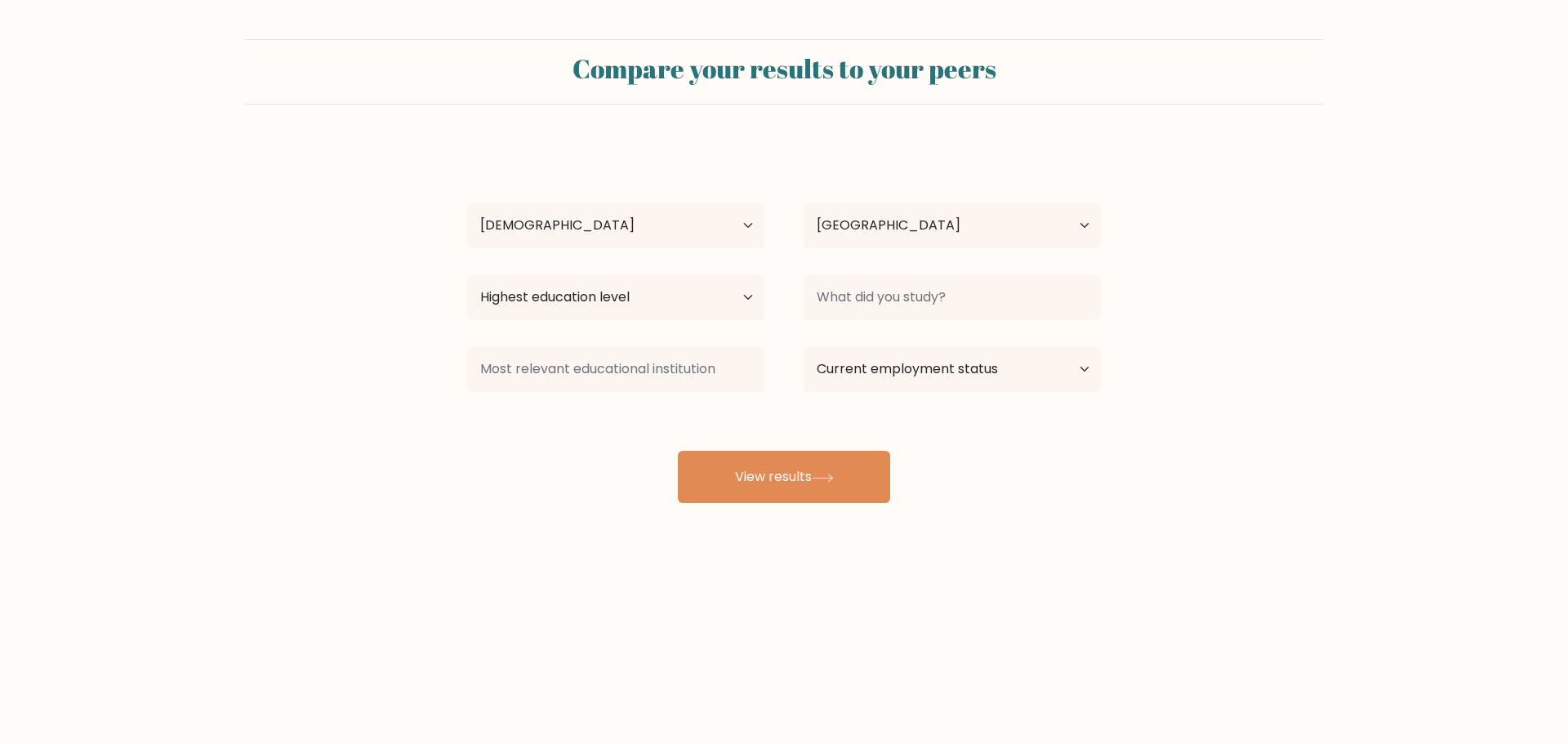
drag, startPoint x: 1376, startPoint y: 258, endPoint x: 1073, endPoint y: 325, distance: 310.3
click at [1376, 259] on form "Compare your results to your peers [PERSON_NAME] [PERSON_NAME] Age Under [DEMOG…" at bounding box center [784, 271] width 1568 height 464
click at [643, 291] on select "Highest education level No schooling Primary Lower Secondary Upper Secondary Oc…" at bounding box center [615, 297] width 297 height 46
select select "bachelors_degree"
click at [467, 275] on select "Highest education level No schooling Primary Lower Secondary Upper Secondary Oc…" at bounding box center [615, 297] width 297 height 46
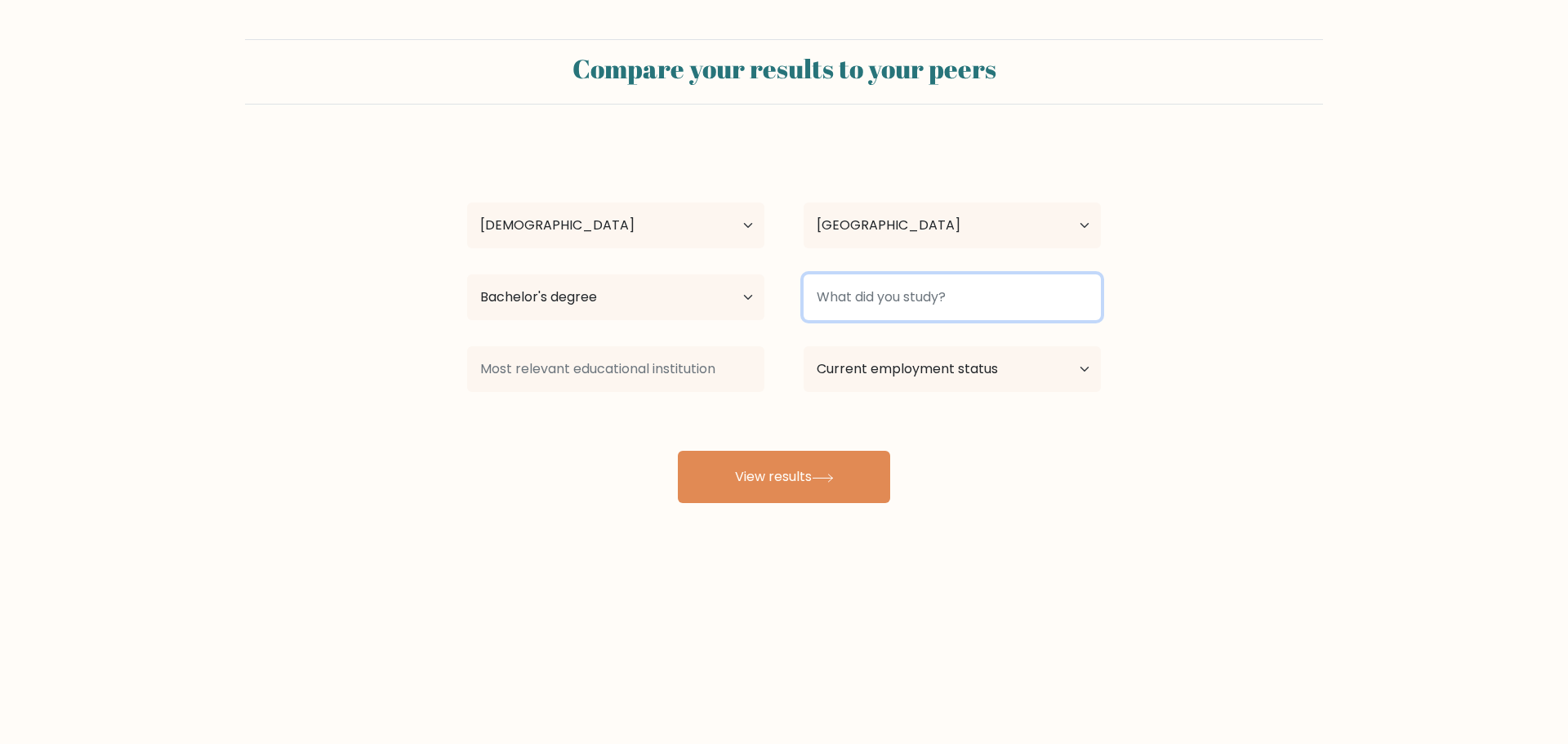
click at [926, 304] on input at bounding box center [953, 297] width 297 height 46
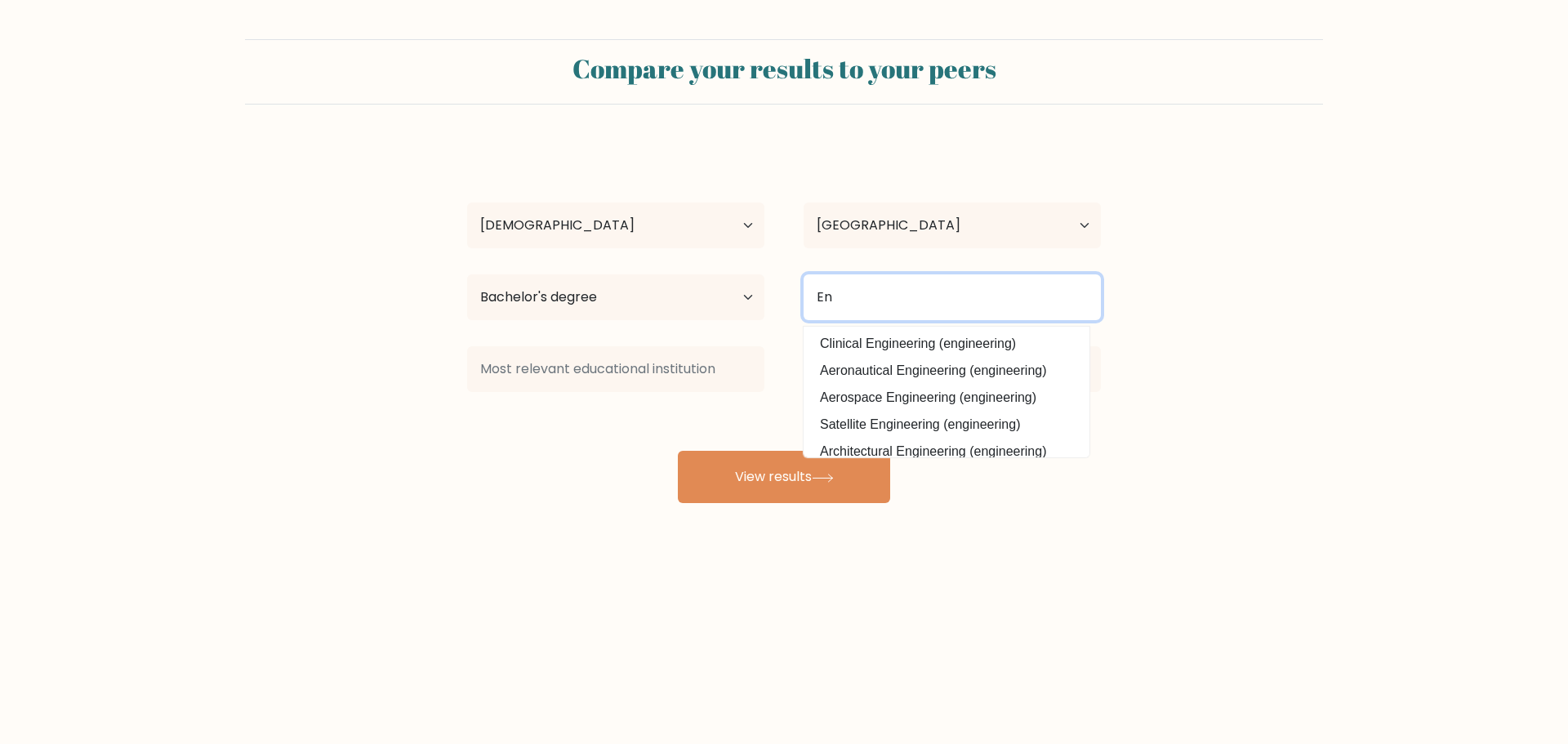
type input "E"
type input "i"
drag, startPoint x: 888, startPoint y: 295, endPoint x: 767, endPoint y: 279, distance: 122.1
click at [767, 279] on div "Highest education level No schooling Primary Lower Secondary Upper Secondary Oc…" at bounding box center [784, 298] width 673 height 59
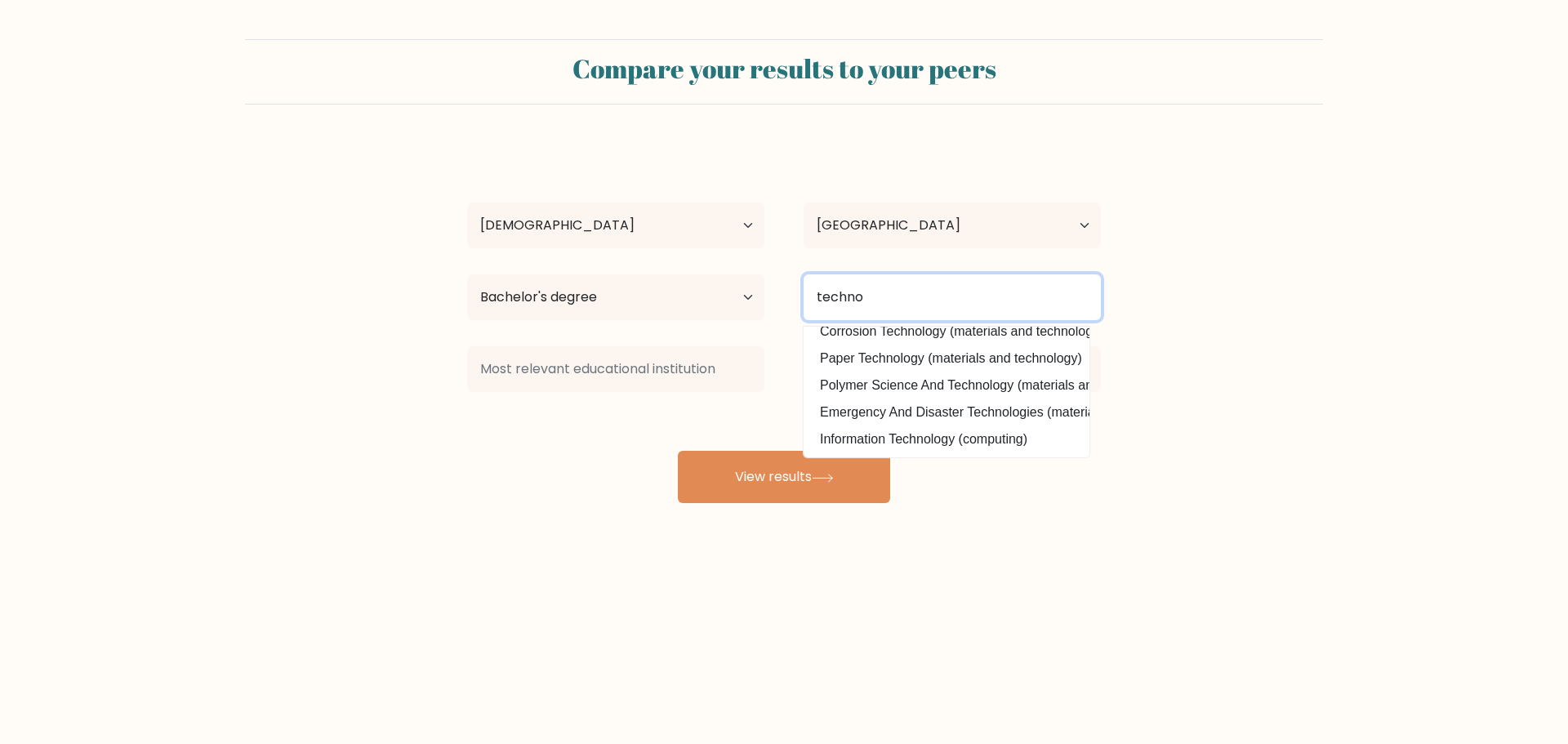
scroll to position [159, 0]
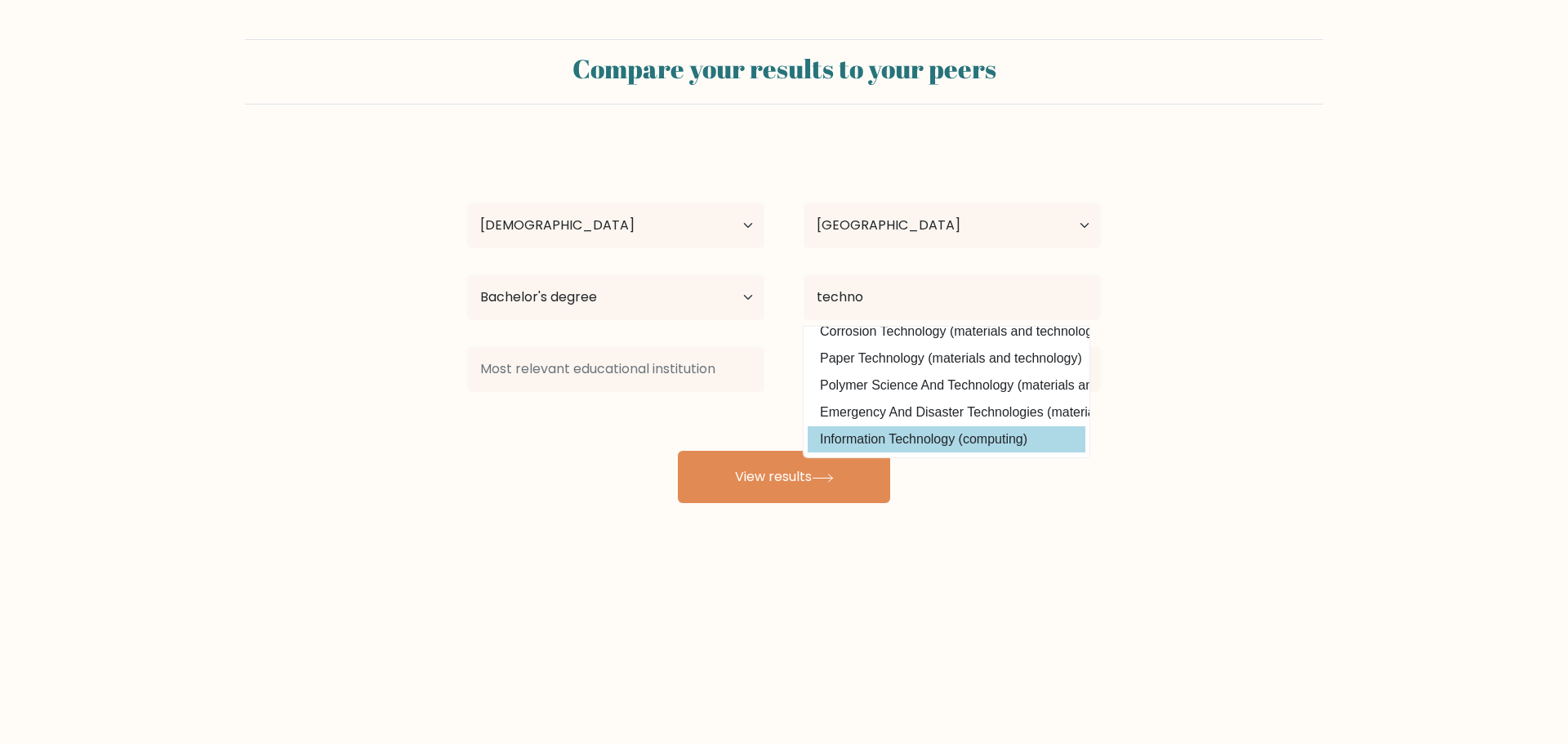
click at [914, 428] on option "Information Technology (computing)" at bounding box center [946, 439] width 277 height 26
type input "Information Technology"
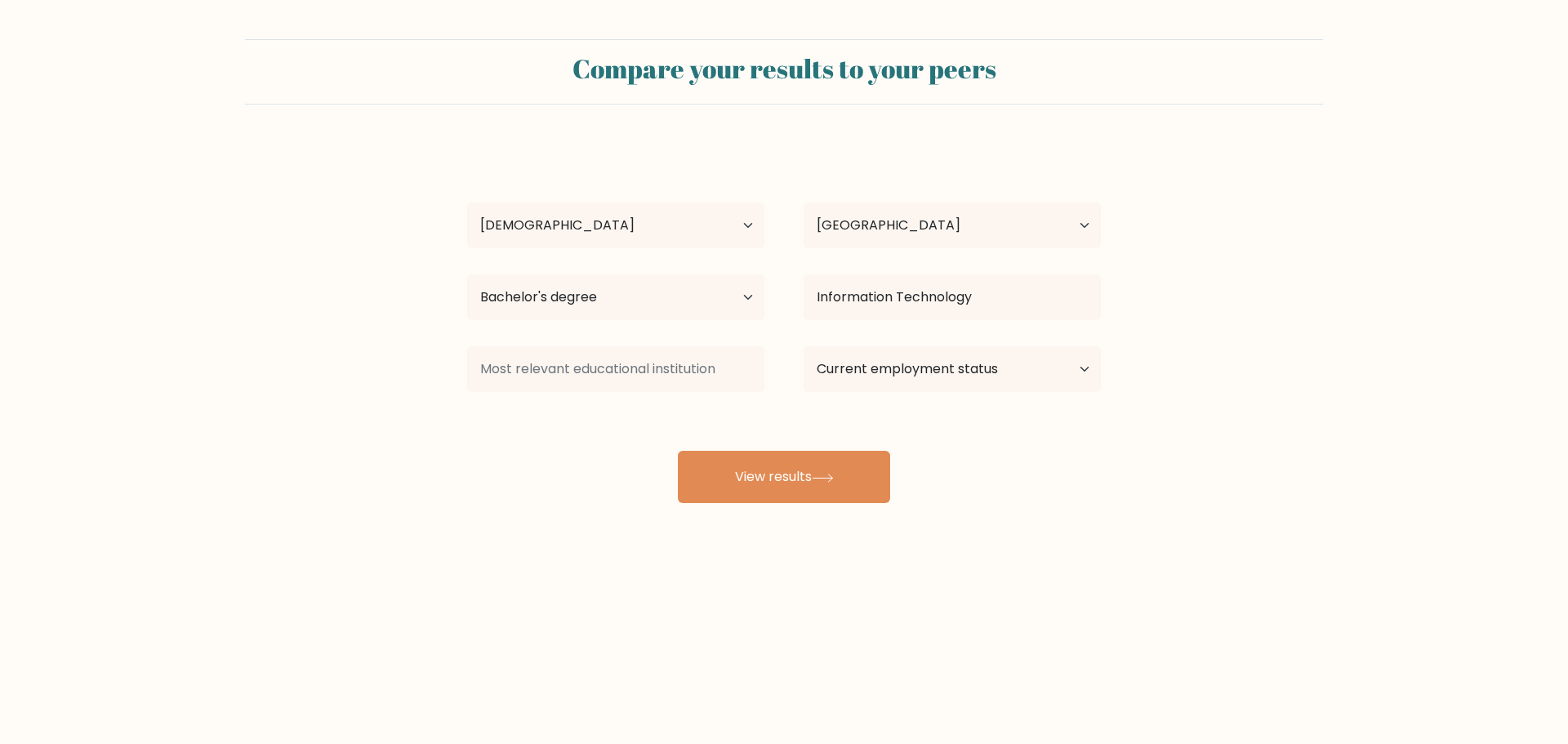
drag, startPoint x: 1173, startPoint y: 503, endPoint x: 937, endPoint y: 464, distance: 239.2
click at [1173, 503] on form "Compare your results to your peers [PERSON_NAME] [PERSON_NAME] Age Under [DEMOG…" at bounding box center [784, 271] width 1568 height 464
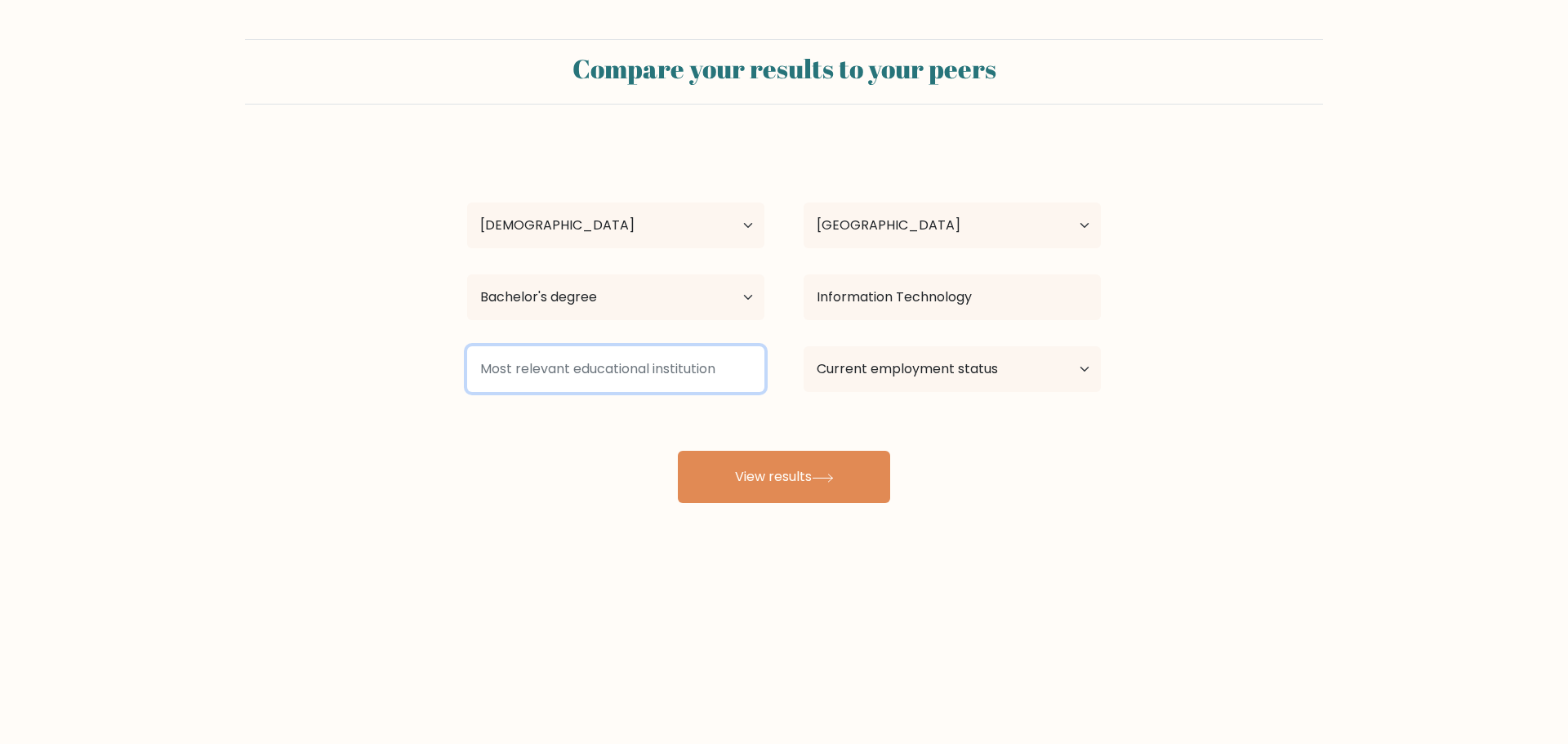
click at [628, 379] on input at bounding box center [615, 368] width 297 height 46
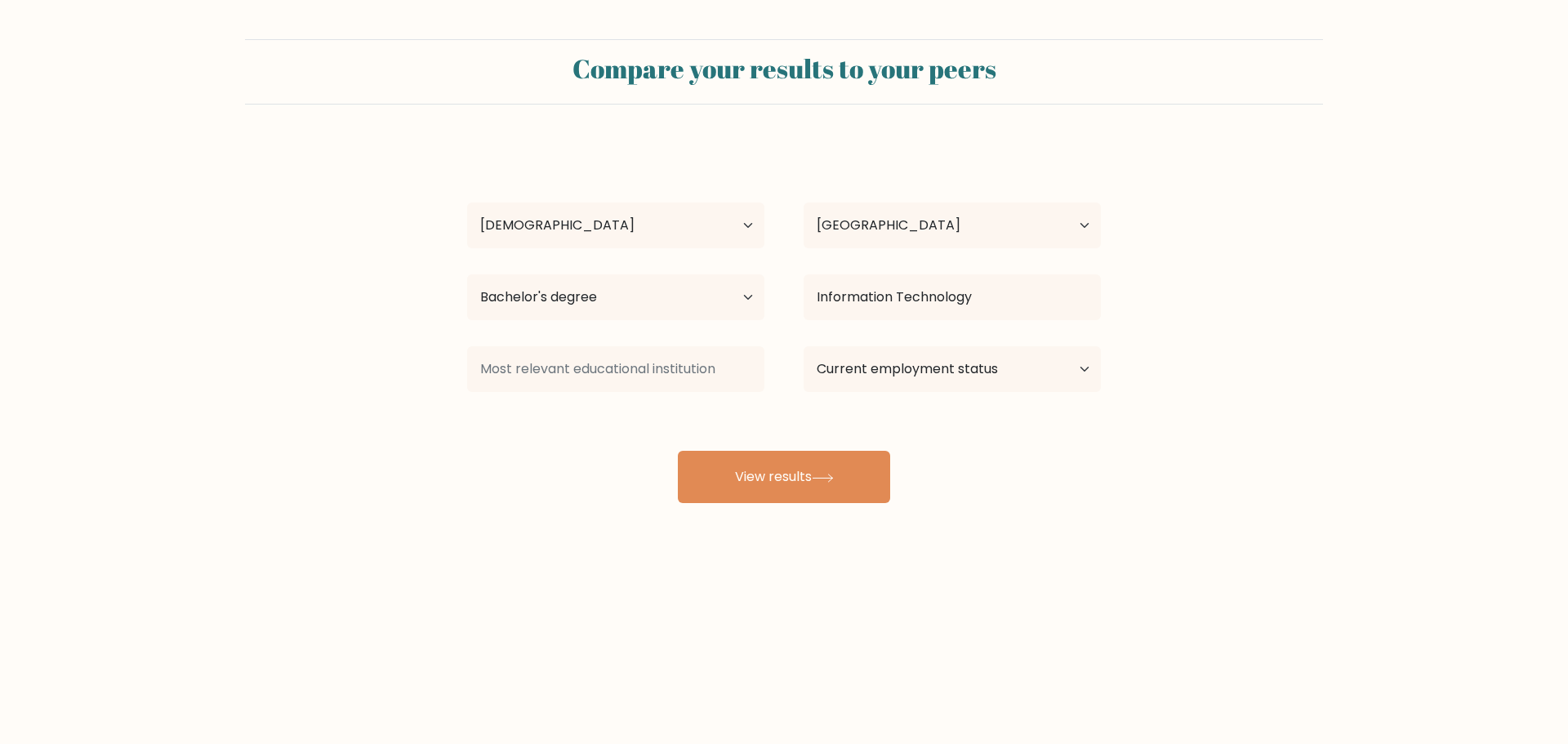
drag, startPoint x: 503, startPoint y: 471, endPoint x: 530, endPoint y: 441, distance: 40.4
click at [504, 470] on div "[PERSON_NAME] [PERSON_NAME] Age Under [DEMOGRAPHIC_DATA] [DEMOGRAPHIC_DATA] [DE…" at bounding box center [784, 324] width 654 height 359
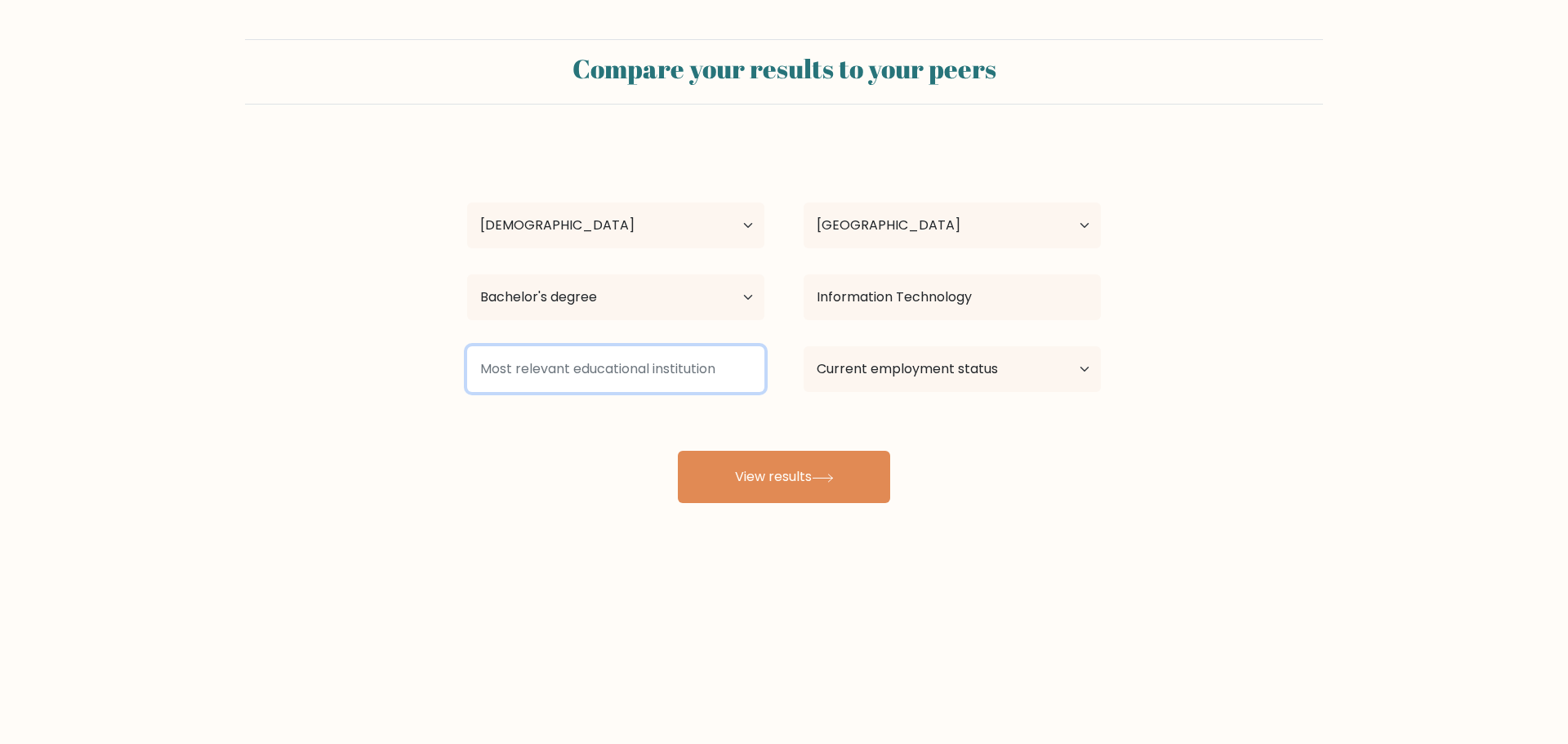
click at [572, 370] on input at bounding box center [615, 368] width 297 height 46
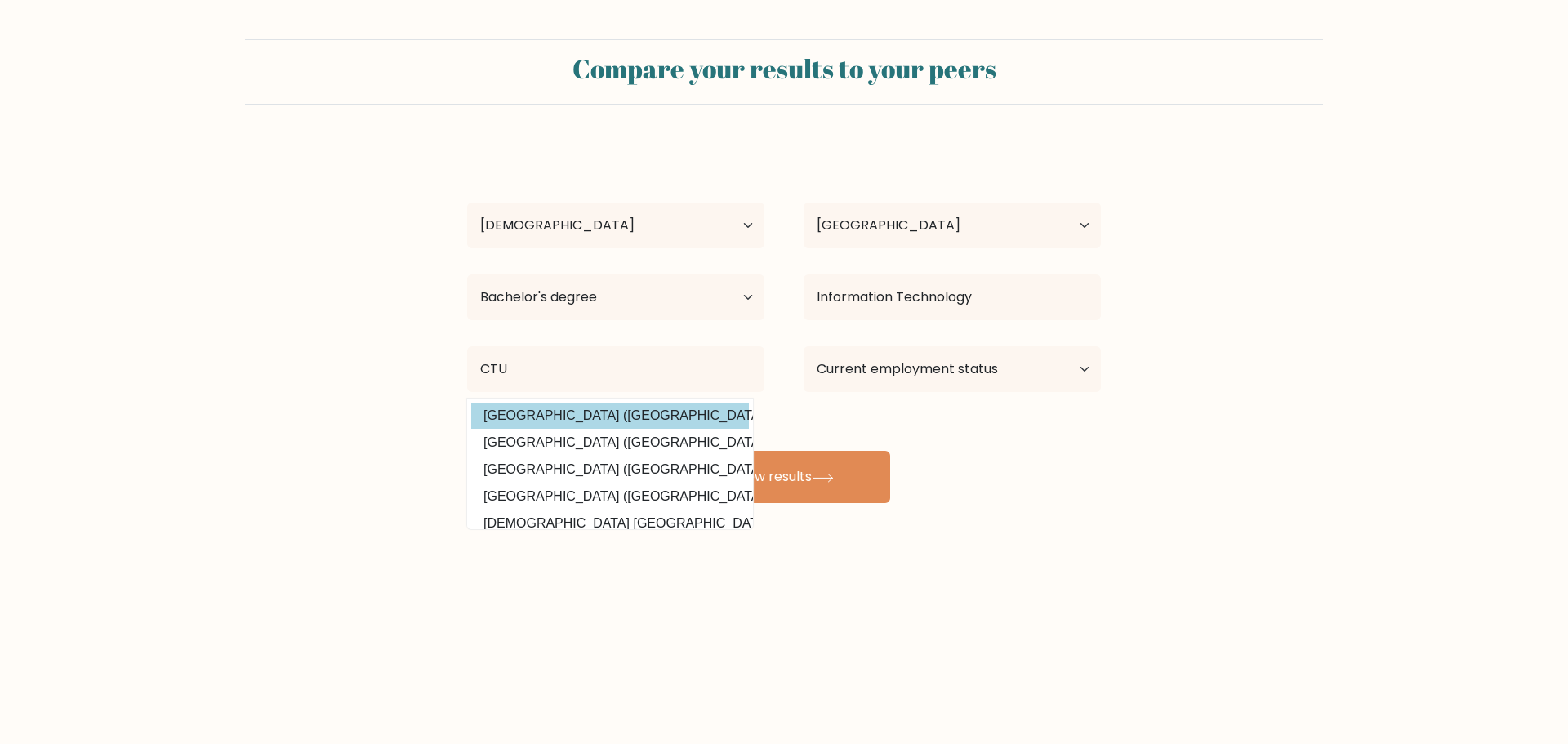
click at [609, 418] on option "[GEOGRAPHIC_DATA] ([GEOGRAPHIC_DATA])" at bounding box center [610, 415] width 277 height 26
type input "[GEOGRAPHIC_DATA]"
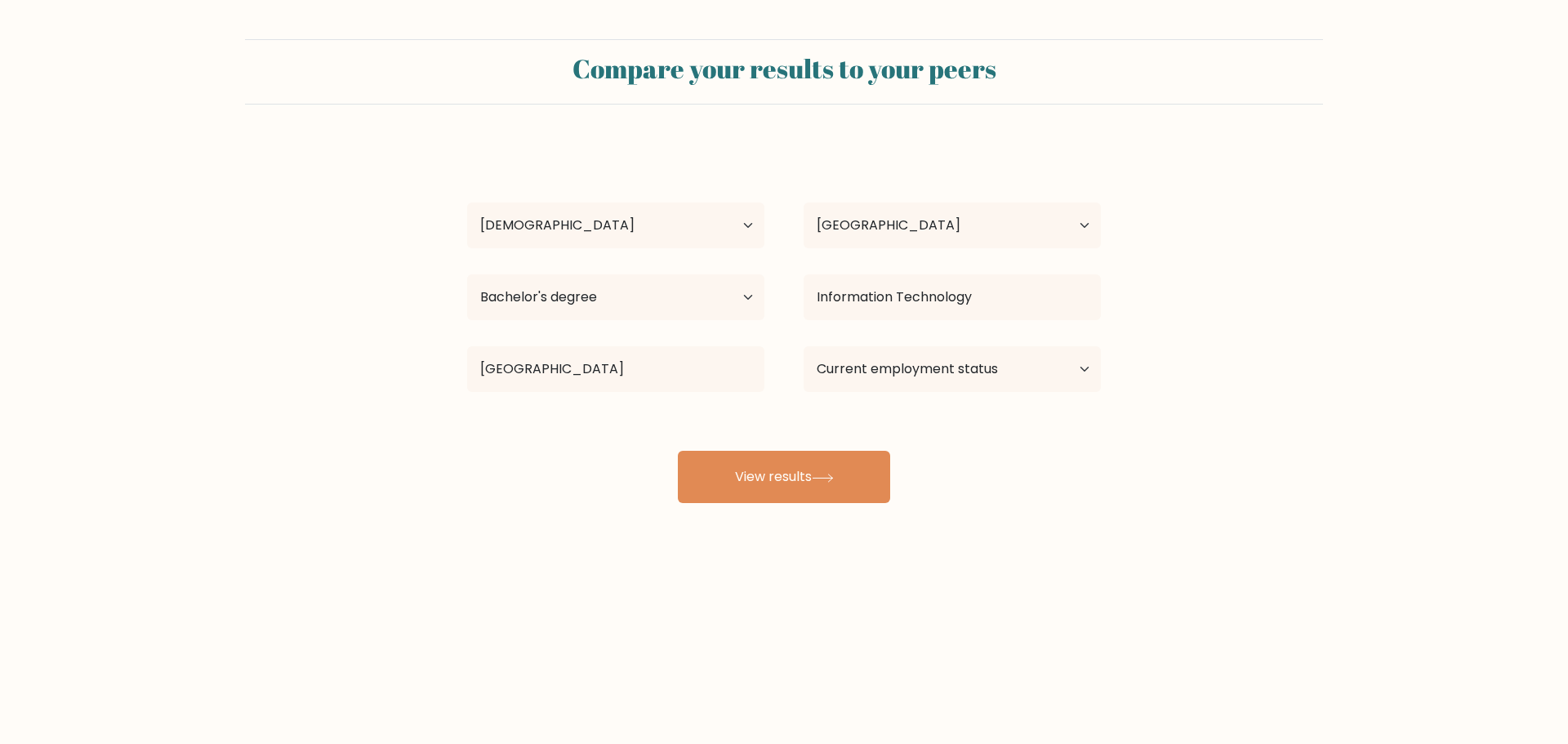
click at [1228, 476] on form "Compare your results to your peers [PERSON_NAME] [PERSON_NAME] Age Under [DEMOG…" at bounding box center [784, 271] width 1568 height 464
click at [1011, 385] on select "Current employment status Employed Student Retired Other / prefer not to answer" at bounding box center [953, 368] width 297 height 46
select select "other"
click at [804, 346] on select "Current employment status Employed Student Retired Other / prefer not to answer" at bounding box center [953, 368] width 297 height 46
click at [1131, 465] on form "Compare your results to your peers [PERSON_NAME] [PERSON_NAME] Age Under [DEMOG…" at bounding box center [784, 271] width 1568 height 464
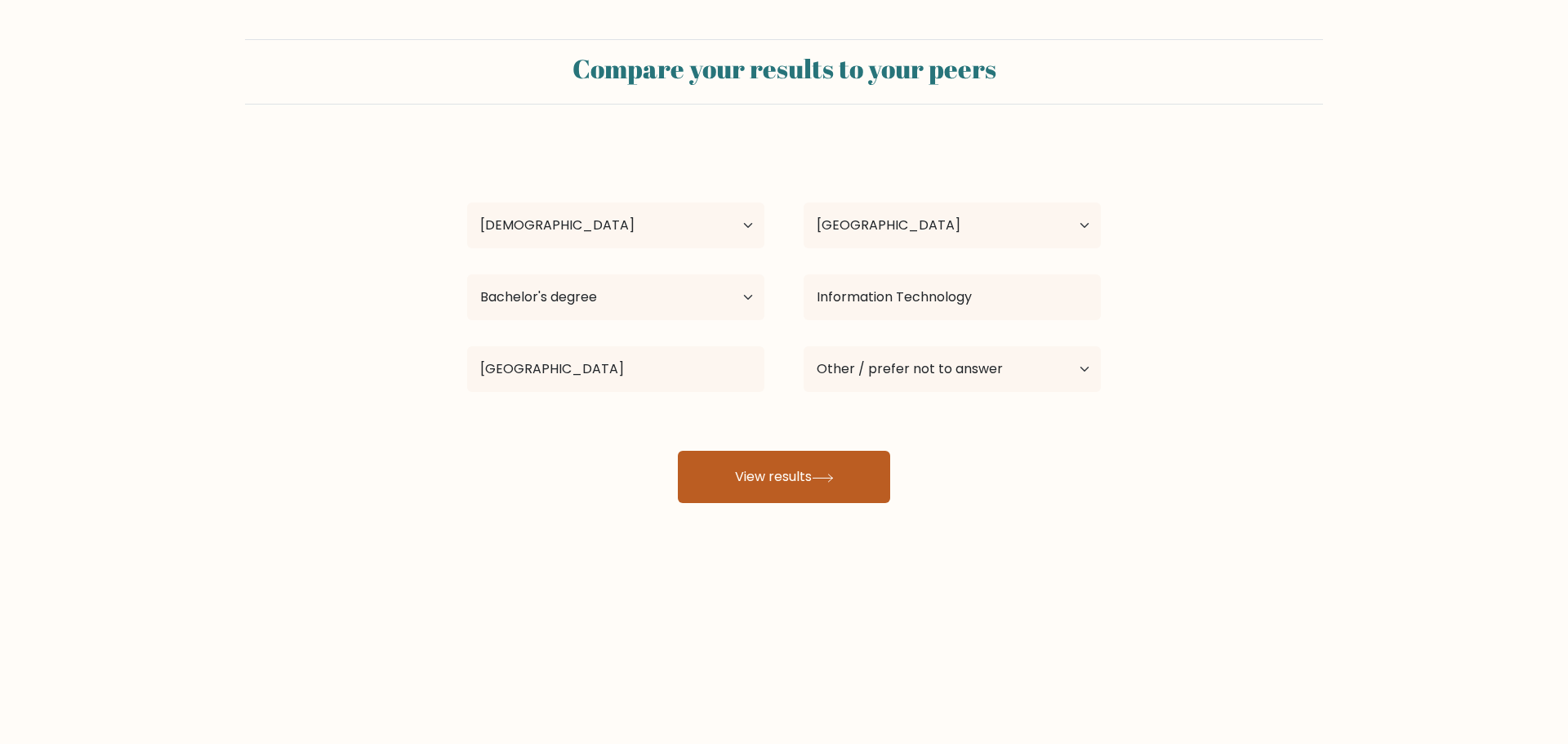
click at [809, 475] on button "View results" at bounding box center [784, 477] width 212 height 52
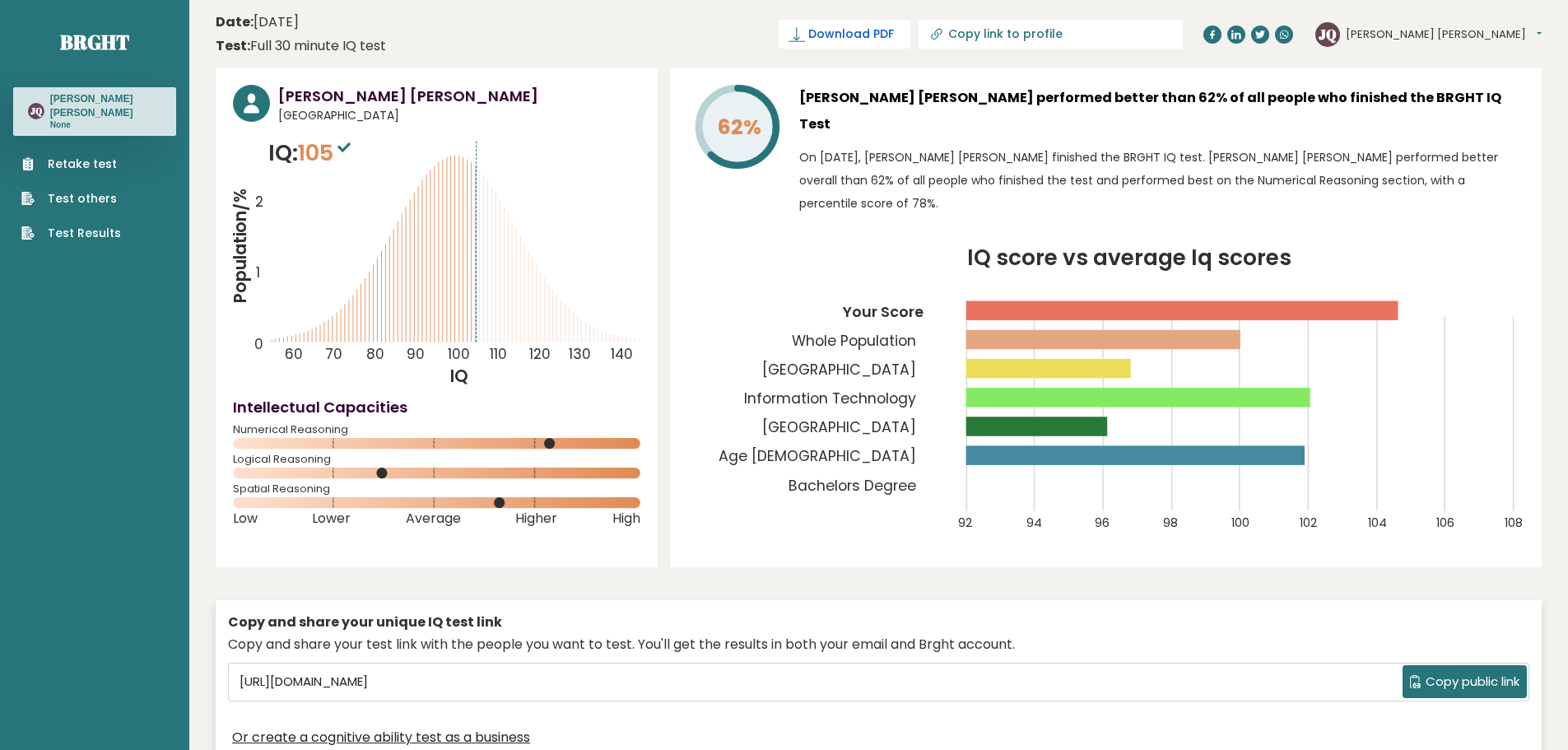
click at [894, 38] on span "Download PDF" at bounding box center [851, 33] width 86 height 17
